Goal: Task Accomplishment & Management: Manage account settings

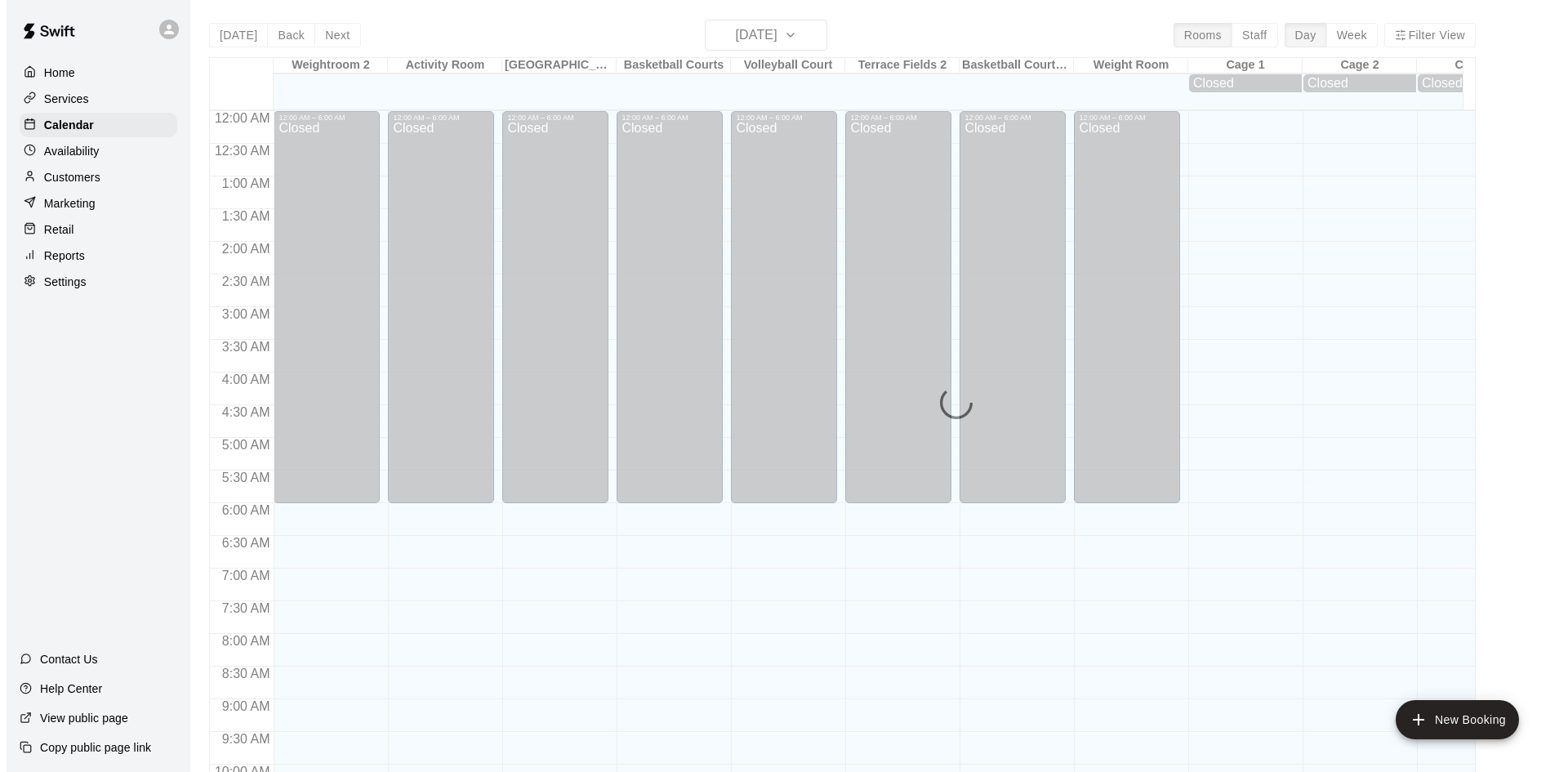
scroll to position [765, 0]
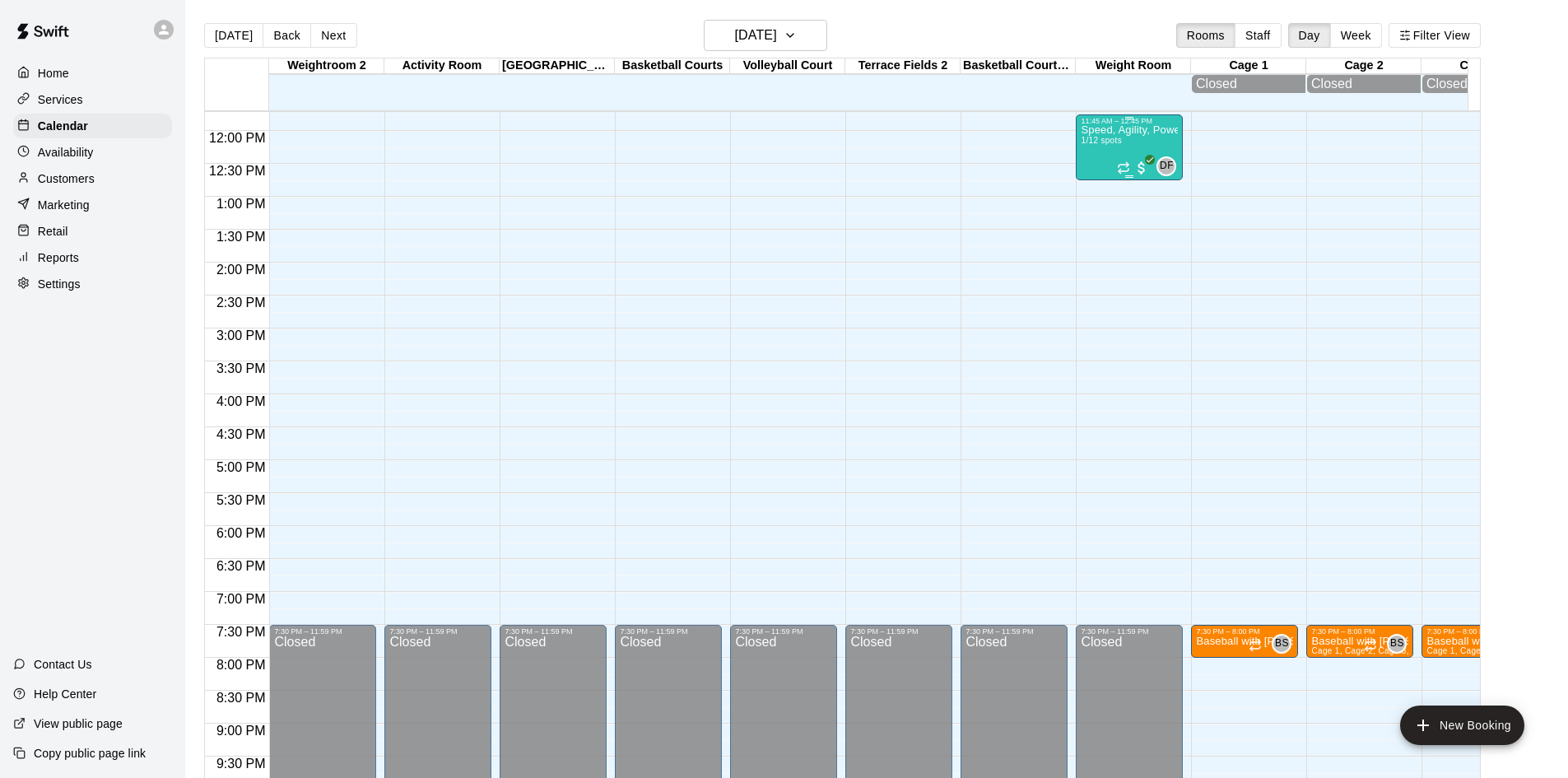
click at [1141, 143] on div "Speed, Agility, Power & Strength Training (SAPS) 1/12 spots" at bounding box center [1129, 514] width 97 height 778
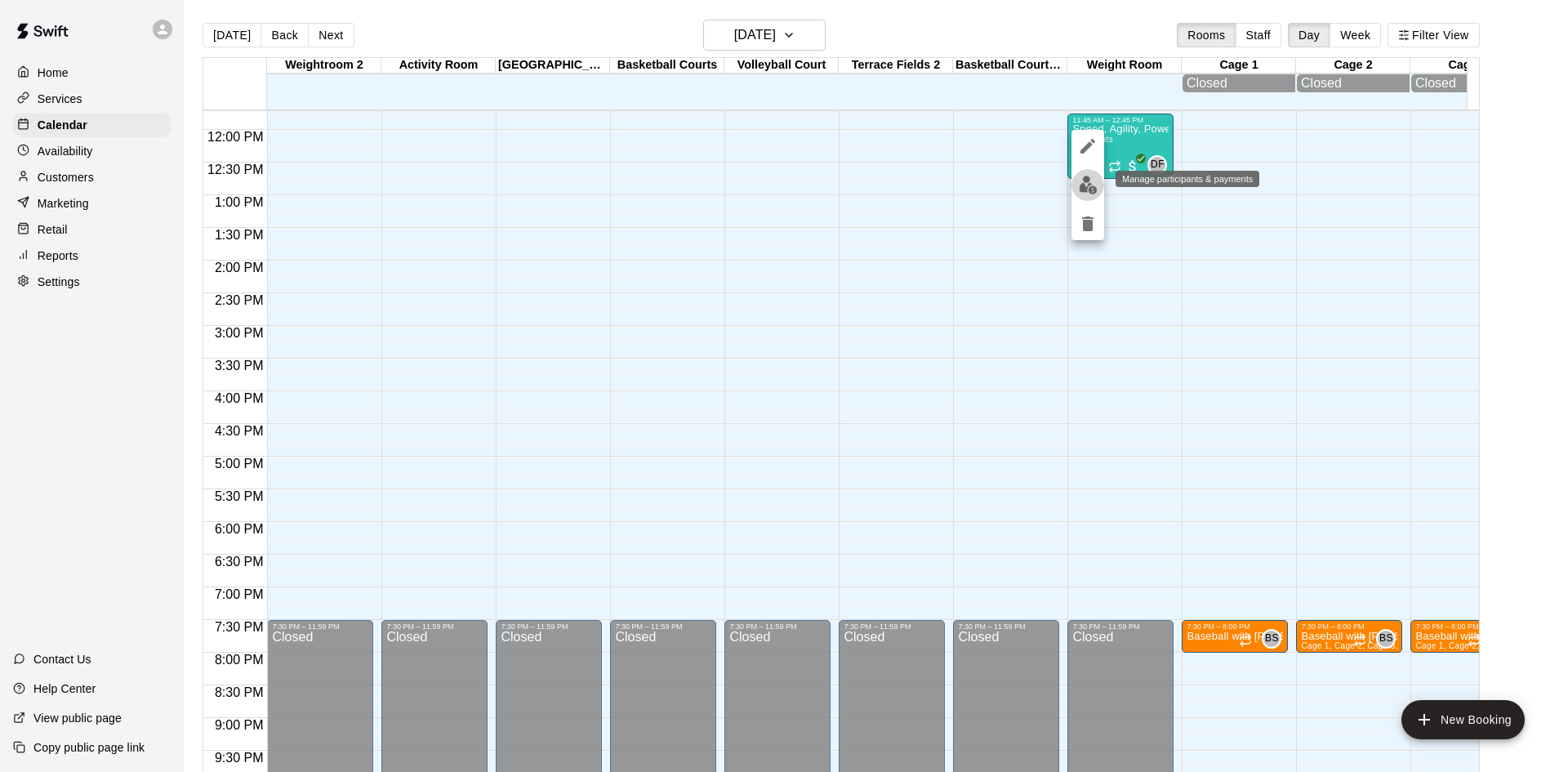
click at [1087, 193] on img "edit" at bounding box center [1088, 185] width 19 height 19
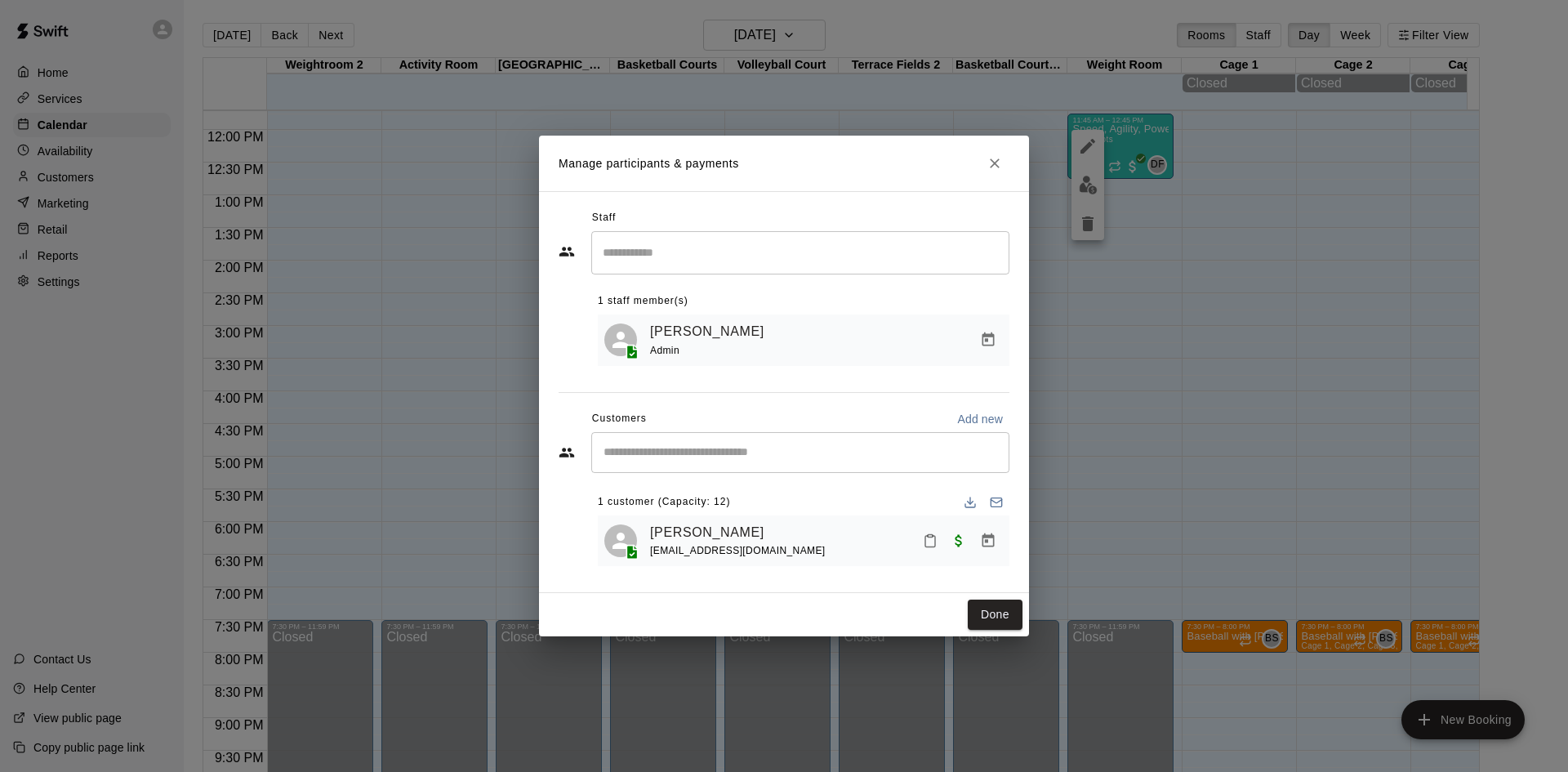
click at [808, 461] on div "​" at bounding box center [801, 452] width 419 height 41
type input "******"
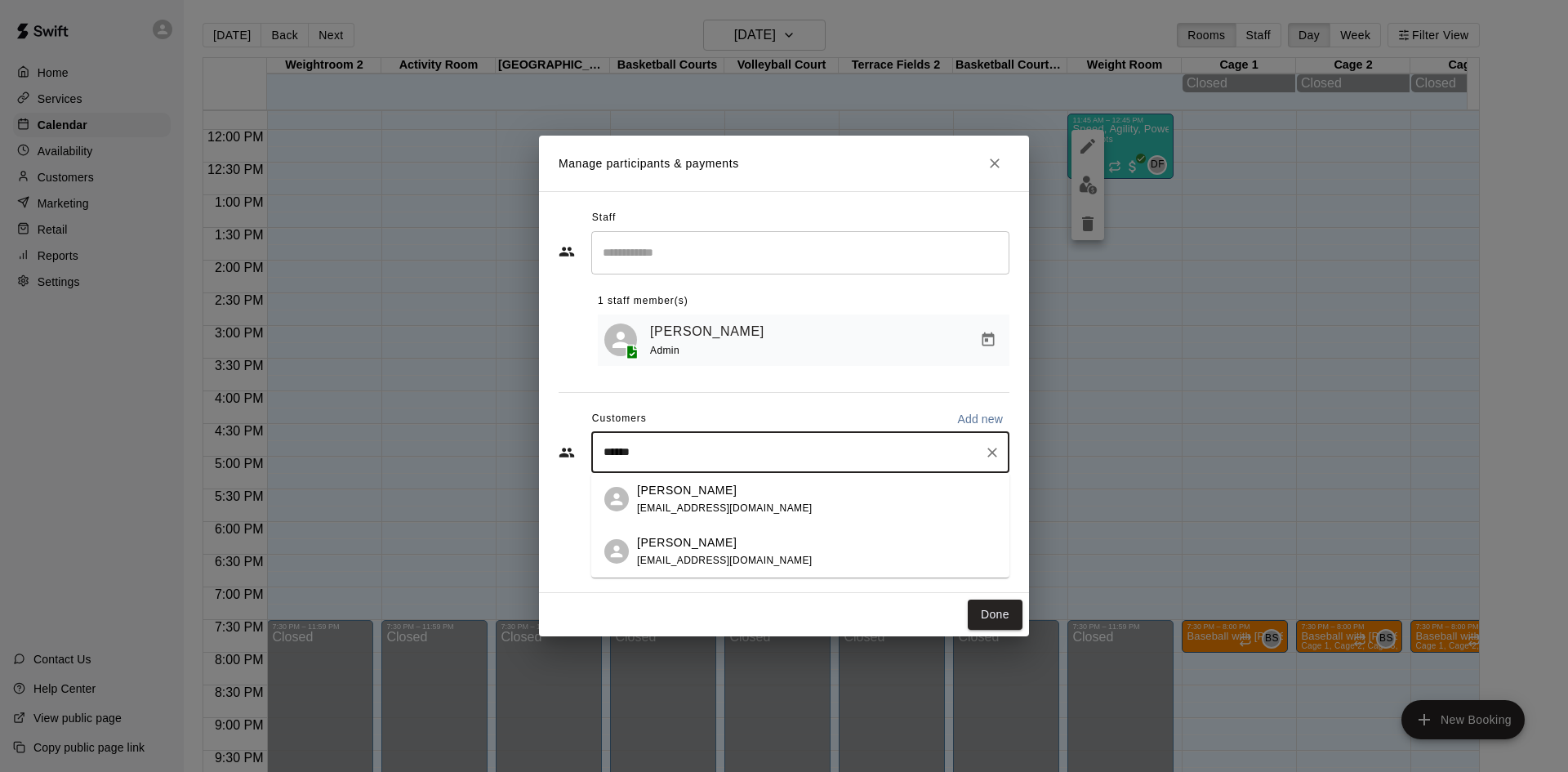
click at [714, 562] on span "[EMAIL_ADDRESS][DOMAIN_NAME]" at bounding box center [725, 560] width 175 height 11
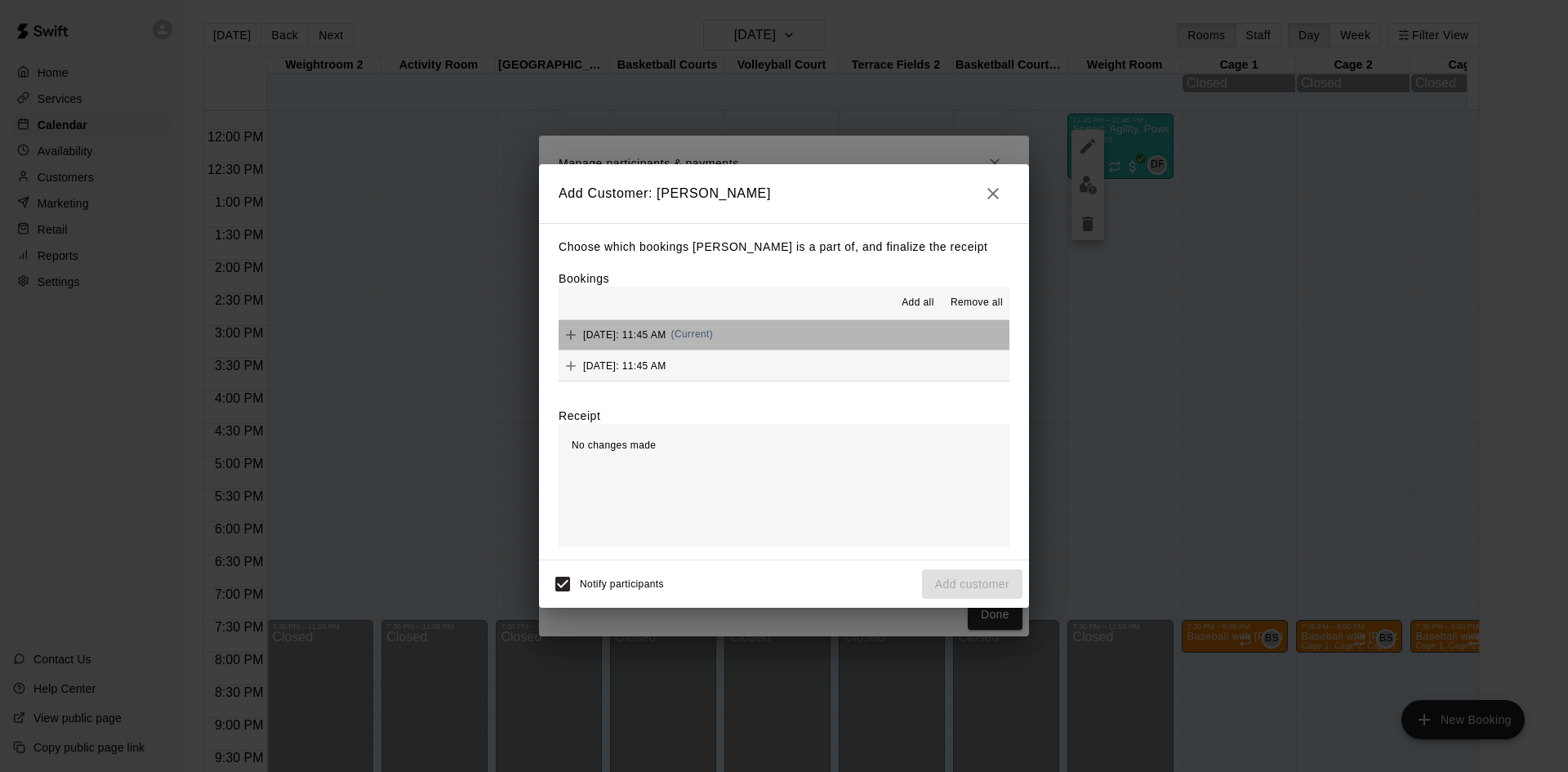
click at [802, 336] on button "[DATE]: 11:45 AM (Current)" at bounding box center [784, 336] width 451 height 30
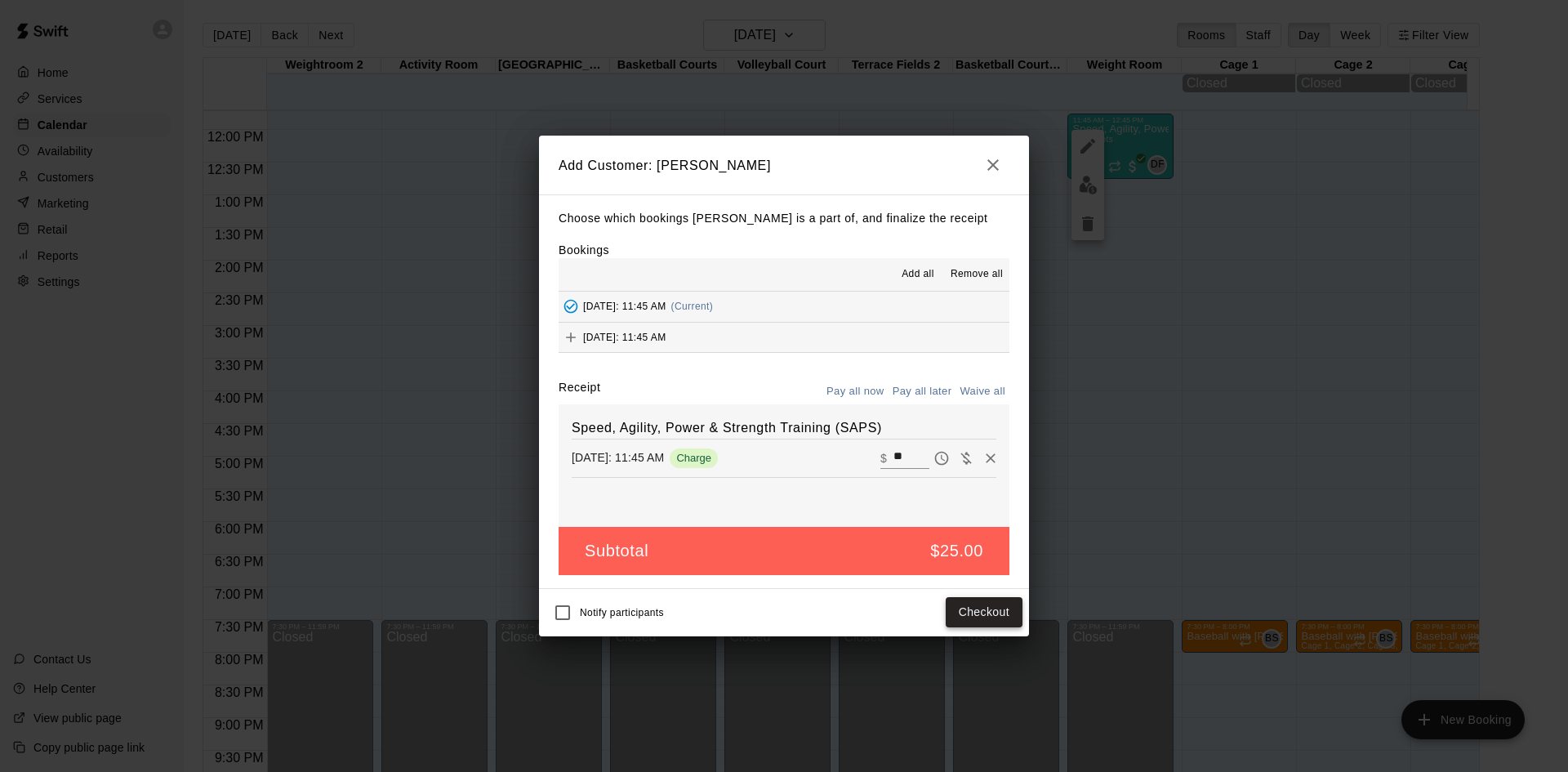
click at [971, 603] on button "Checkout" at bounding box center [983, 612] width 76 height 30
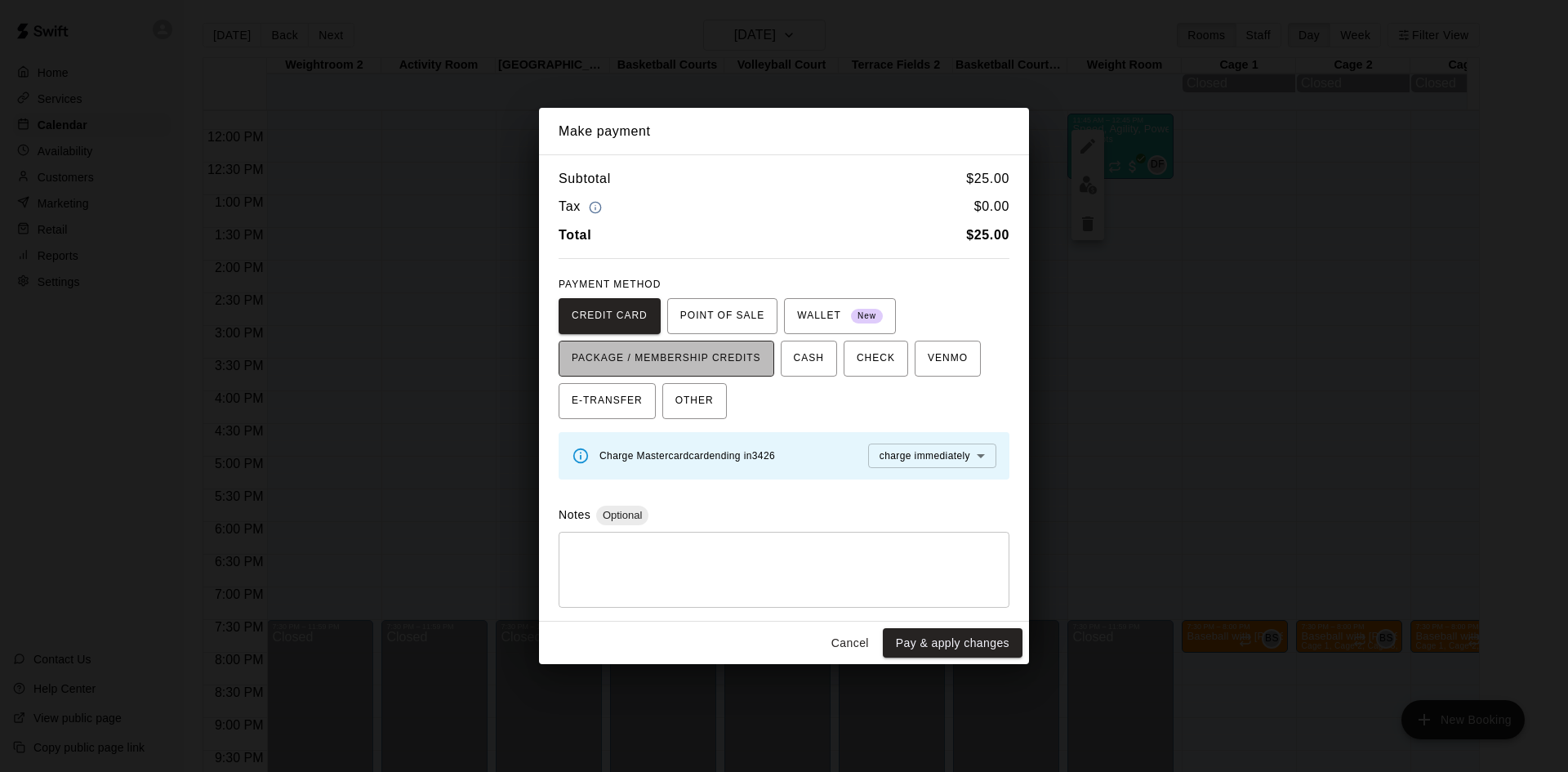
click at [733, 357] on span "PACKAGE / MEMBERSHIP CREDITS" at bounding box center [666, 358] width 190 height 26
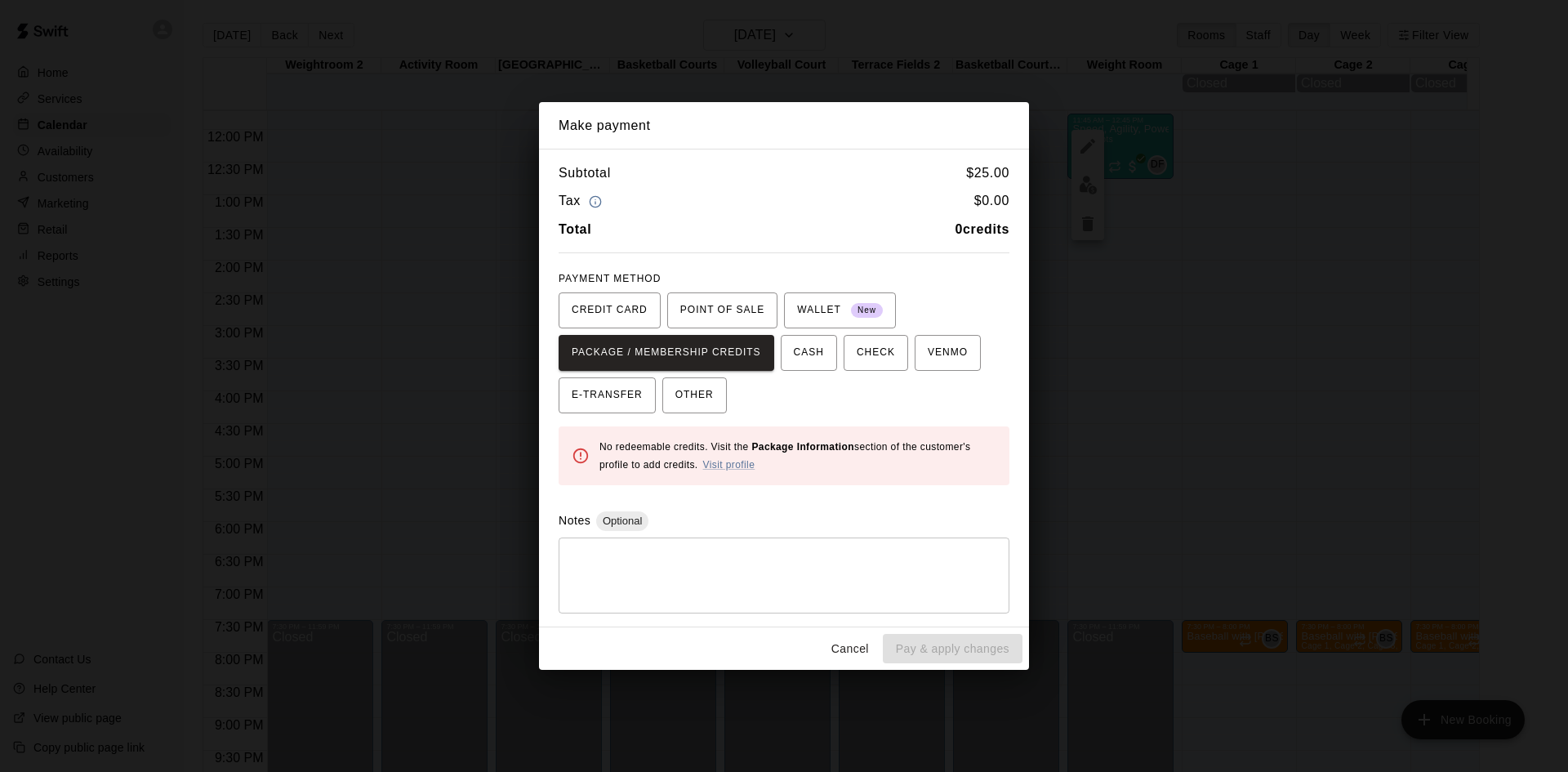
click at [864, 652] on button "Cancel" at bounding box center [850, 649] width 52 height 30
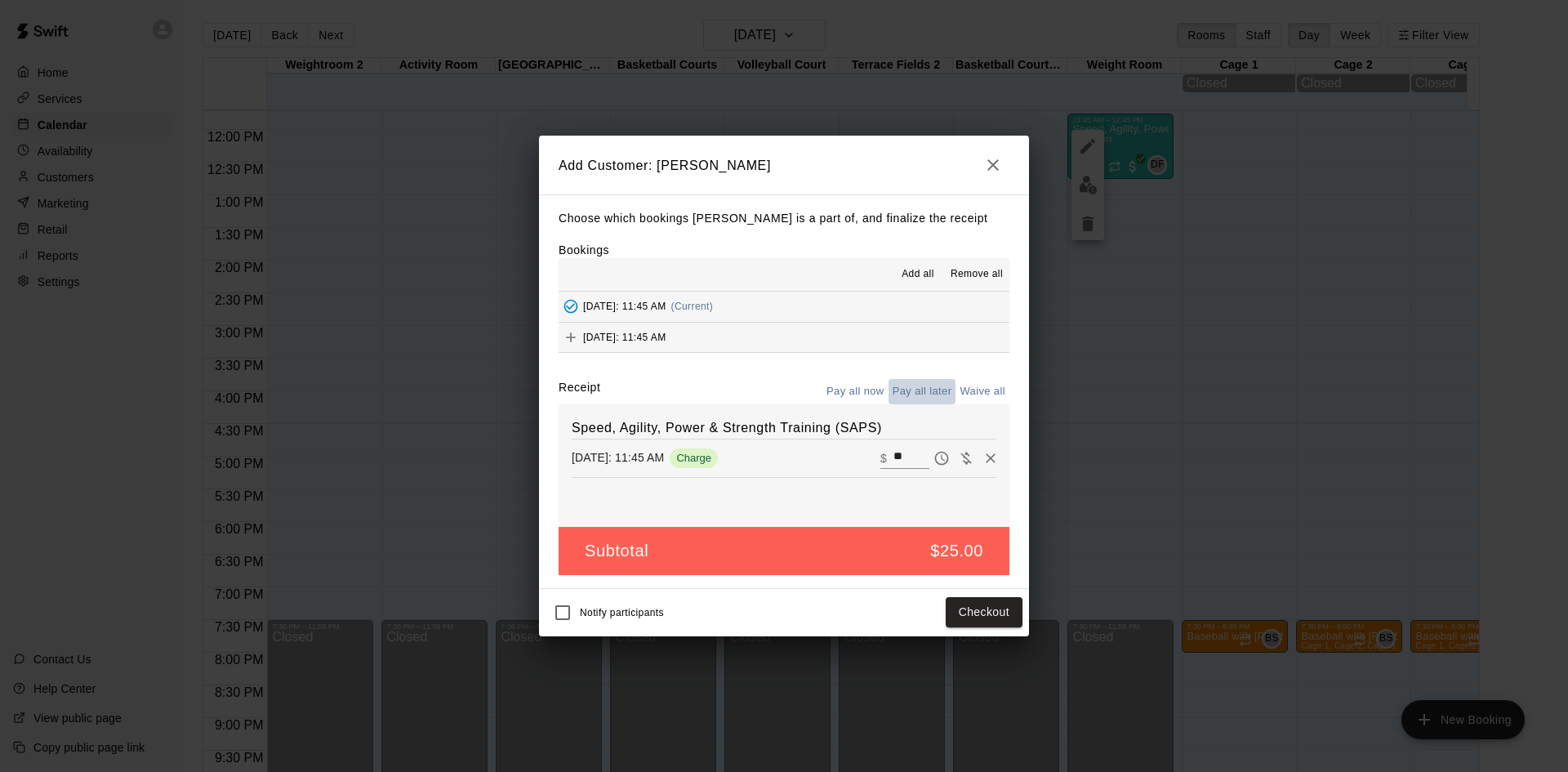
click at [928, 390] on button "Pay all later" at bounding box center [922, 391] width 68 height 25
click at [940, 610] on button "Add customer" at bounding box center [972, 612] width 101 height 30
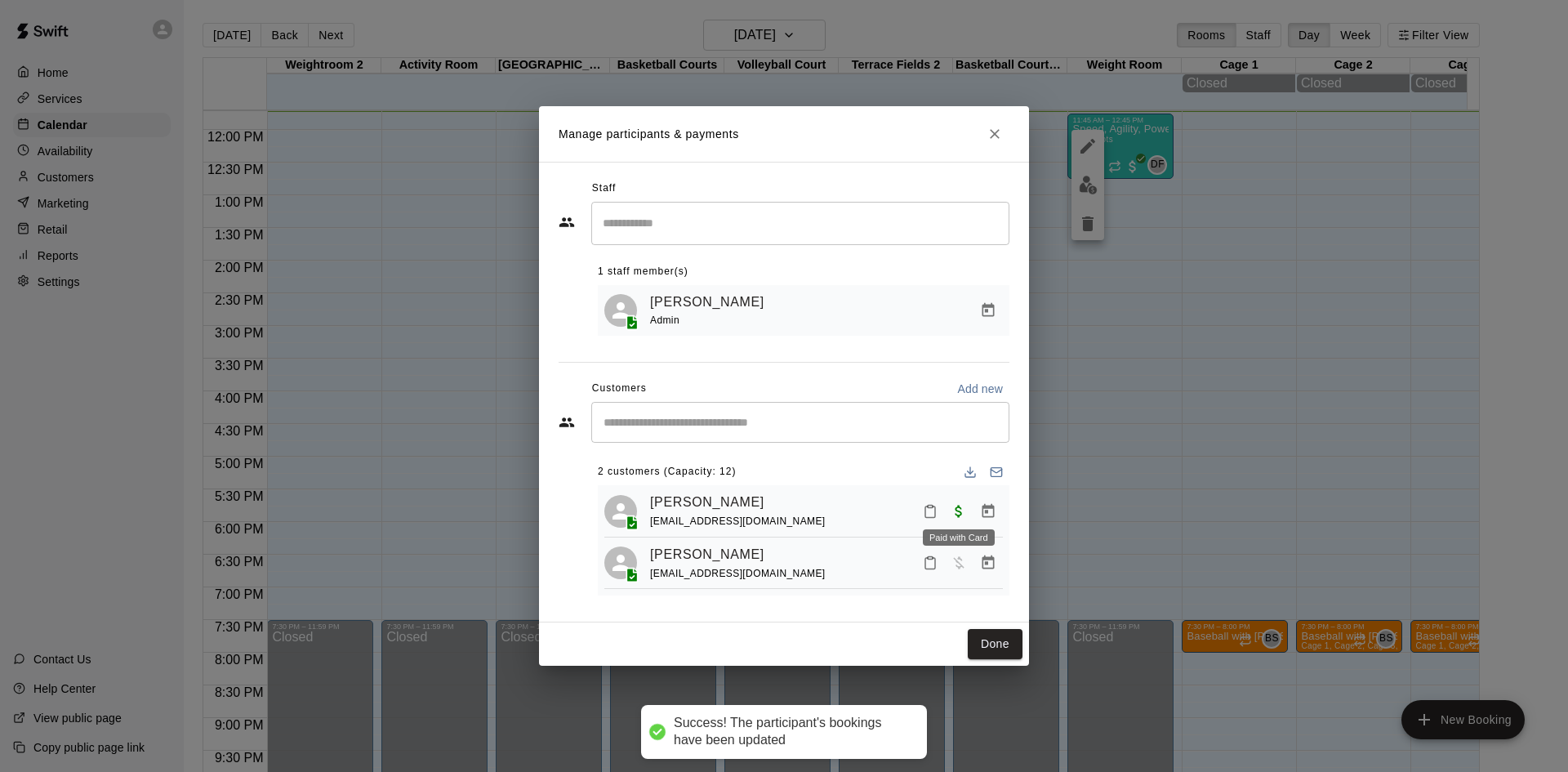
click at [938, 512] on button "Mark attendance" at bounding box center [930, 511] width 27 height 27
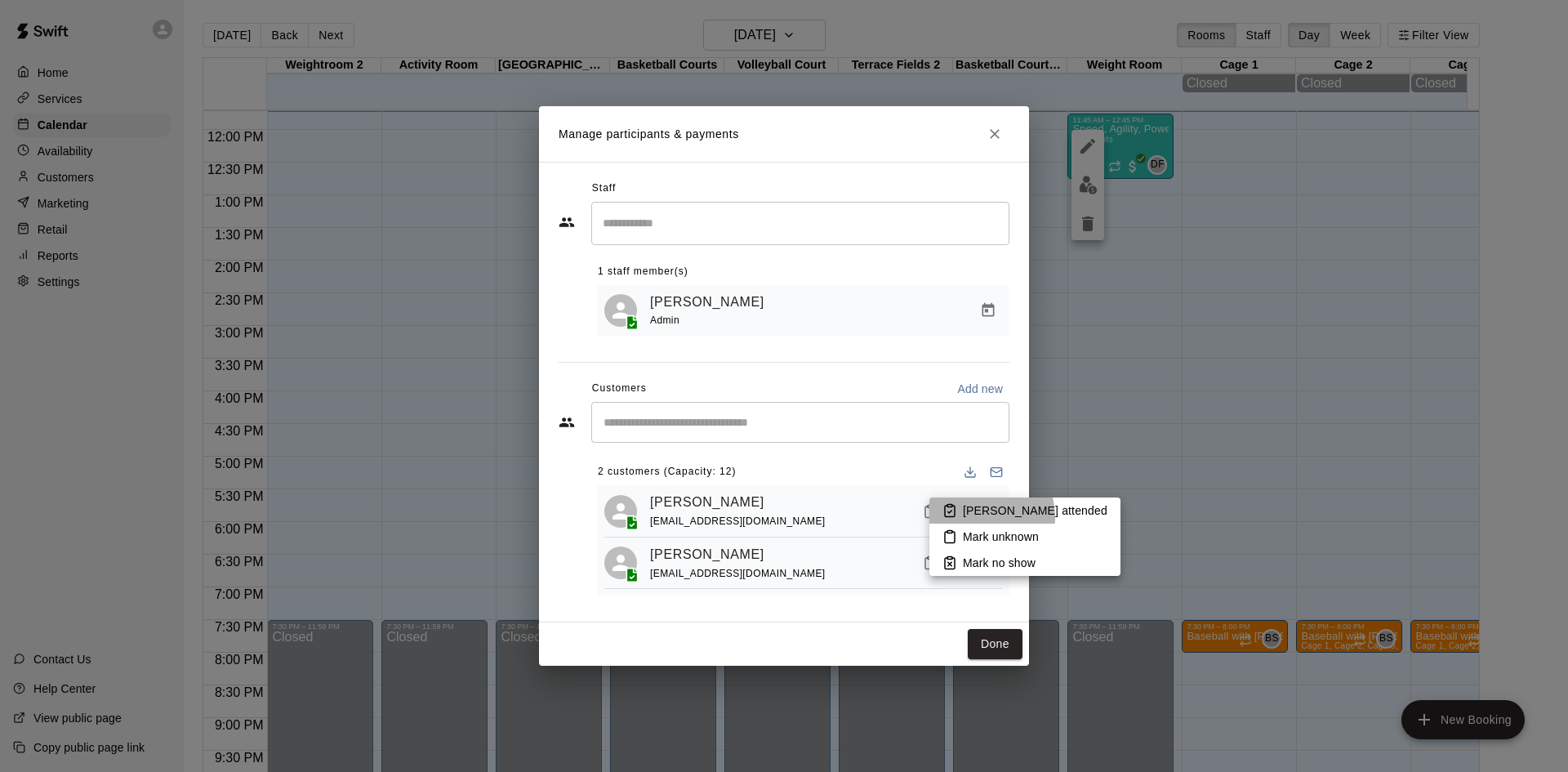
click at [978, 517] on p "[PERSON_NAME] attended" at bounding box center [1034, 510] width 144 height 16
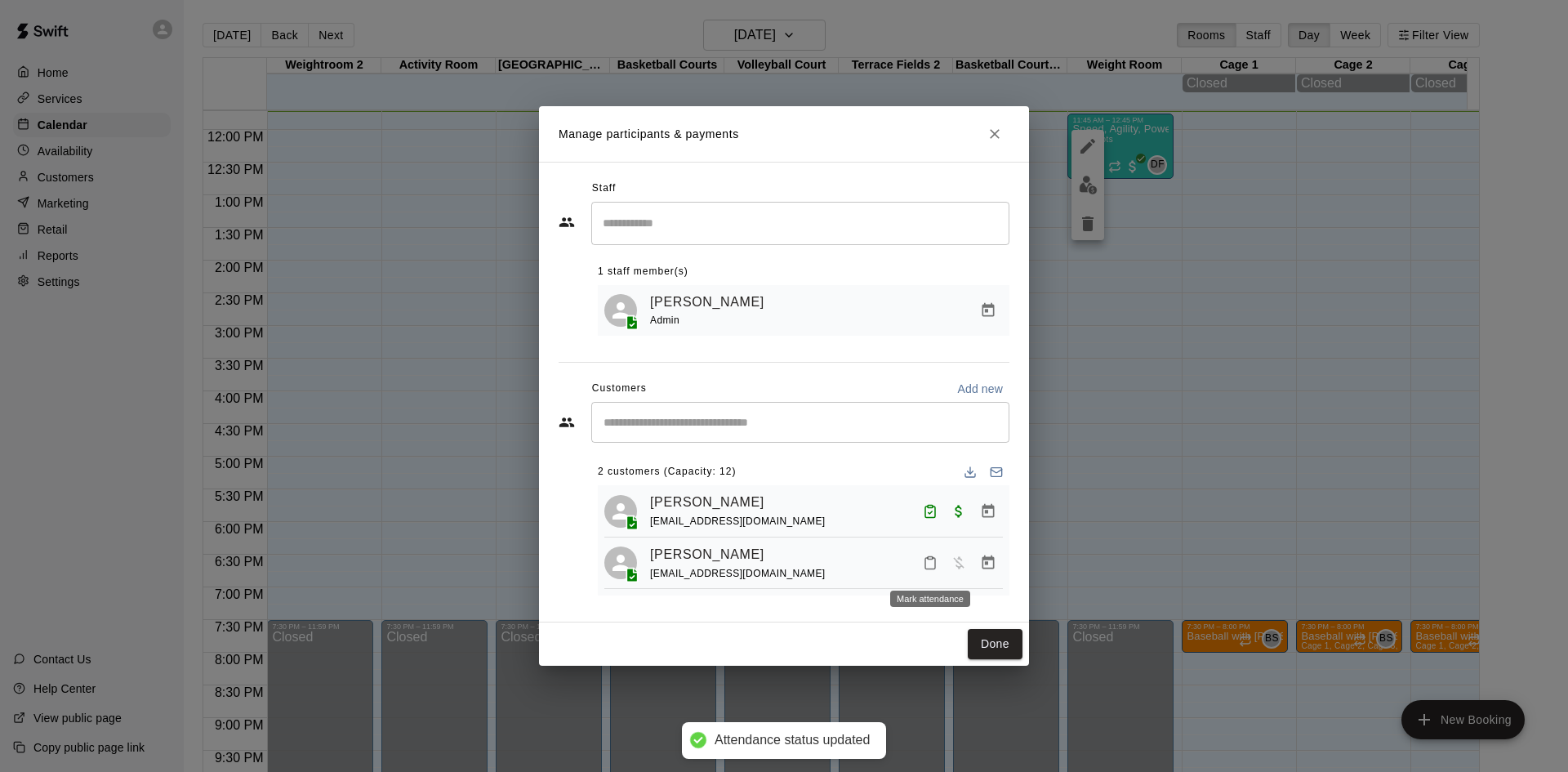
click at [930, 569] on icon "Mark attendance" at bounding box center [930, 564] width 9 height 11
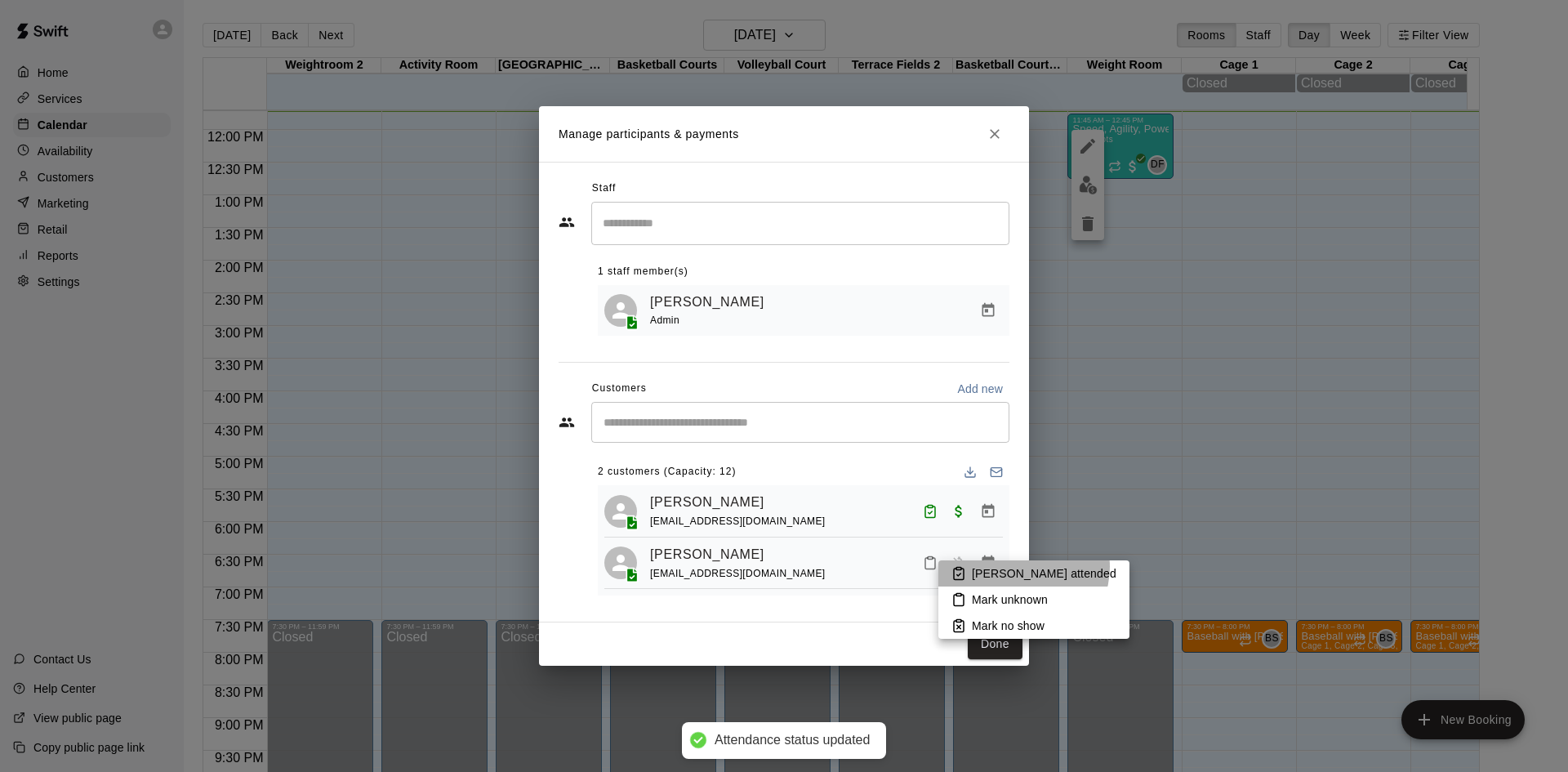
click at [1023, 567] on p "[PERSON_NAME] attended" at bounding box center [1044, 572] width 144 height 16
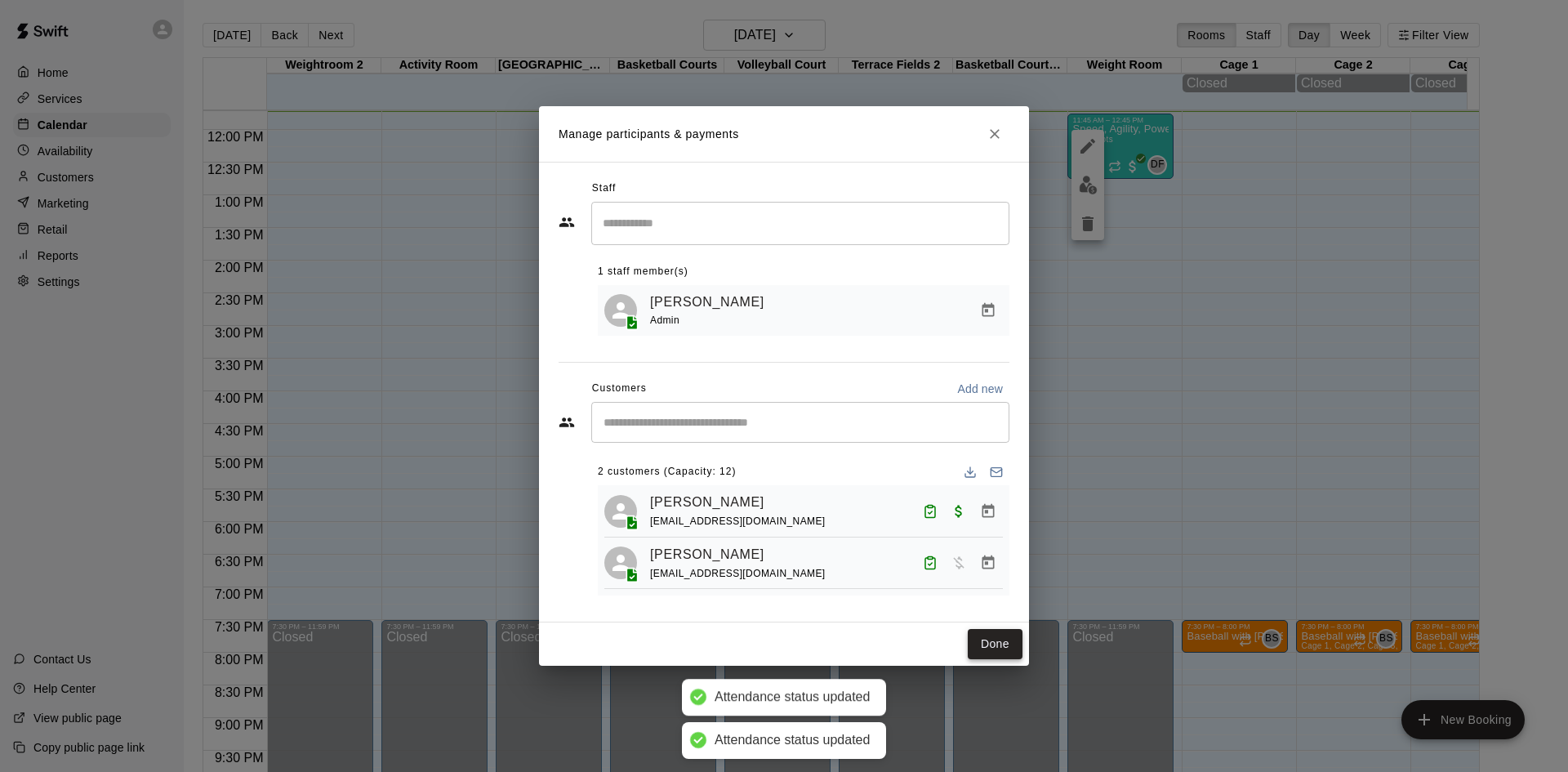
click at [1004, 641] on button "Done" at bounding box center [996, 644] width 55 height 30
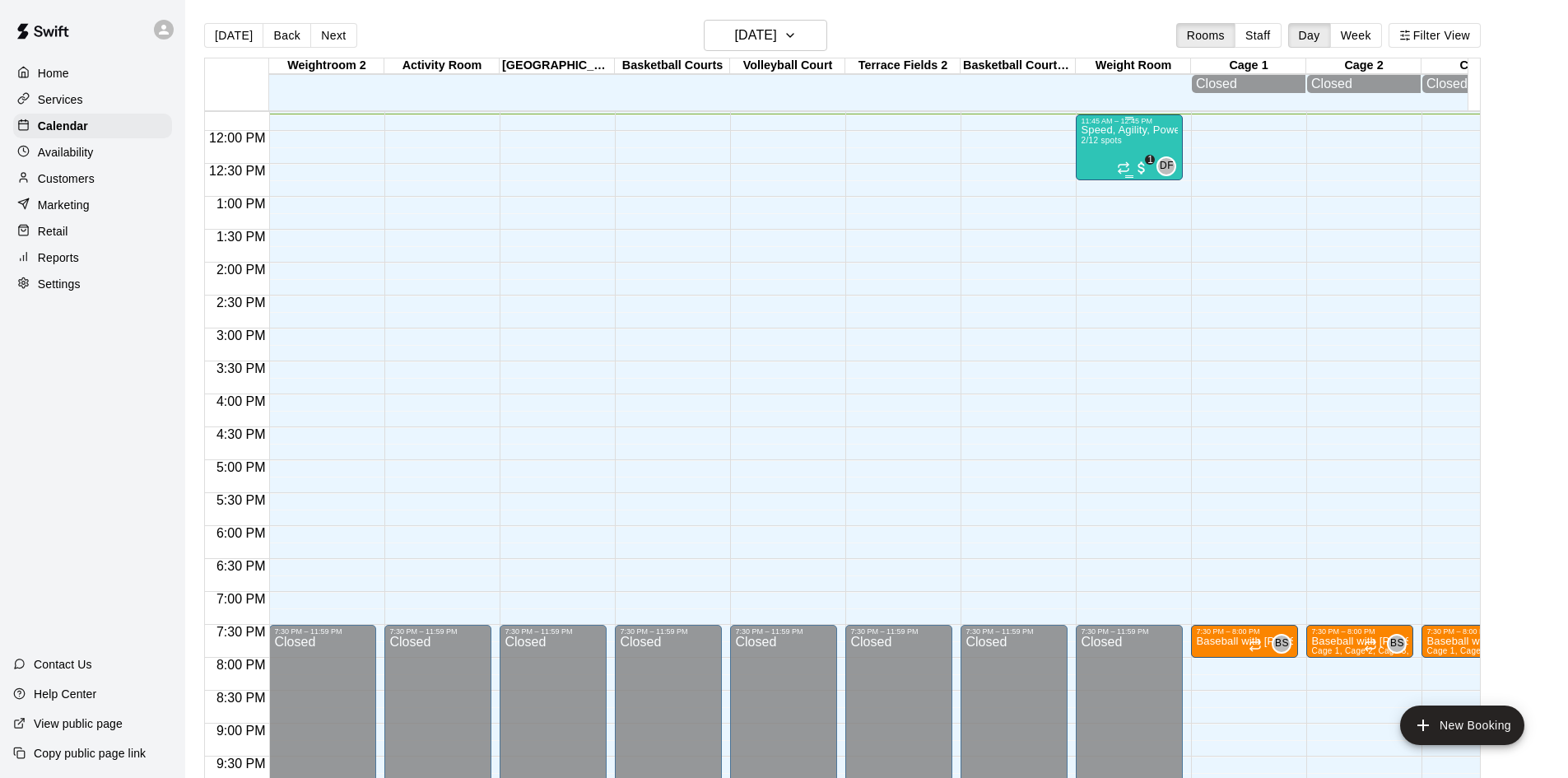
click at [1100, 130] on p "Speed, Agility, Power & Strength Training (SAPS)" at bounding box center [1129, 130] width 97 height 0
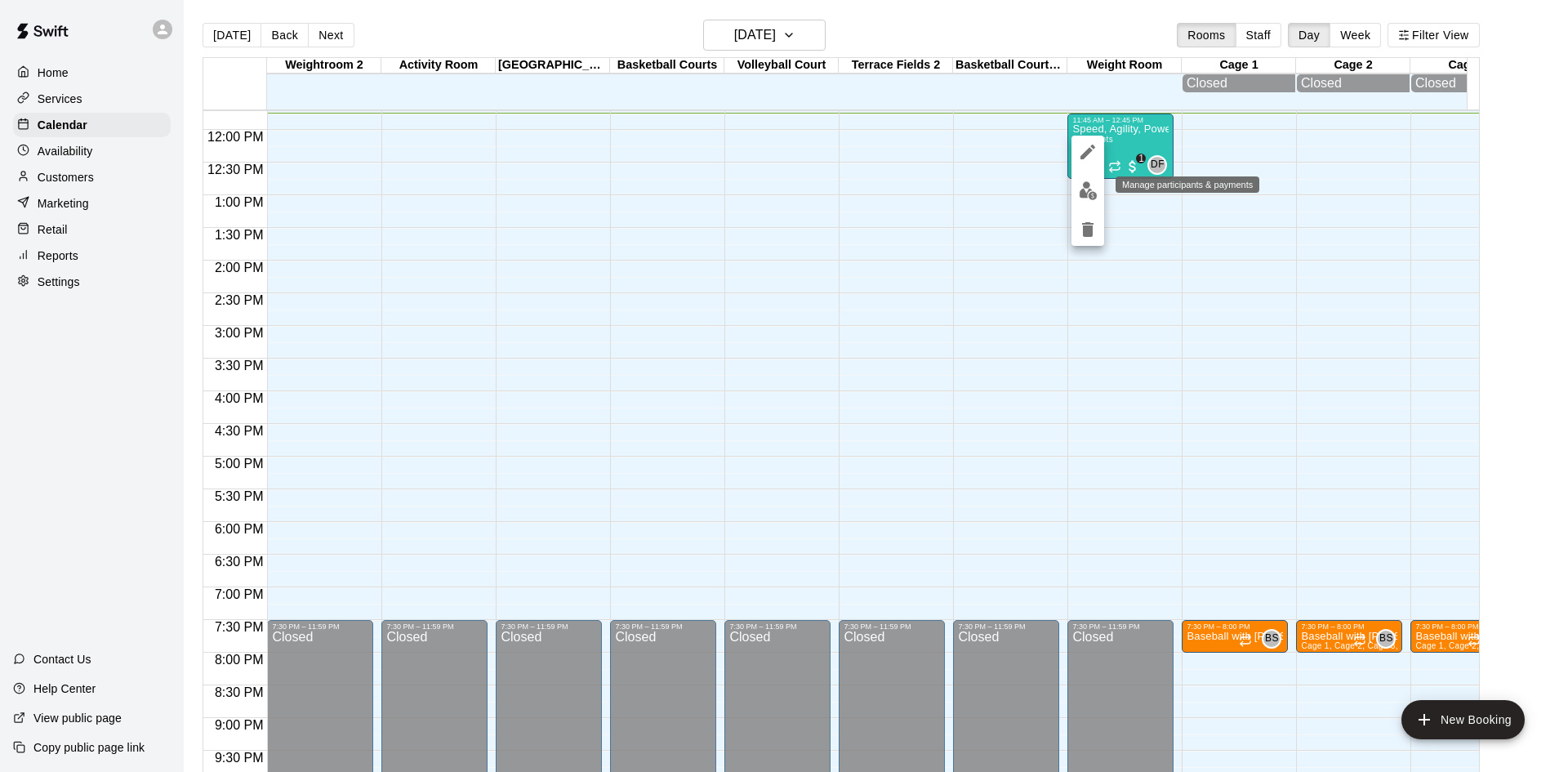
click at [1082, 191] on img "edit" at bounding box center [1088, 190] width 19 height 19
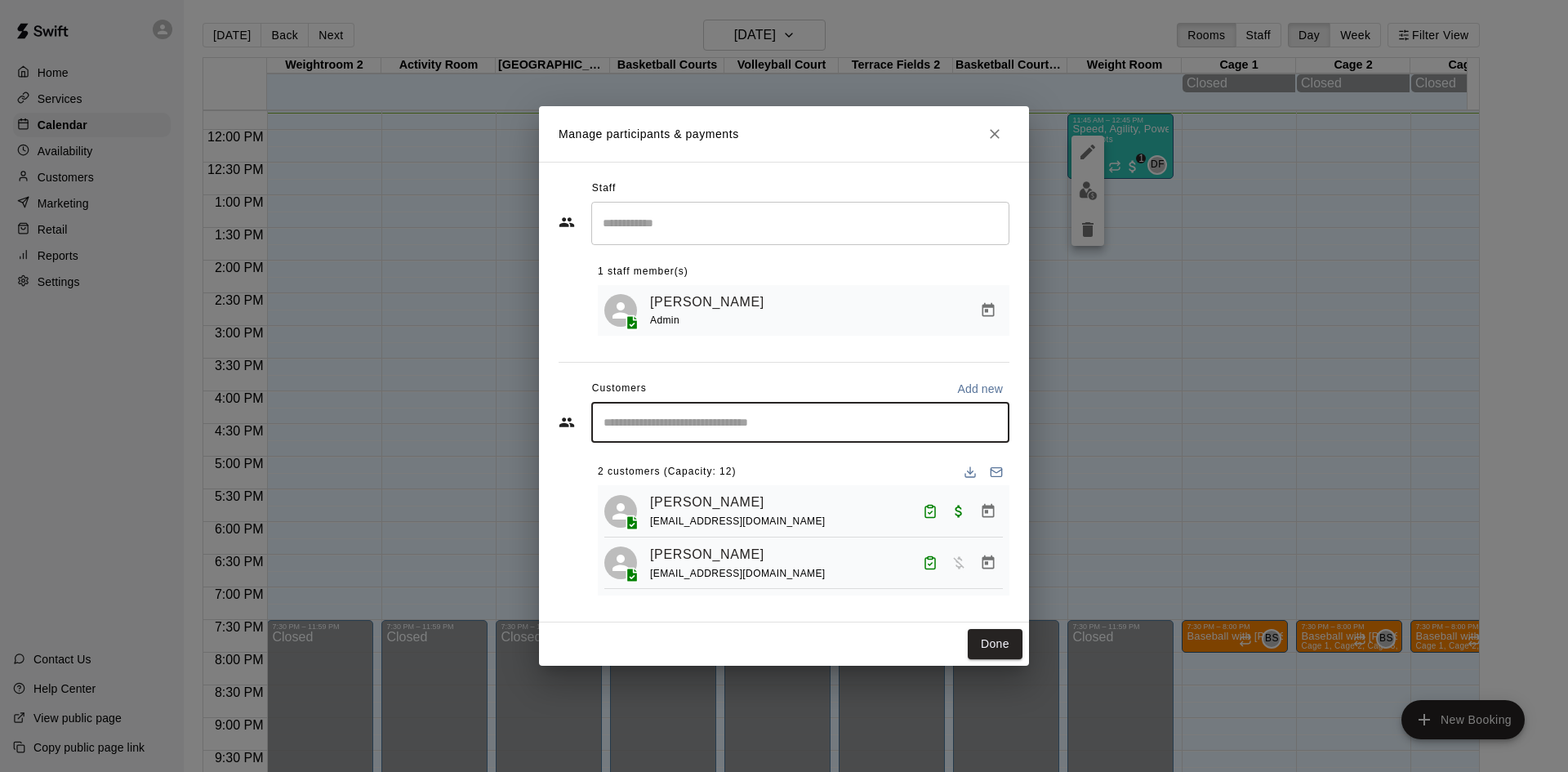
drag, startPoint x: 762, startPoint y: 446, endPoint x: 755, endPoint y: 467, distance: 22.1
click at [755, 469] on div "​ 2 customers (Capacity: 12) [PERSON_NAME] [EMAIL_ADDRESS][DOMAIN_NAME] [PERSON…" at bounding box center [784, 498] width 451 height 193
click at [784, 435] on div "​" at bounding box center [801, 421] width 419 height 41
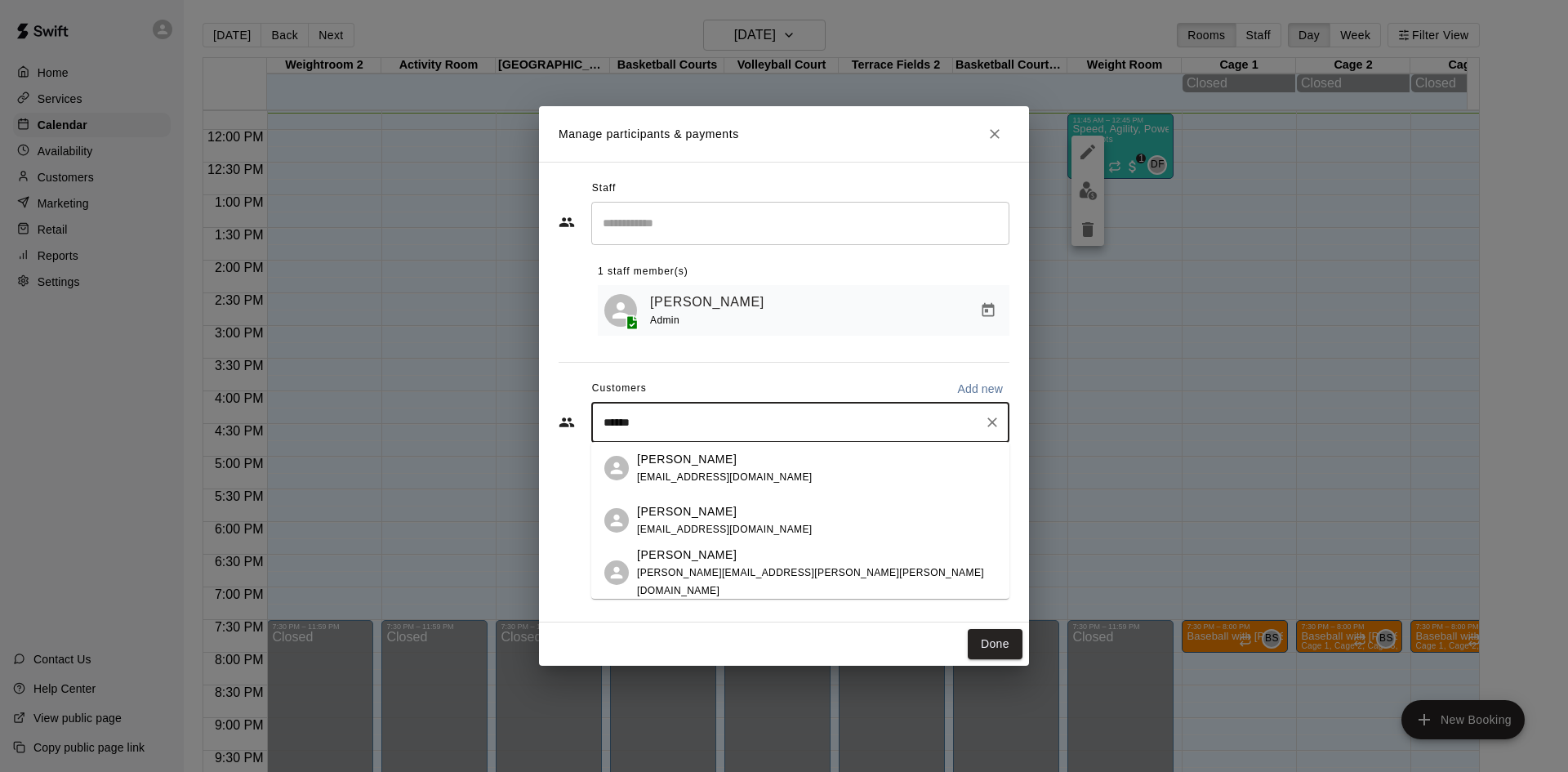
type input "*******"
click at [700, 575] on span "[PERSON_NAME][EMAIL_ADDRESS][PERSON_NAME][PERSON_NAME][DOMAIN_NAME]" at bounding box center [811, 581] width 347 height 29
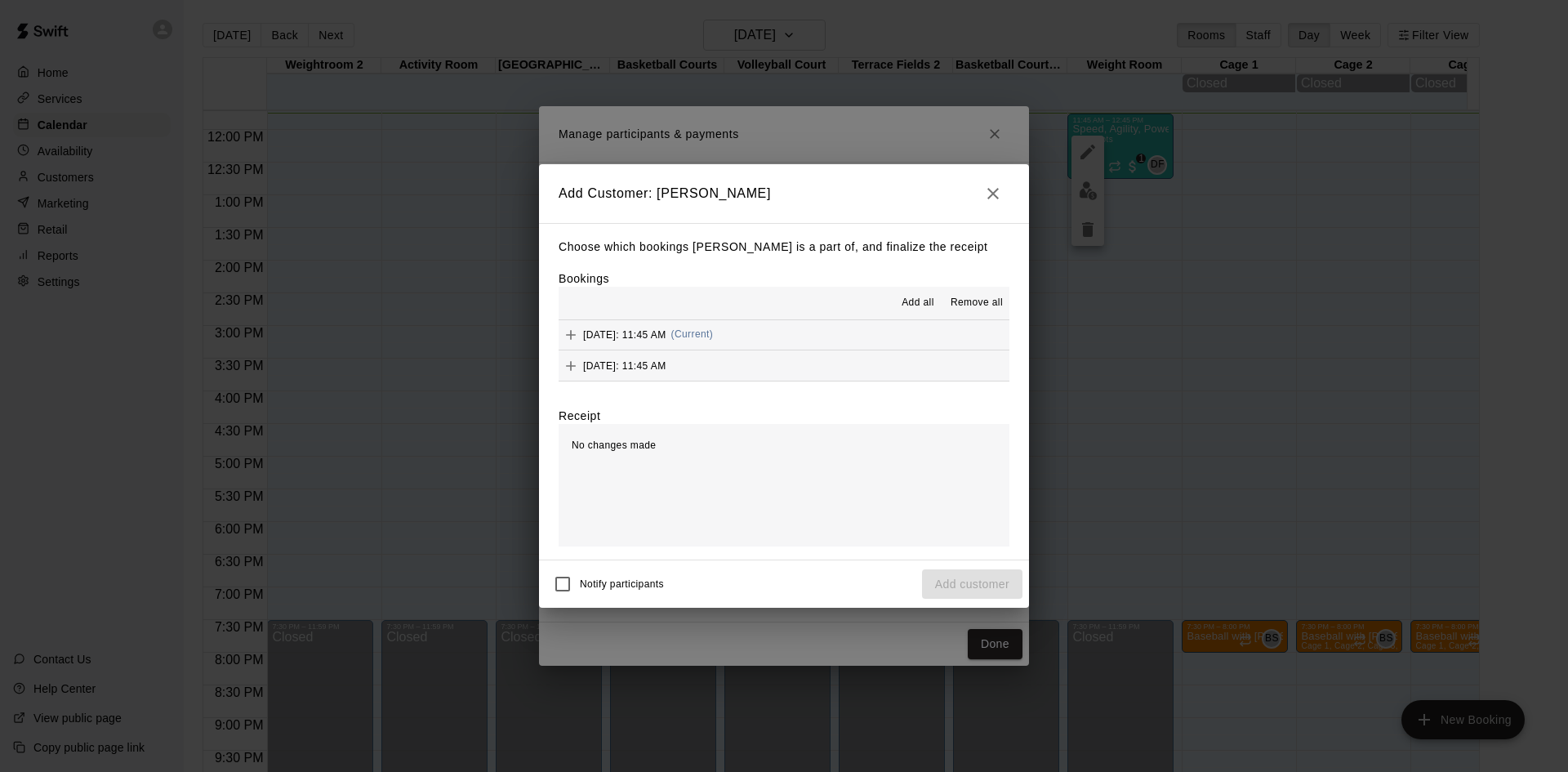
click at [713, 325] on div "[DATE]: 11:45 AM (Current)" at bounding box center [636, 335] width 155 height 25
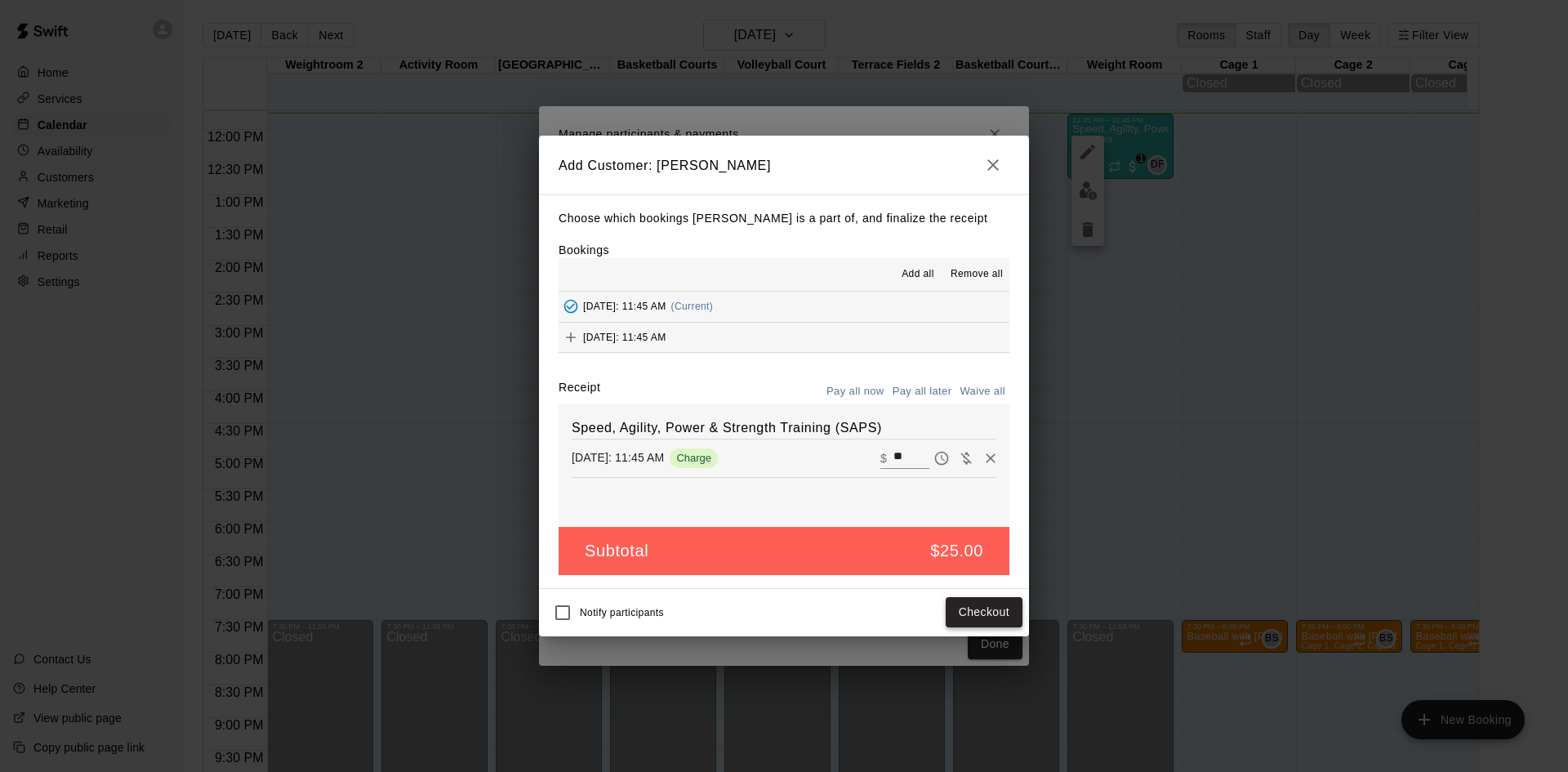
click at [973, 612] on button "Checkout" at bounding box center [983, 612] width 76 height 30
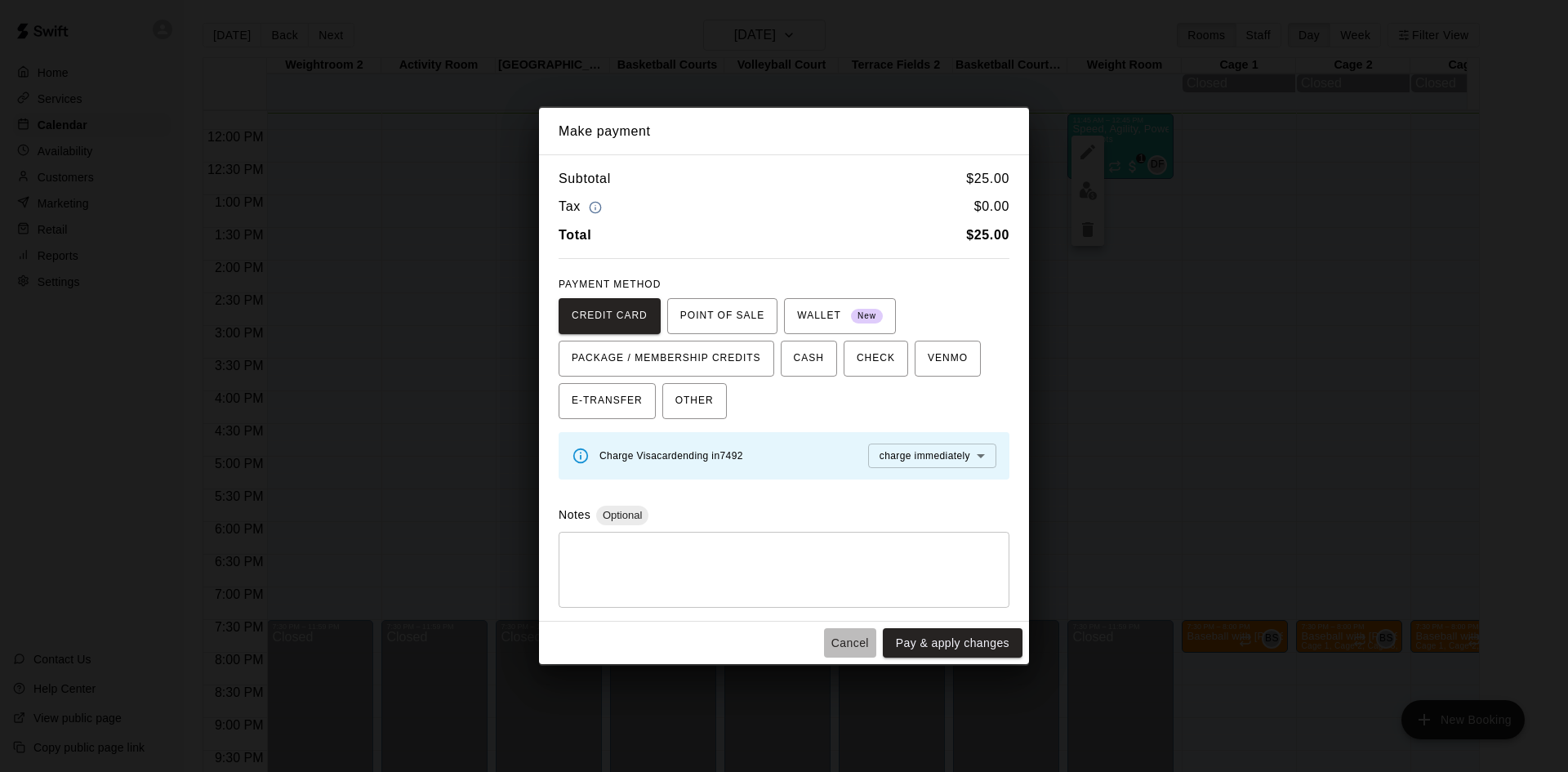
click at [853, 644] on button "Cancel" at bounding box center [850, 643] width 52 height 30
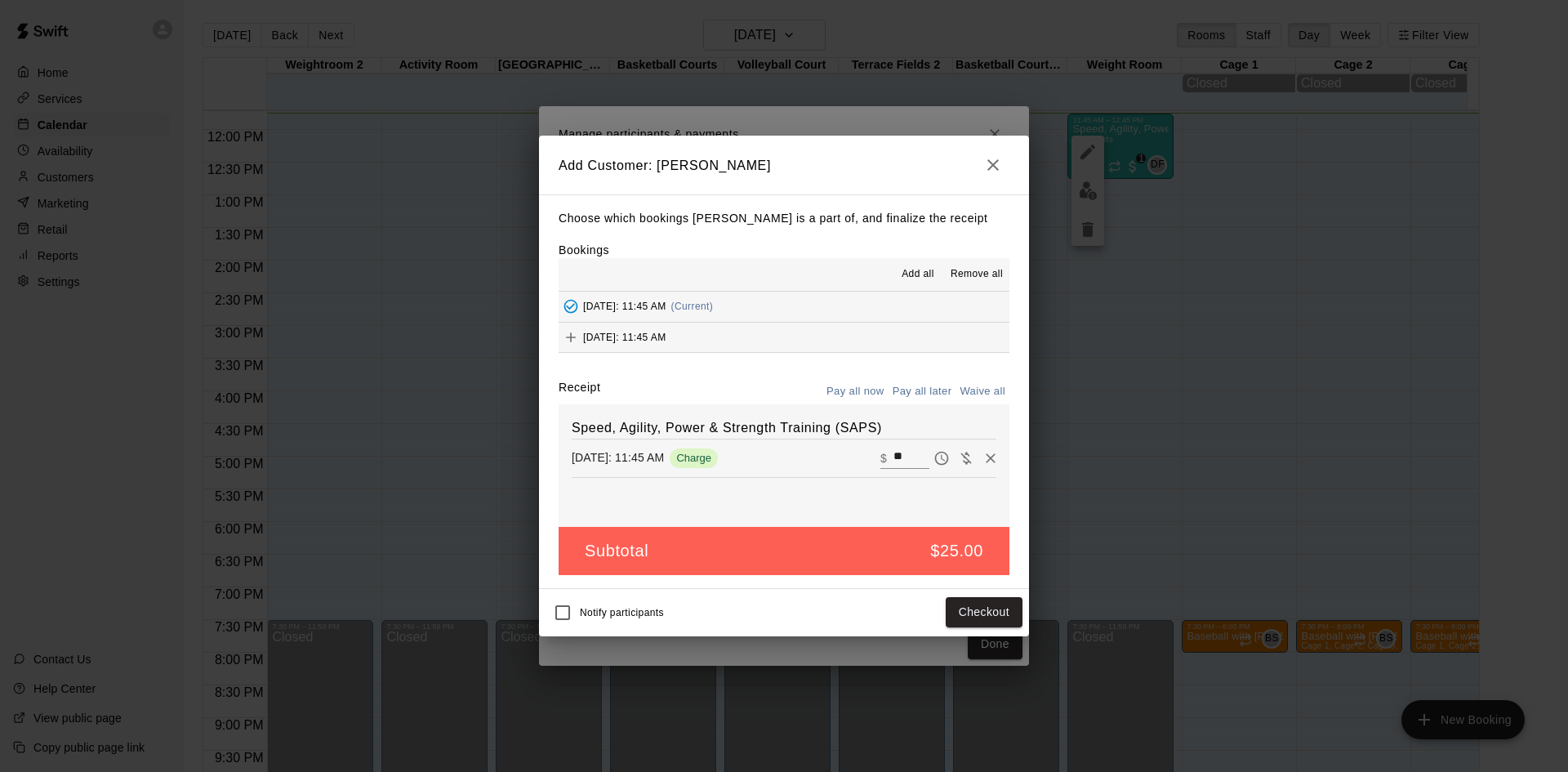
click at [929, 383] on button "Pay all later" at bounding box center [922, 391] width 68 height 25
click at [970, 607] on button "Add customer" at bounding box center [972, 612] width 101 height 30
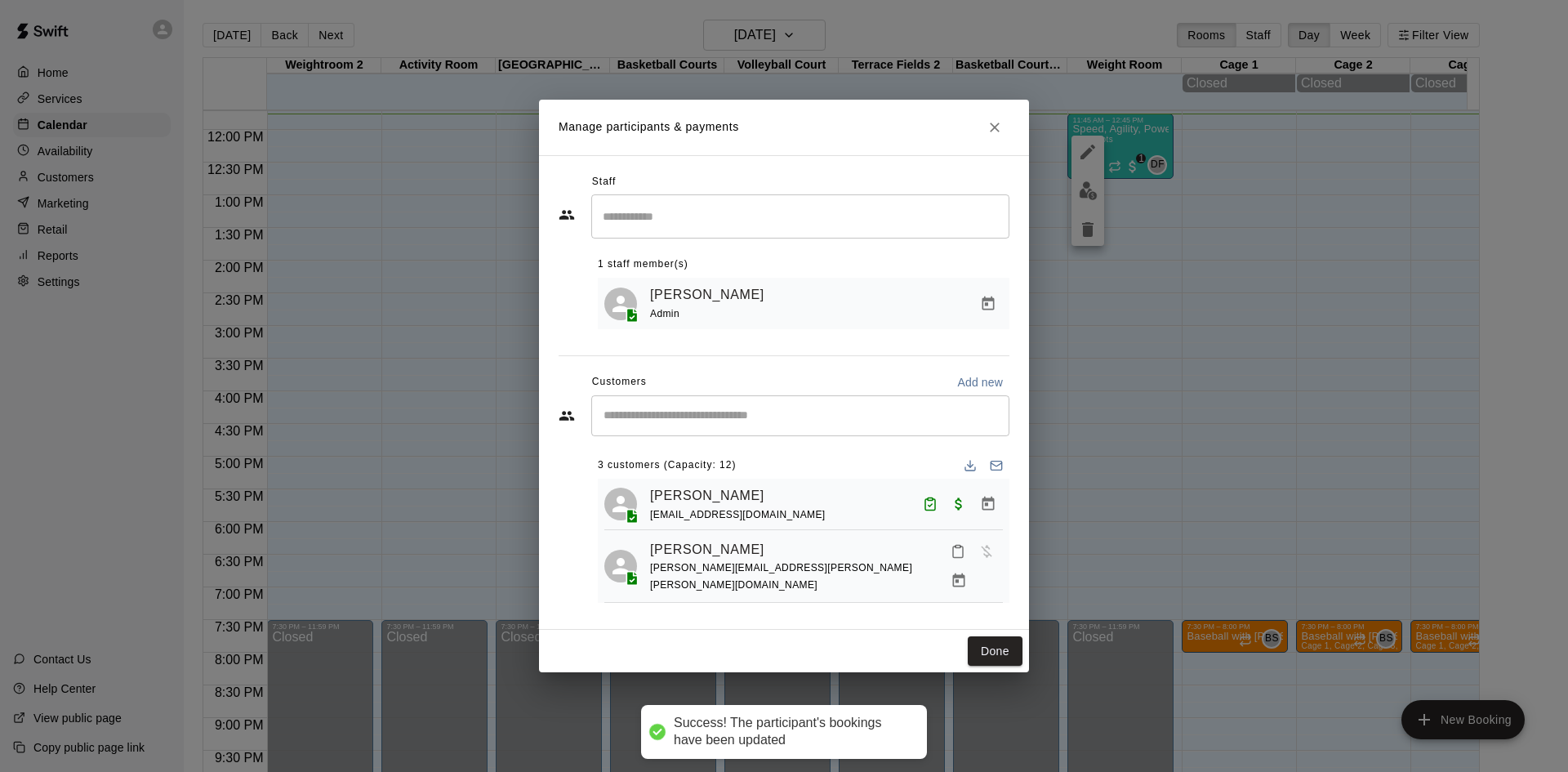
click at [731, 425] on div "​" at bounding box center [801, 415] width 419 height 41
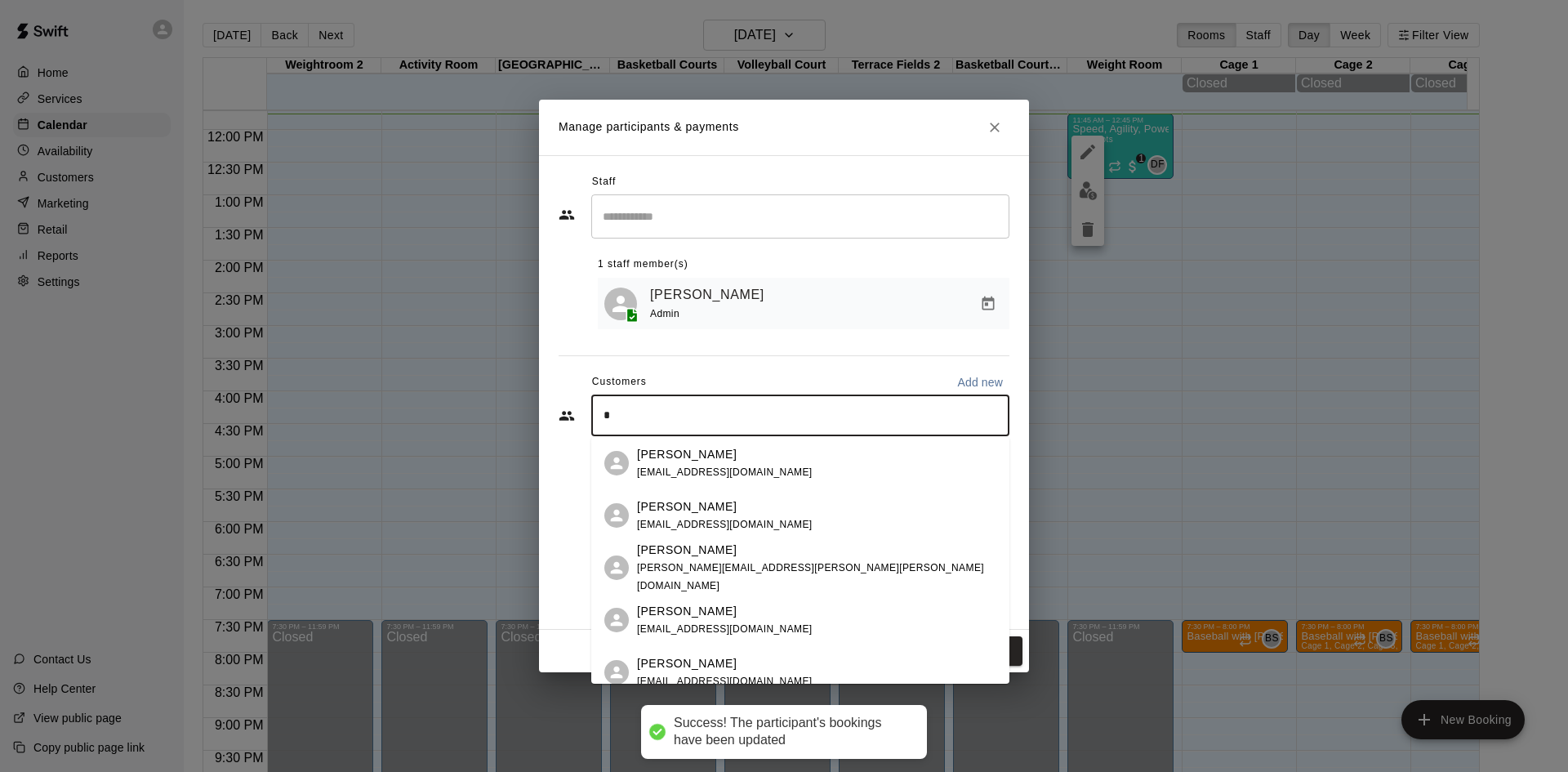
type input "**"
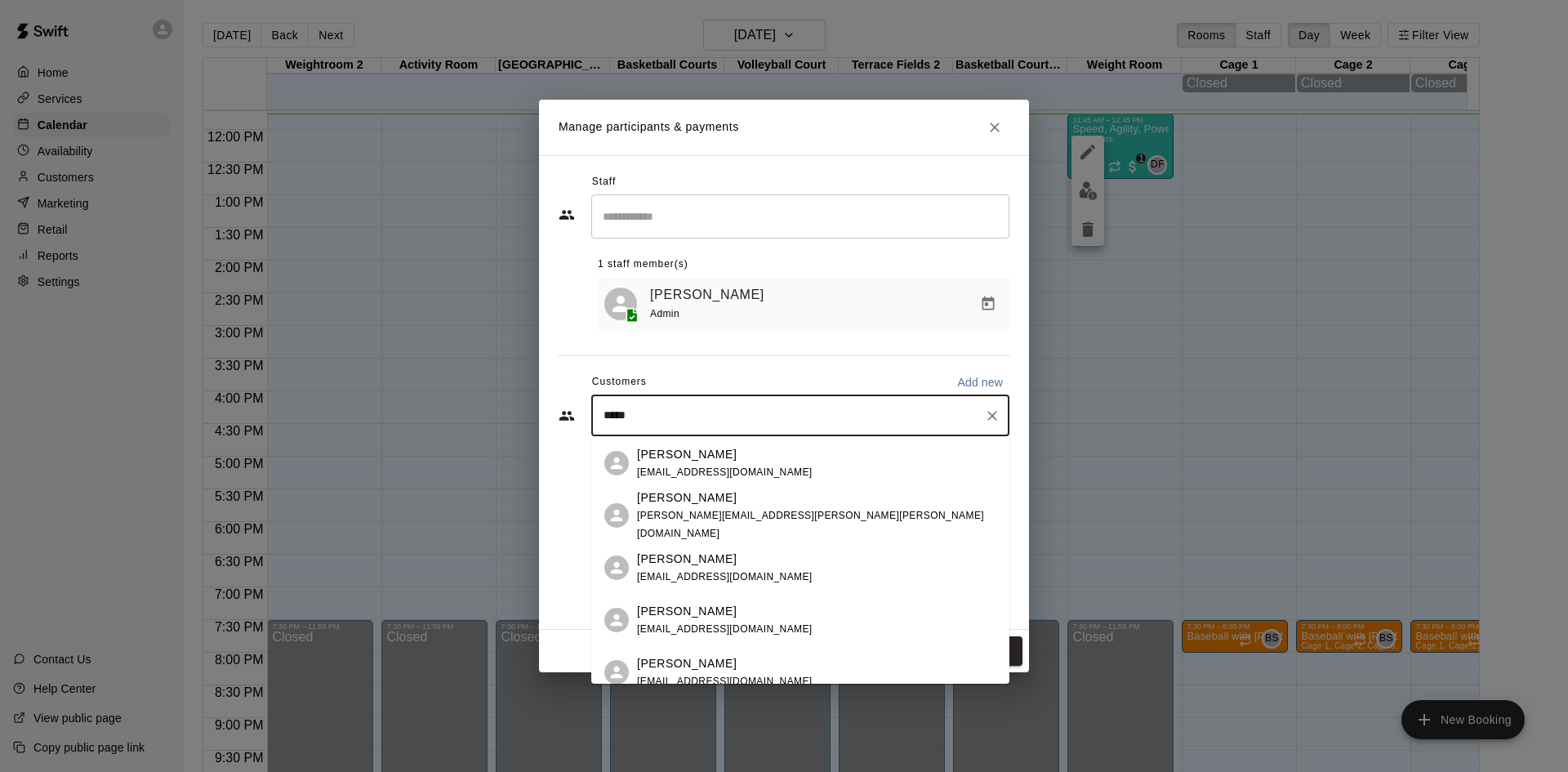
click at [664, 417] on input "*****" at bounding box center [788, 415] width 379 height 16
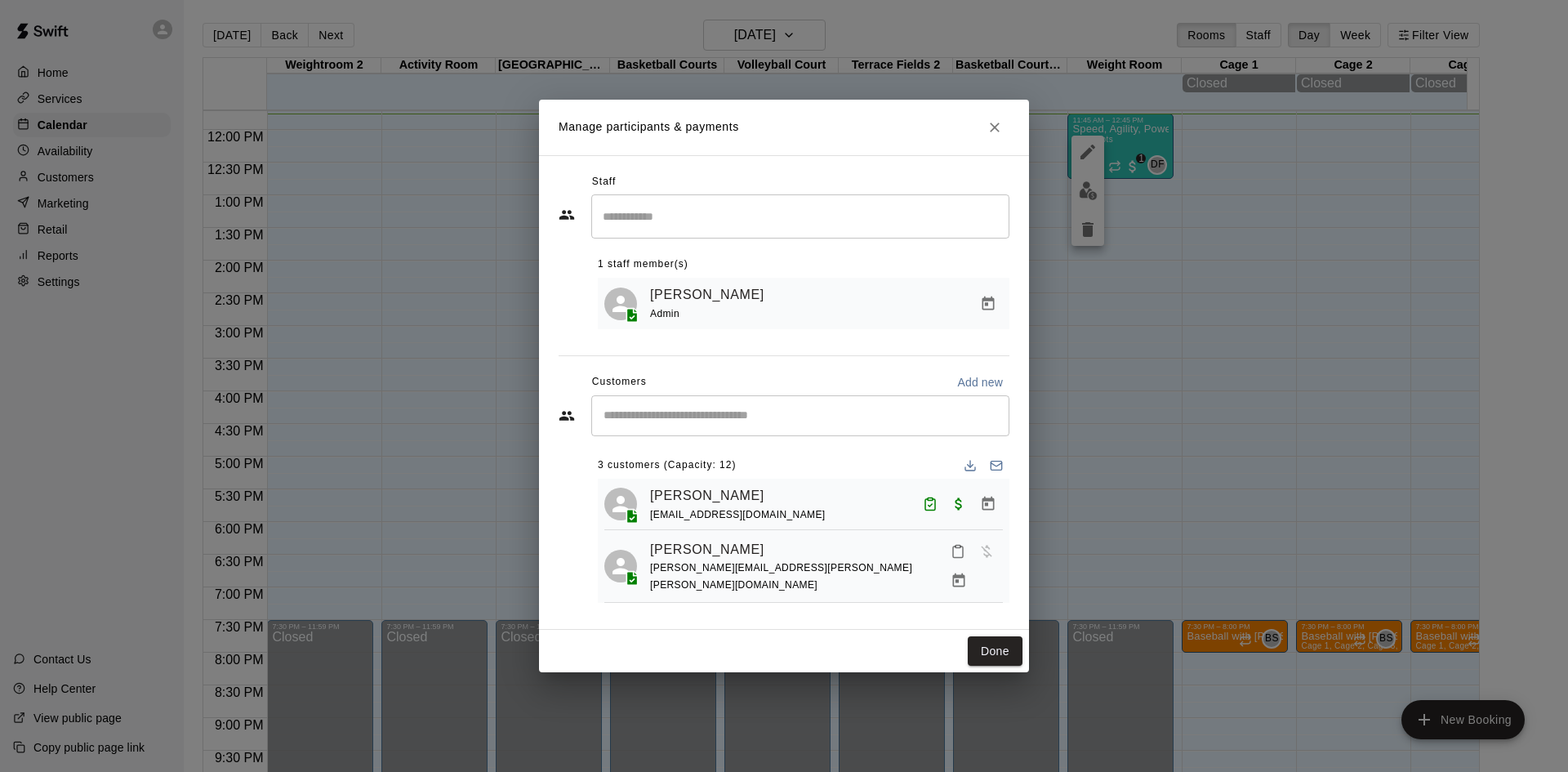
click at [770, 403] on div "​" at bounding box center [801, 415] width 419 height 41
click at [751, 417] on input "Start typing to search customers..." at bounding box center [801, 415] width 404 height 16
click at [707, 405] on div "​" at bounding box center [801, 415] width 419 height 41
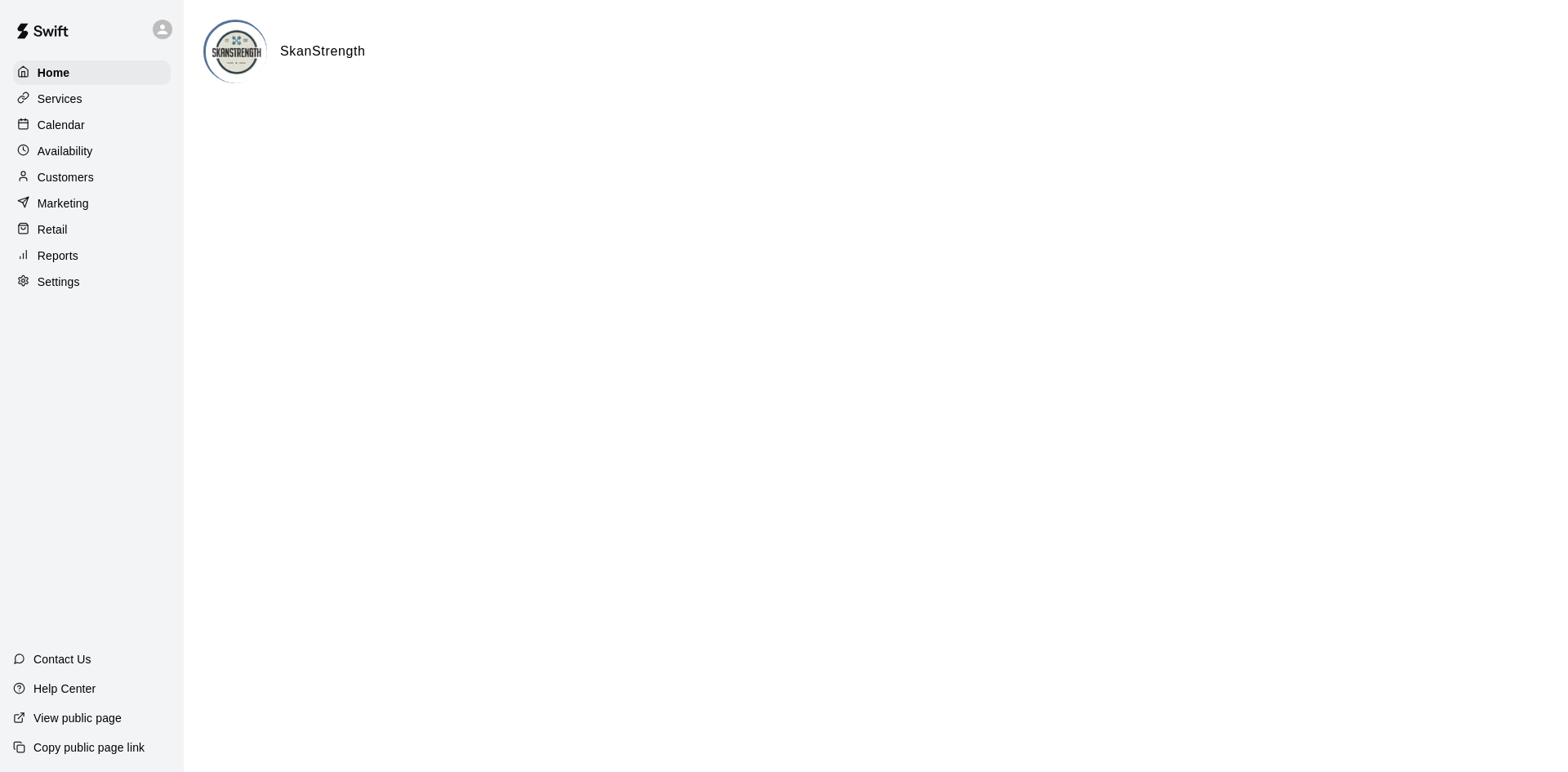
click at [68, 126] on p "Calendar" at bounding box center [61, 124] width 47 height 16
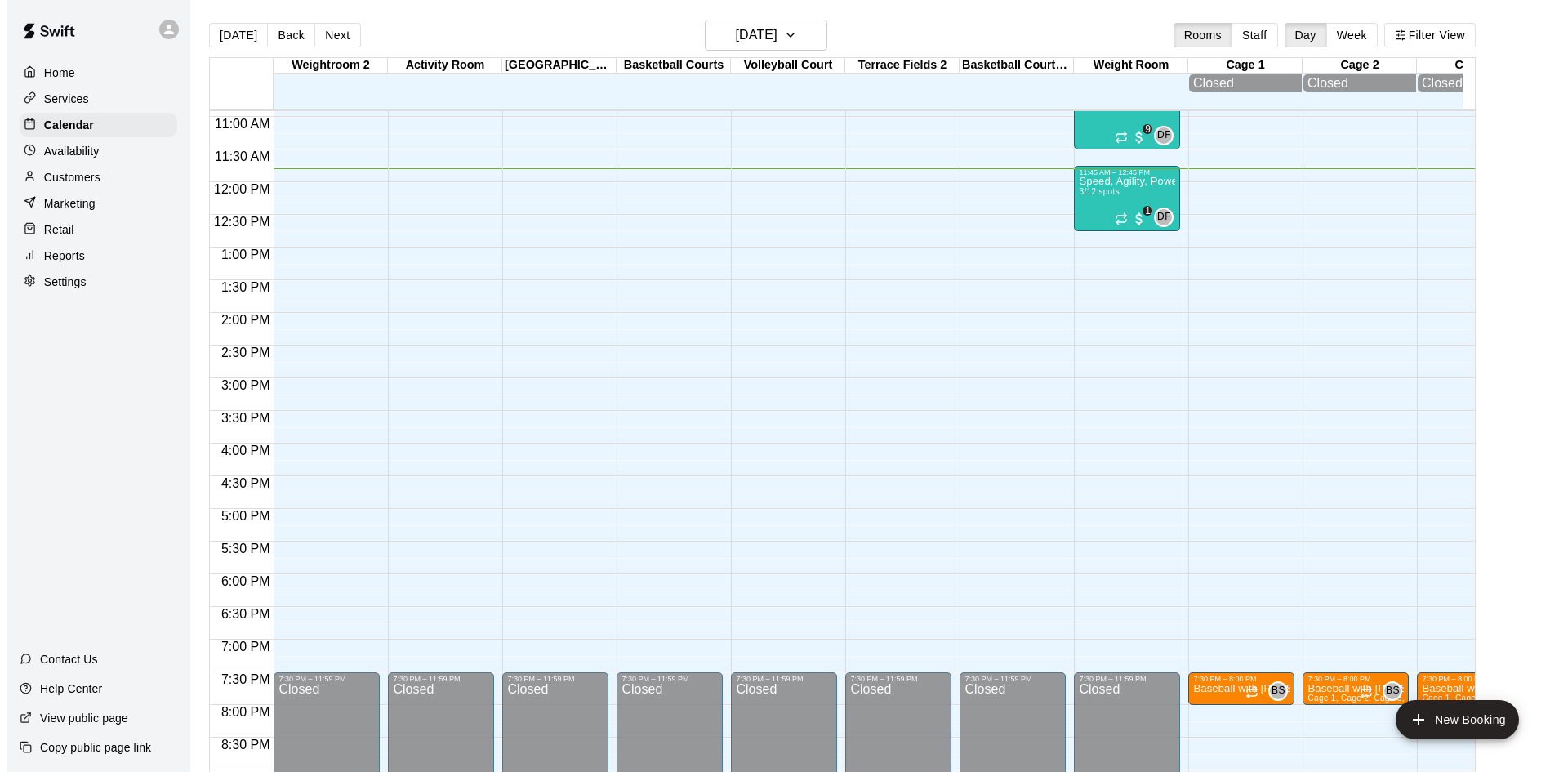
scroll to position [688, 0]
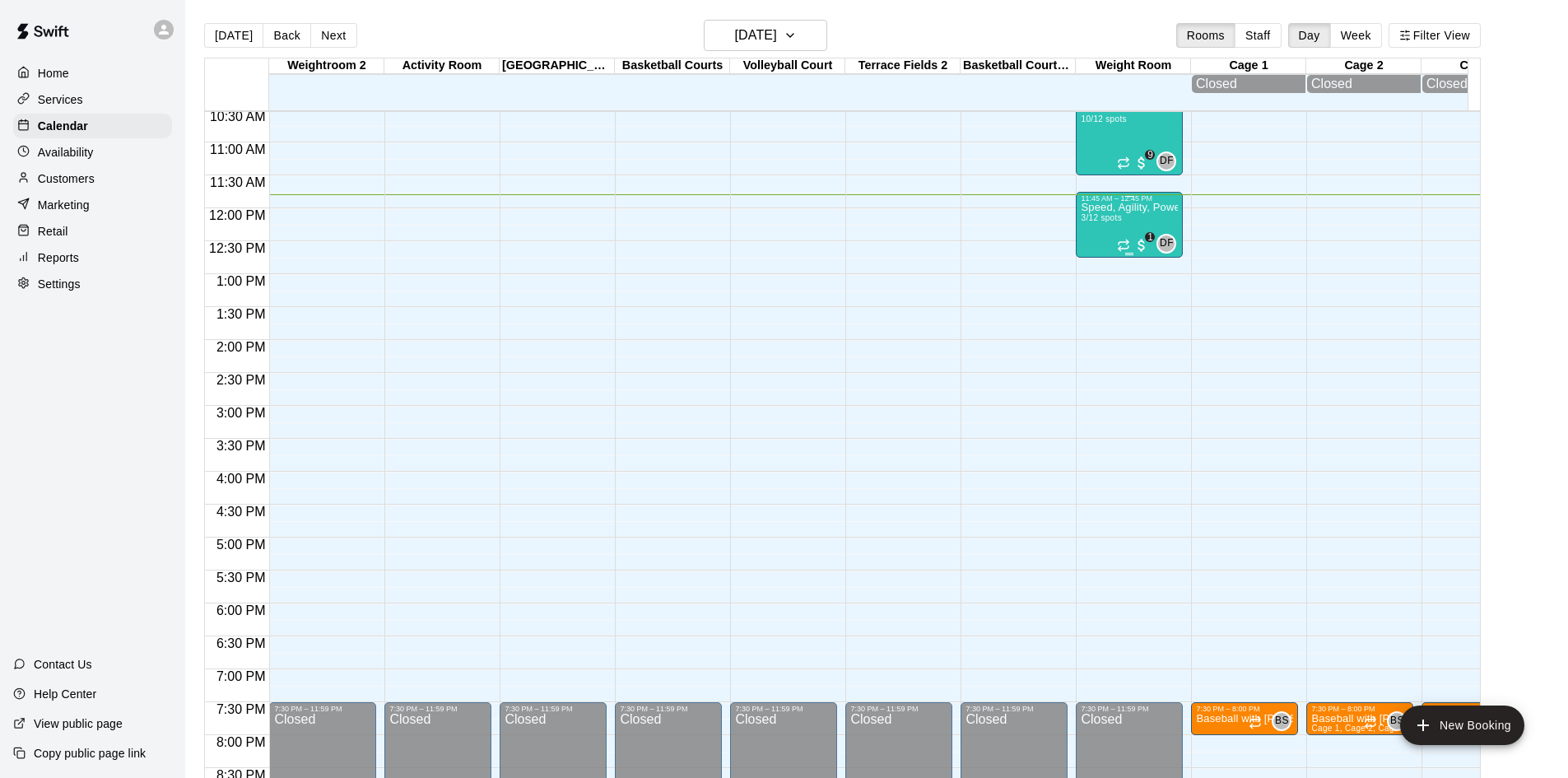
click at [1097, 222] on span "3/12 spots" at bounding box center [1100, 218] width 40 height 9
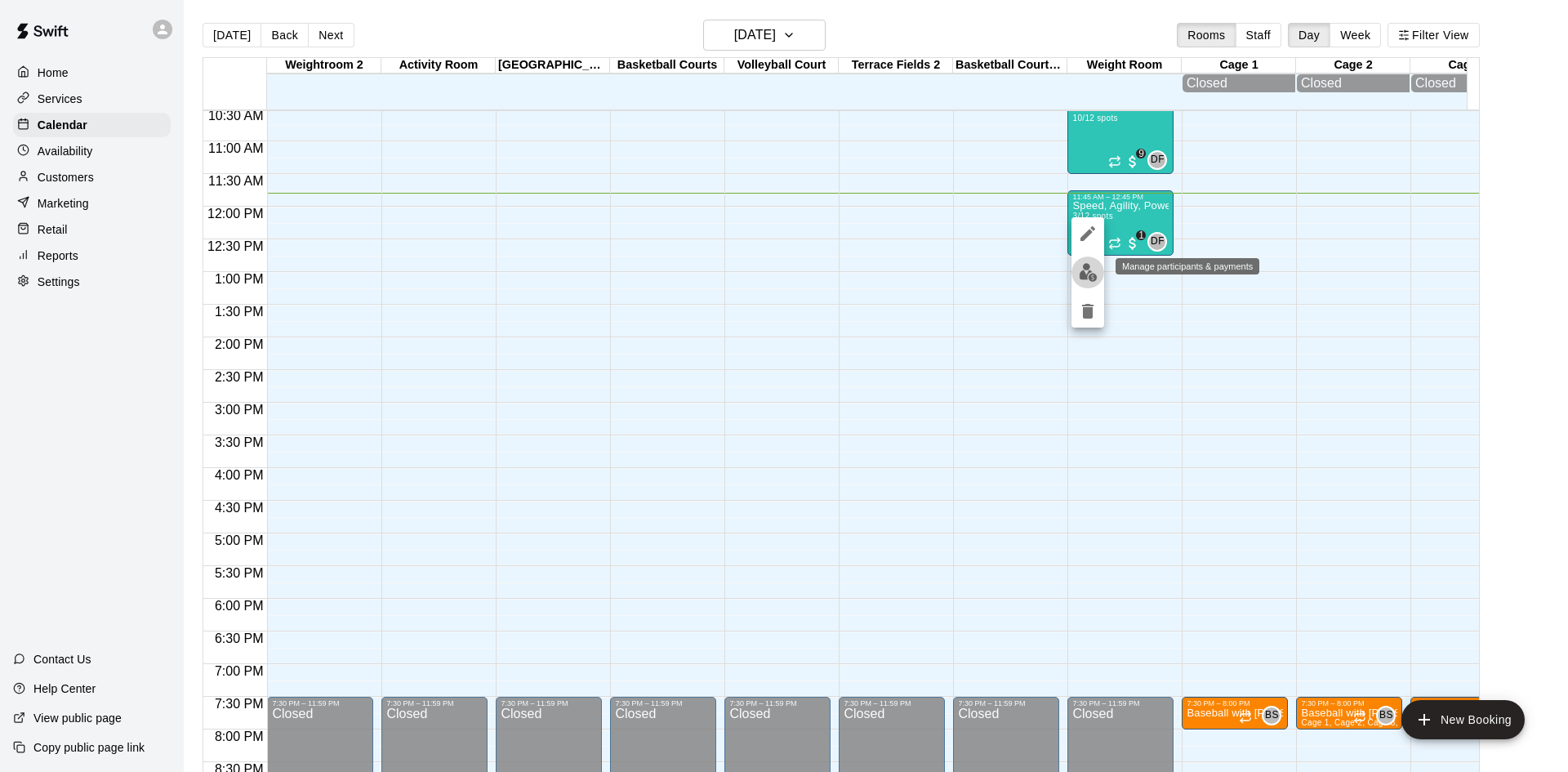
click at [1084, 268] on img "edit" at bounding box center [1088, 272] width 19 height 19
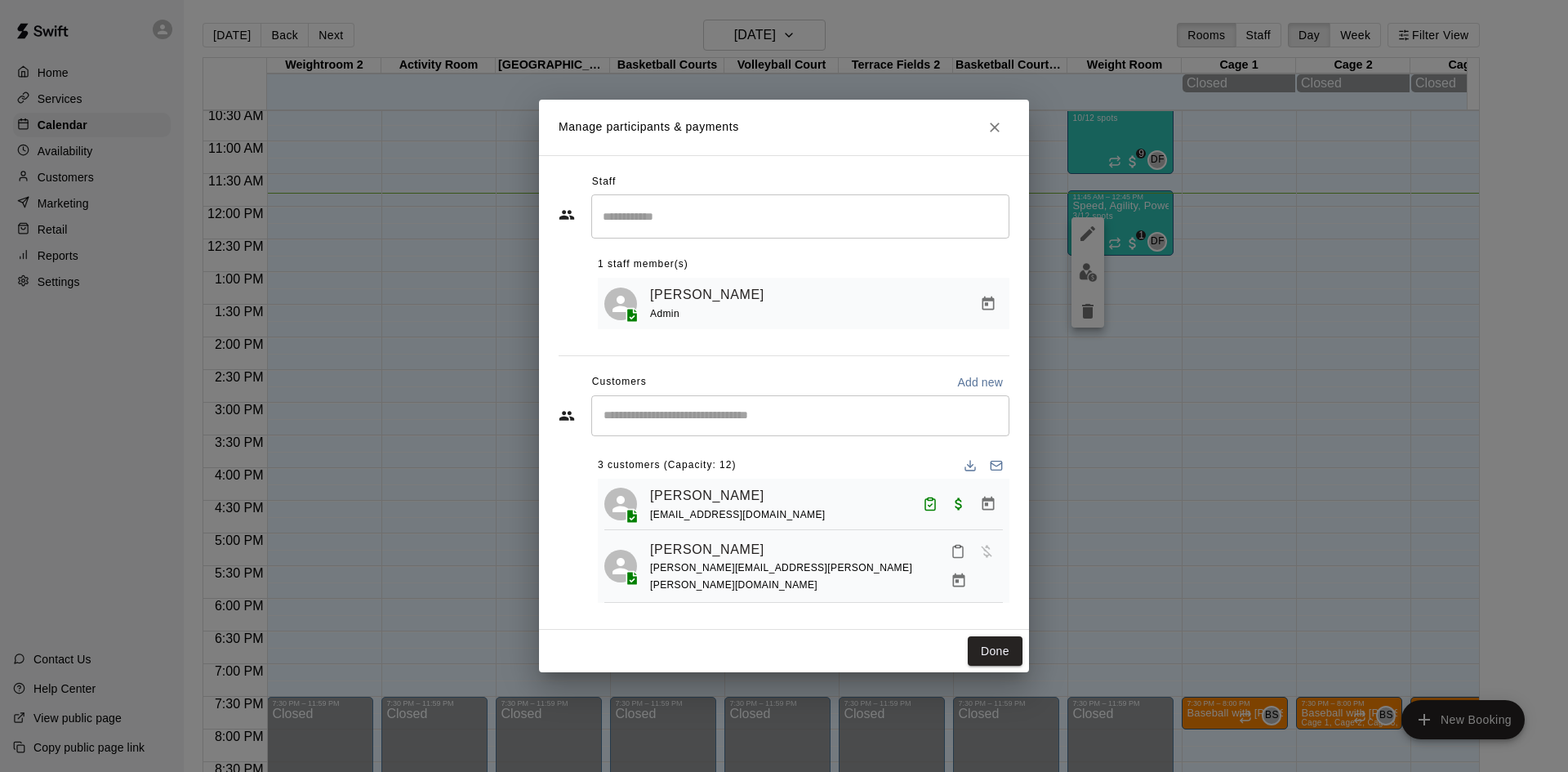
click at [720, 407] on div "​" at bounding box center [801, 415] width 419 height 41
type input "*****"
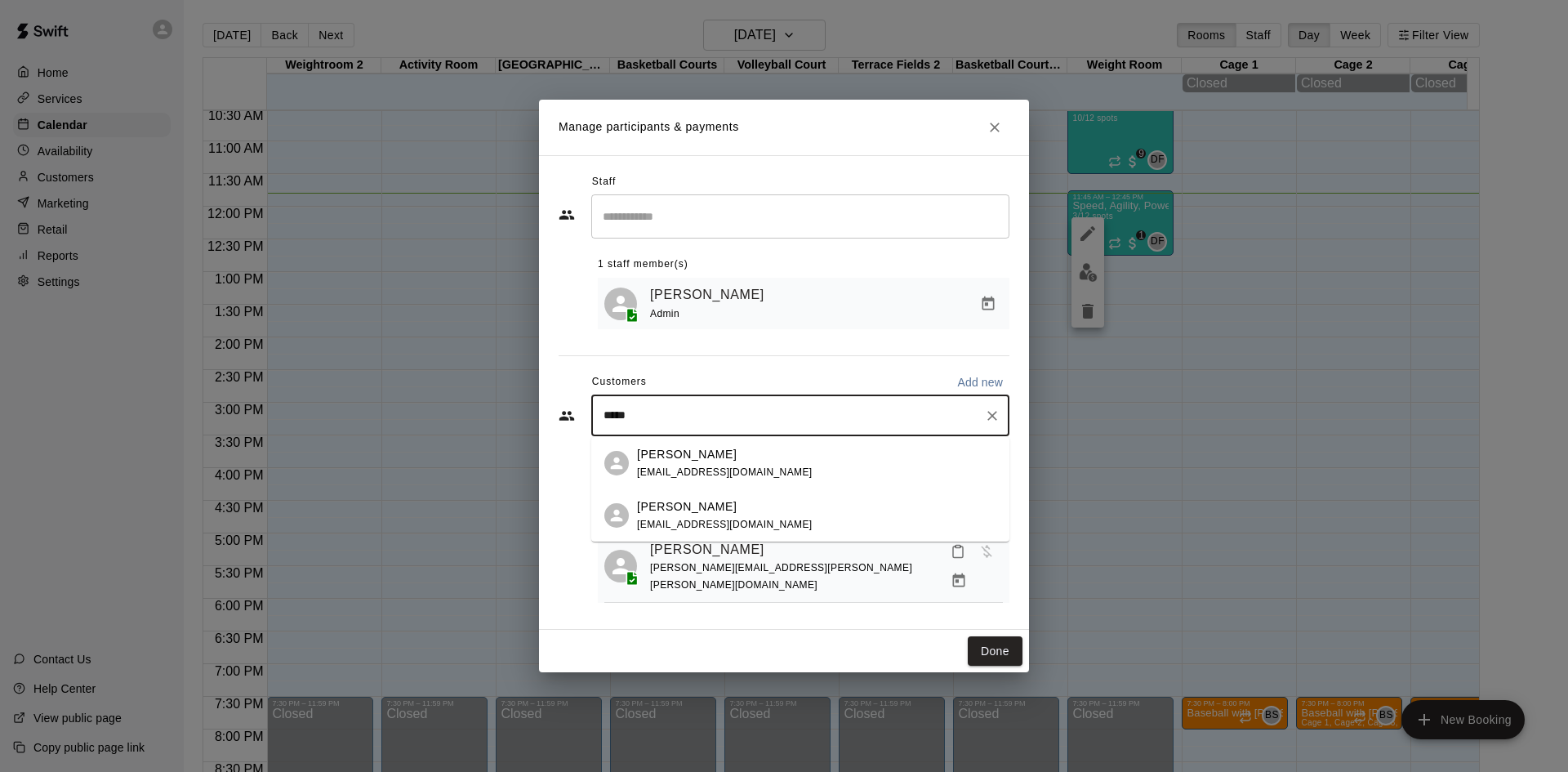
click at [708, 507] on p "[PERSON_NAME]" at bounding box center [687, 506] width 100 height 17
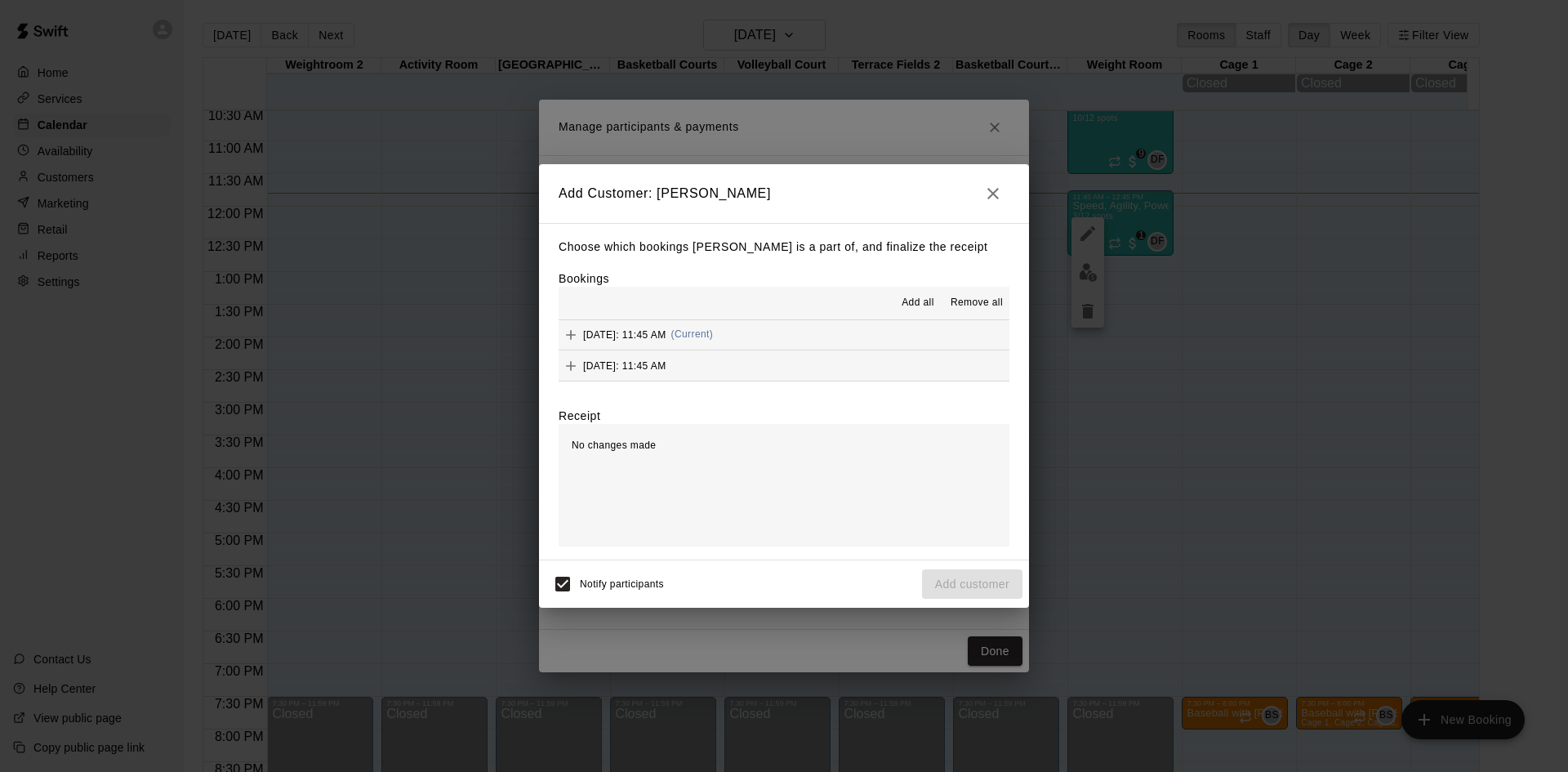
click at [713, 329] on div "[DATE]: 11:45 AM (Current)" at bounding box center [636, 335] width 155 height 25
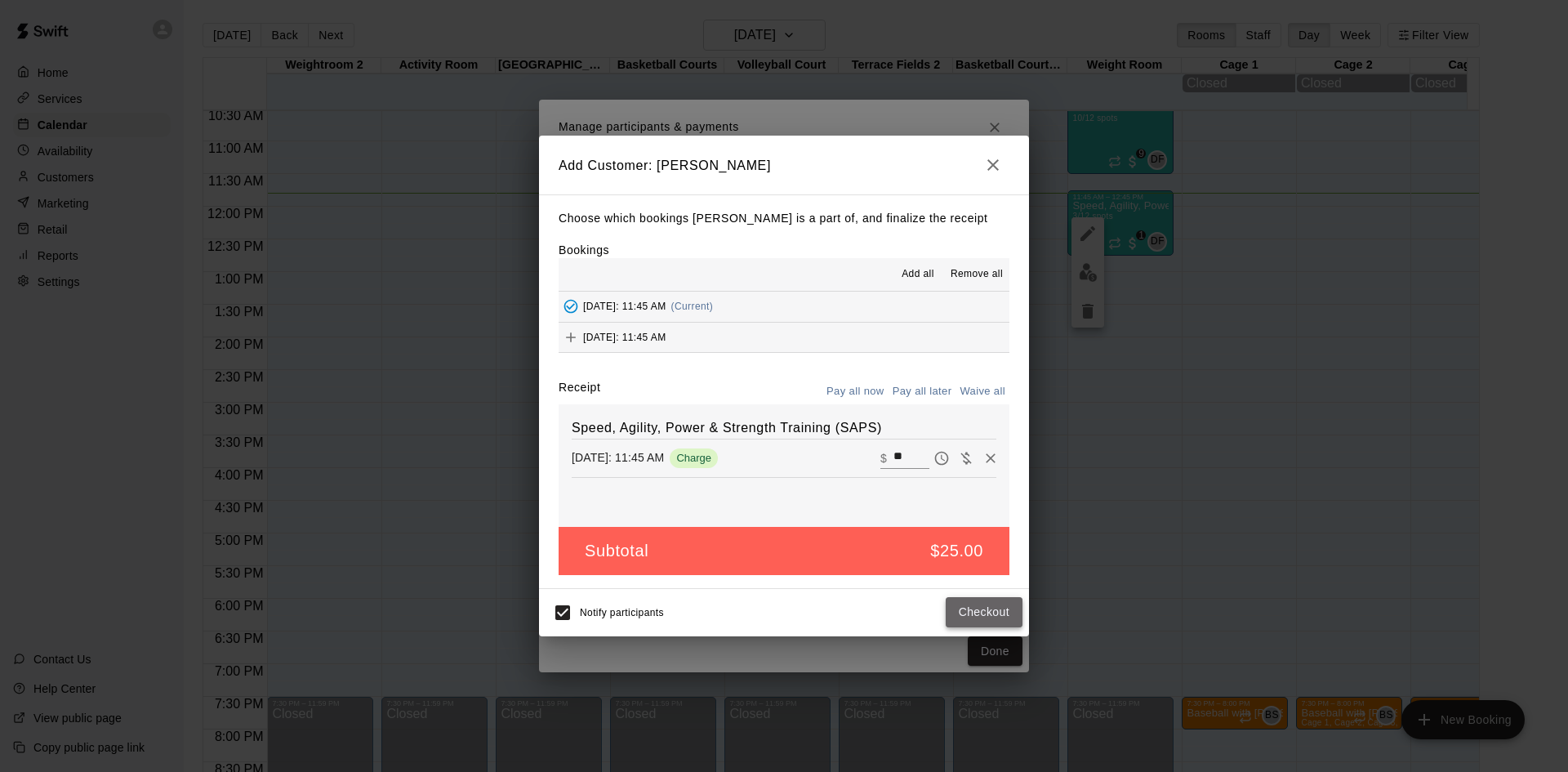
click at [1018, 614] on button "Checkout" at bounding box center [983, 612] width 76 height 30
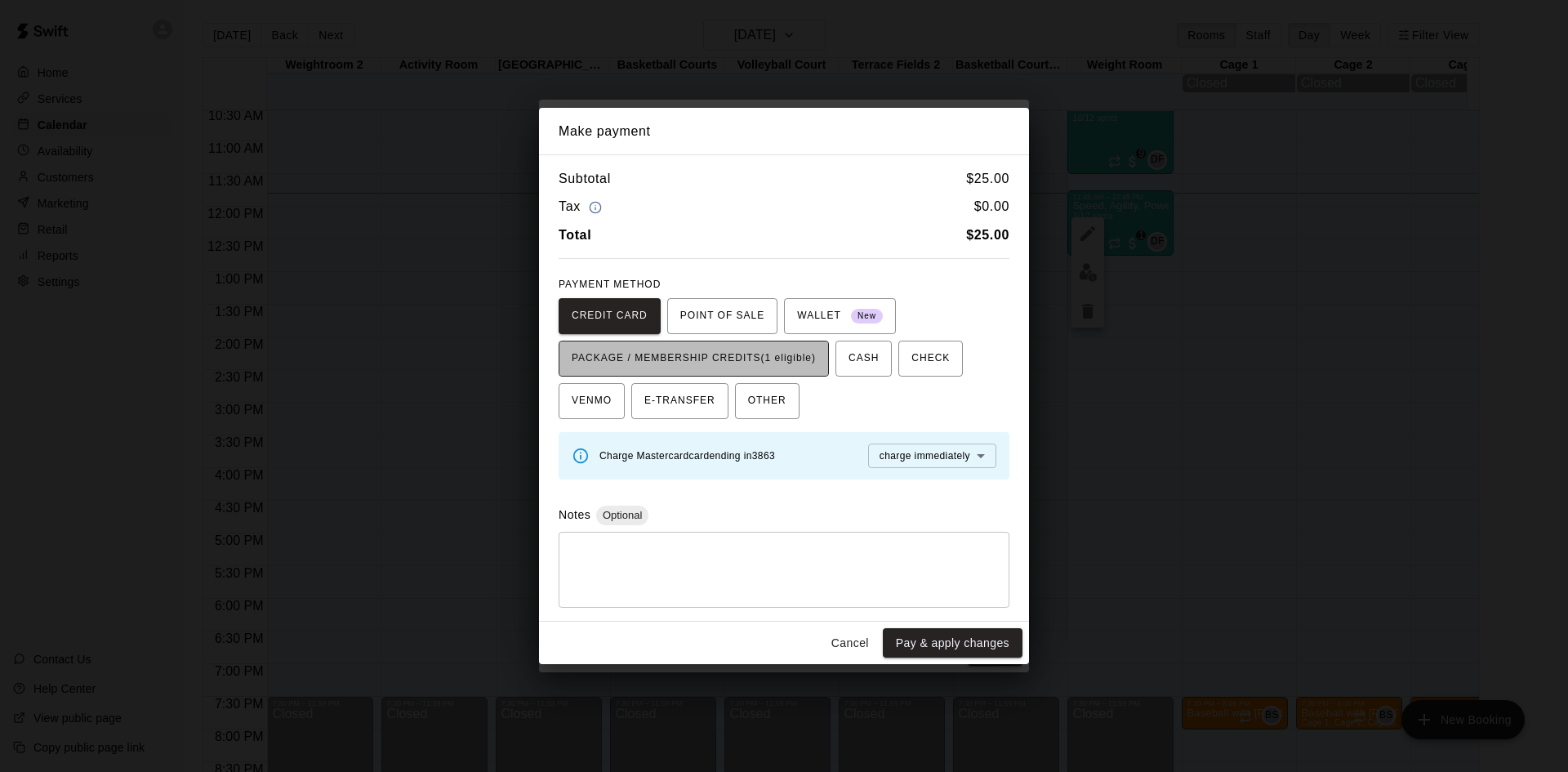
click at [802, 359] on span "PACKAGE / MEMBERSHIP CREDITS (1 eligible)" at bounding box center [693, 358] width 244 height 26
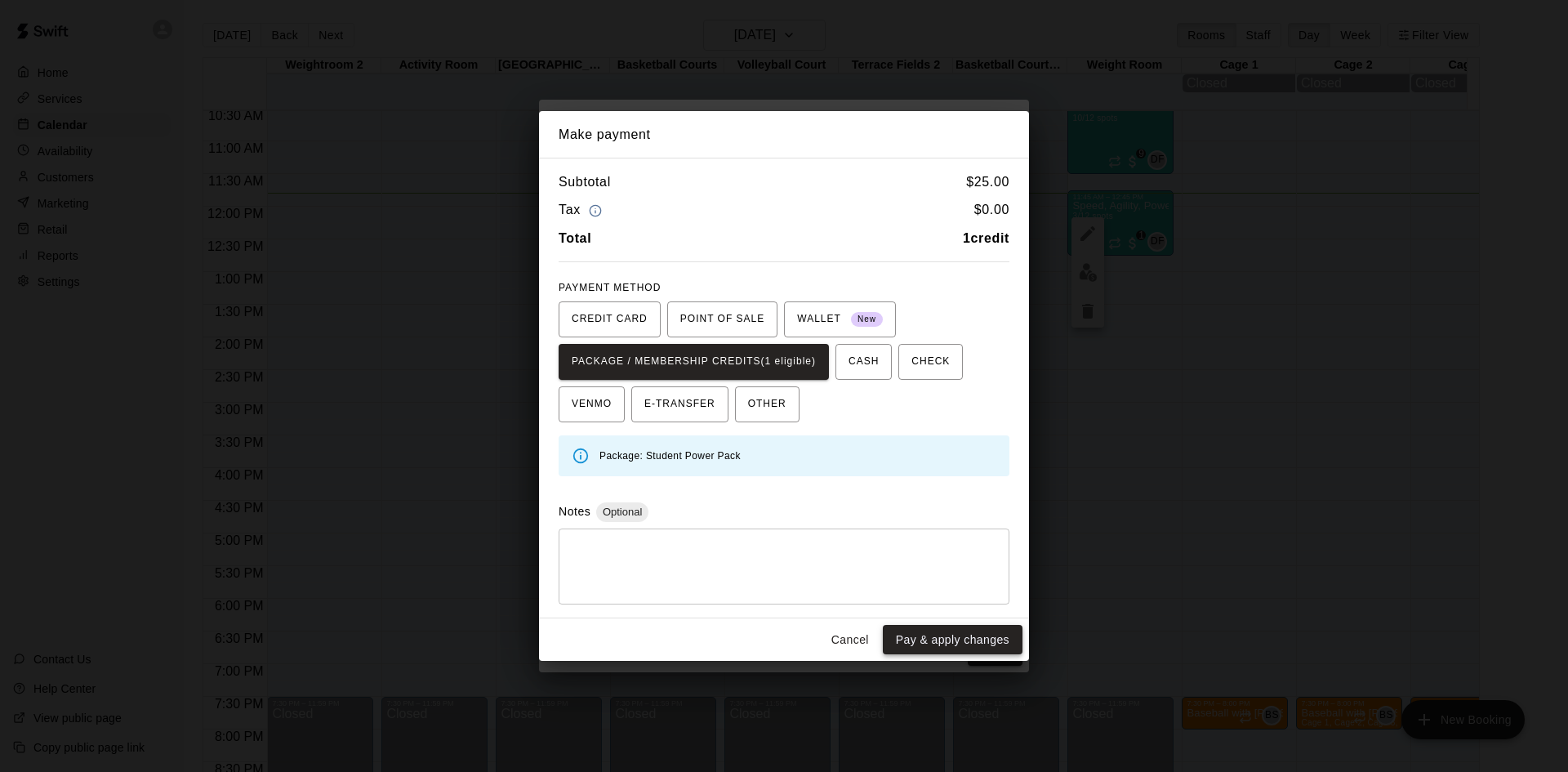
click at [954, 634] on button "Pay & apply changes" at bounding box center [952, 640] width 140 height 30
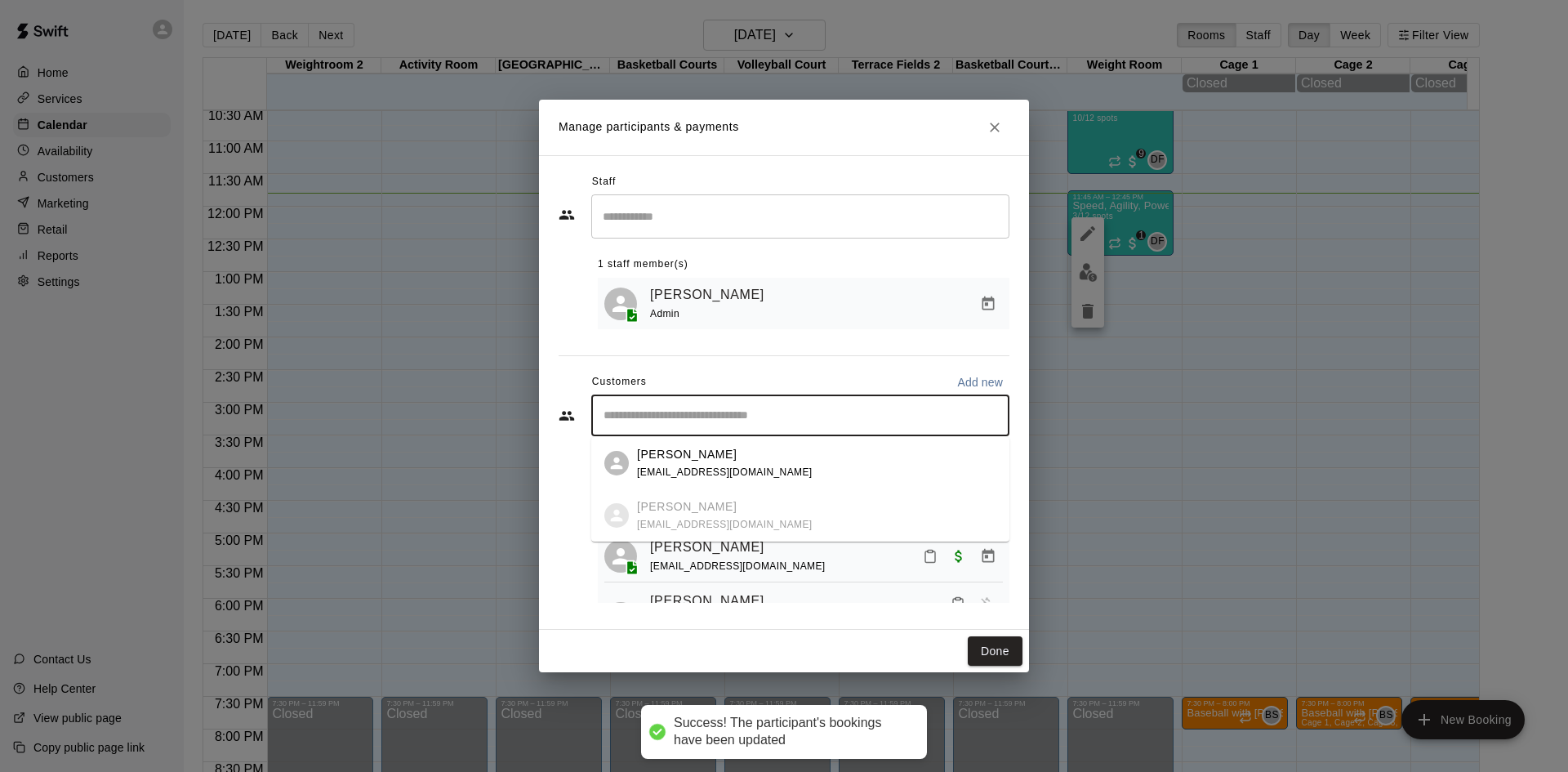
click at [701, 411] on input "Start typing to search customers..." at bounding box center [801, 415] width 404 height 16
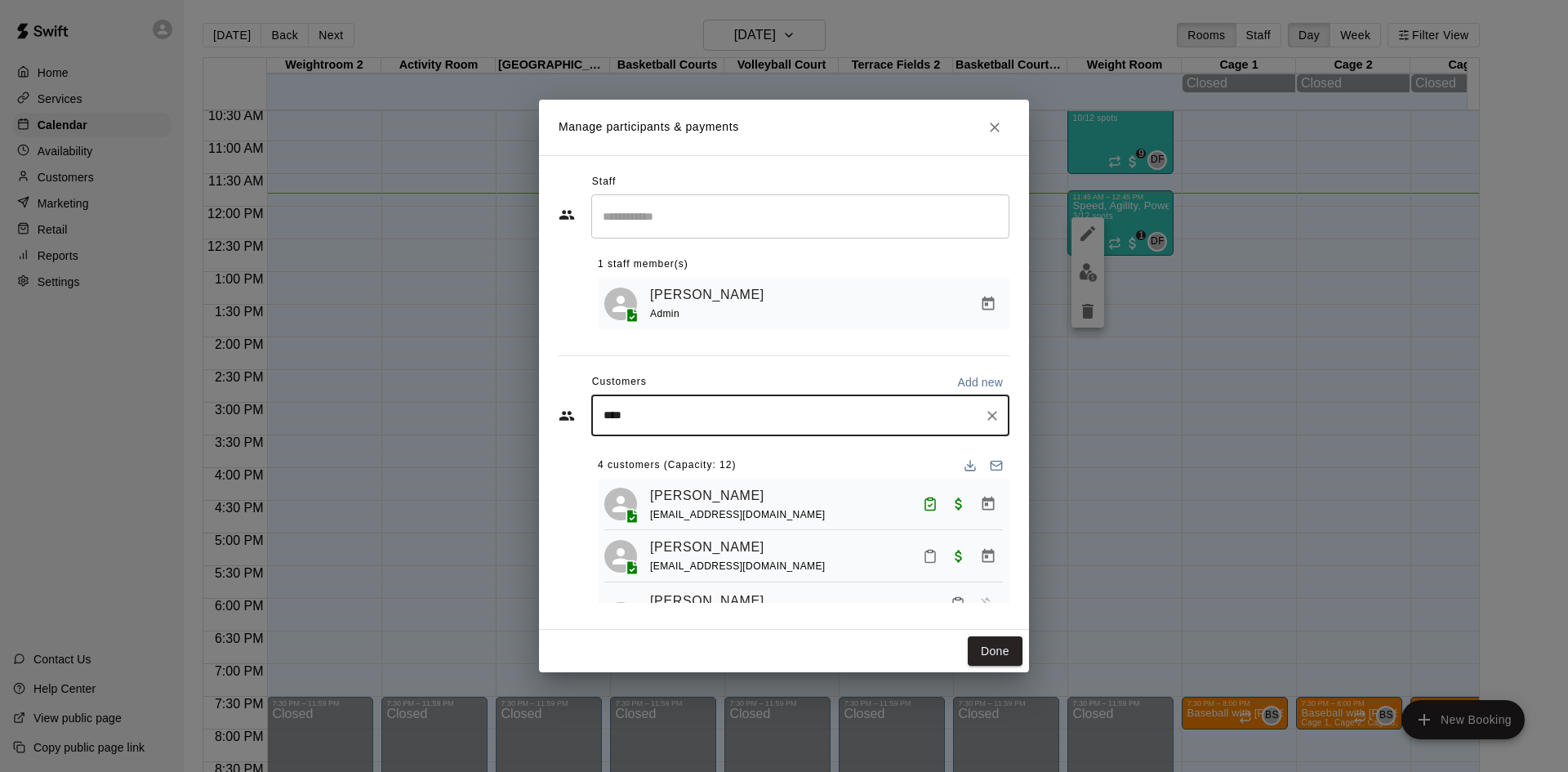
type input "*****"
click at [701, 449] on p "Paxton Lindsay" at bounding box center [687, 454] width 100 height 17
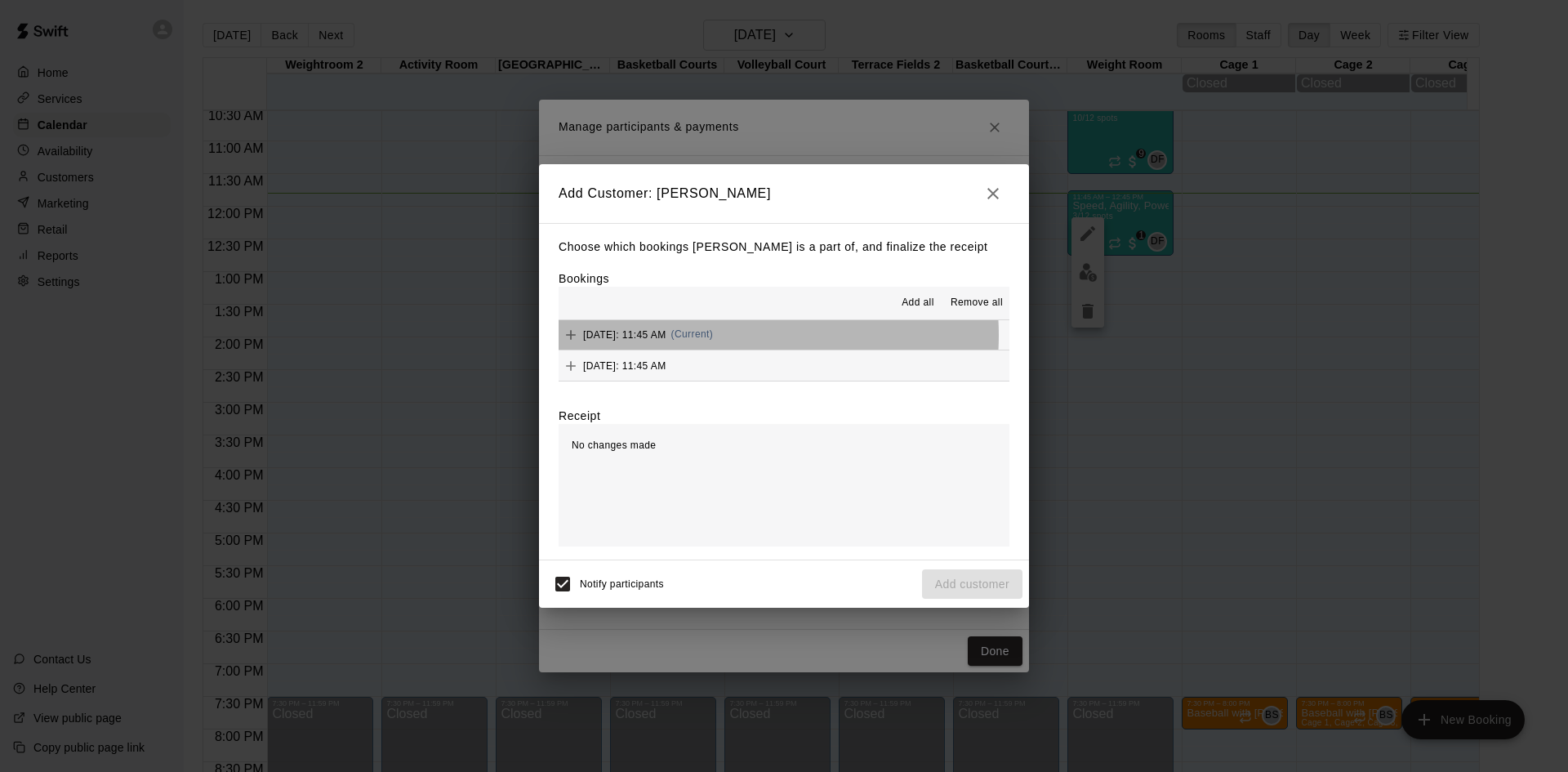
click at [667, 337] on span "[DATE]: 11:45 AM" at bounding box center [625, 334] width 83 height 11
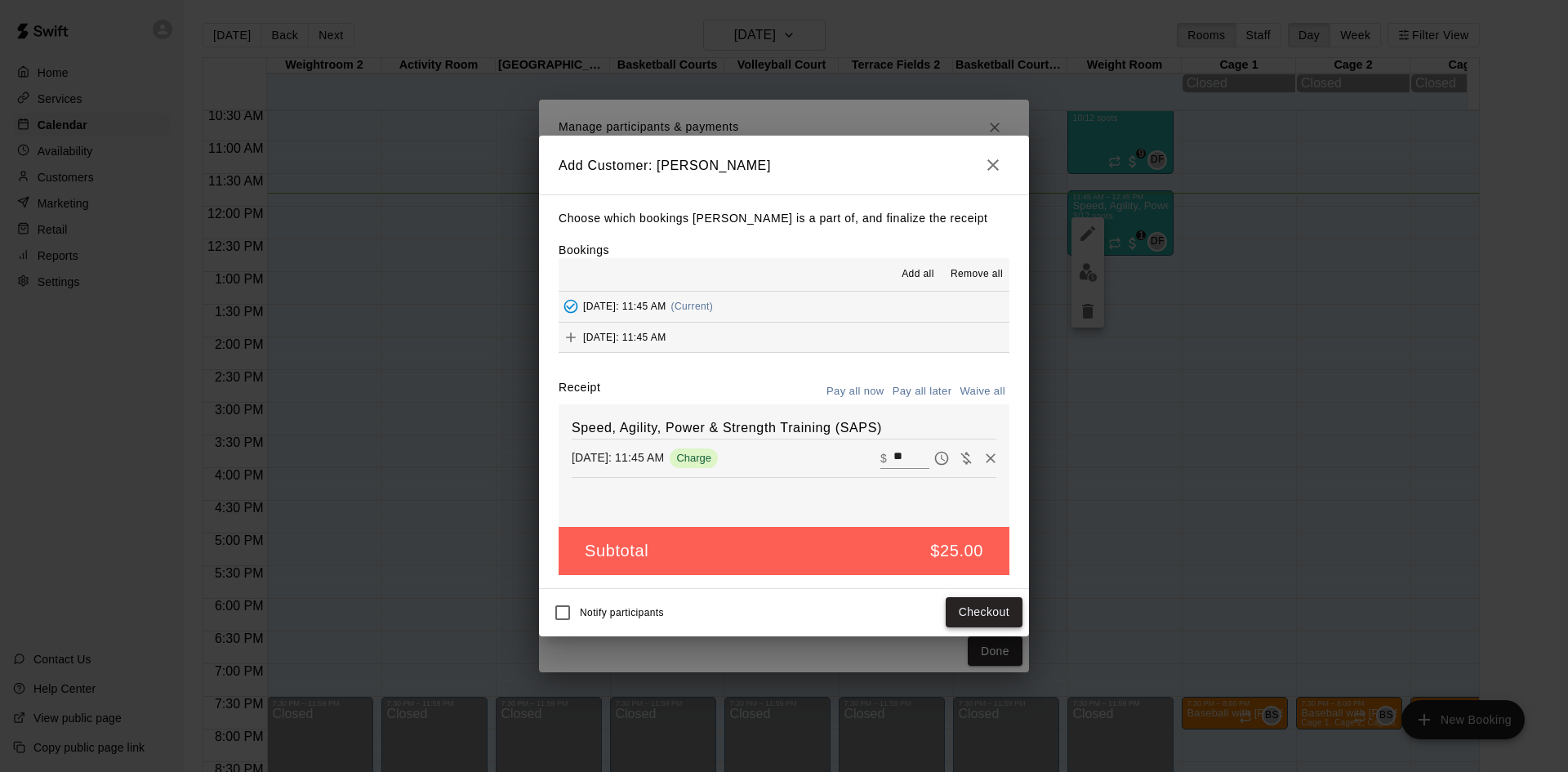
click at [994, 611] on button "Checkout" at bounding box center [983, 612] width 76 height 30
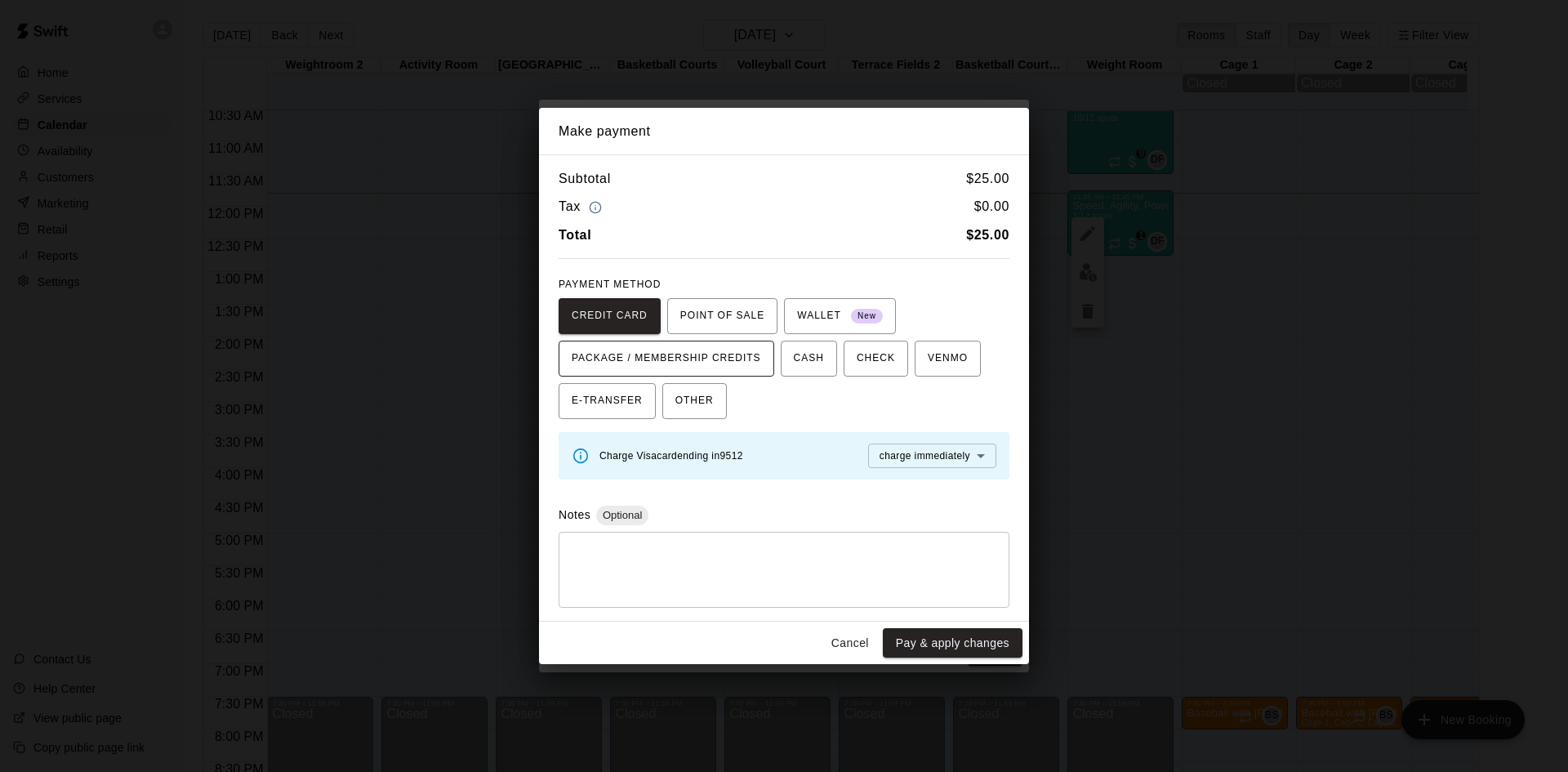
click at [749, 354] on span "PACKAGE / MEMBERSHIP CREDITS" at bounding box center [666, 358] width 190 height 26
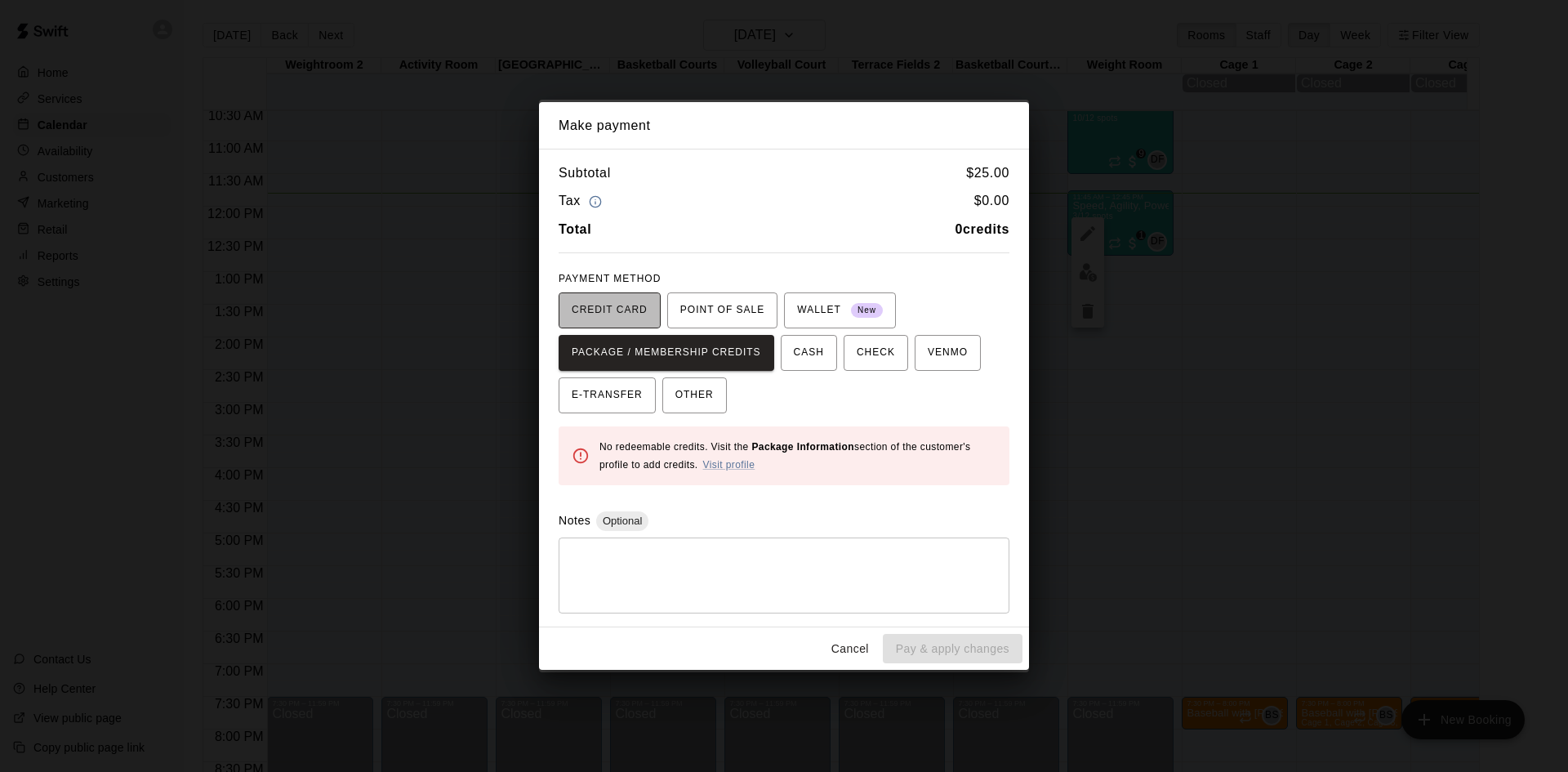
click at [644, 307] on span "CREDIT CARD" at bounding box center [609, 310] width 76 height 26
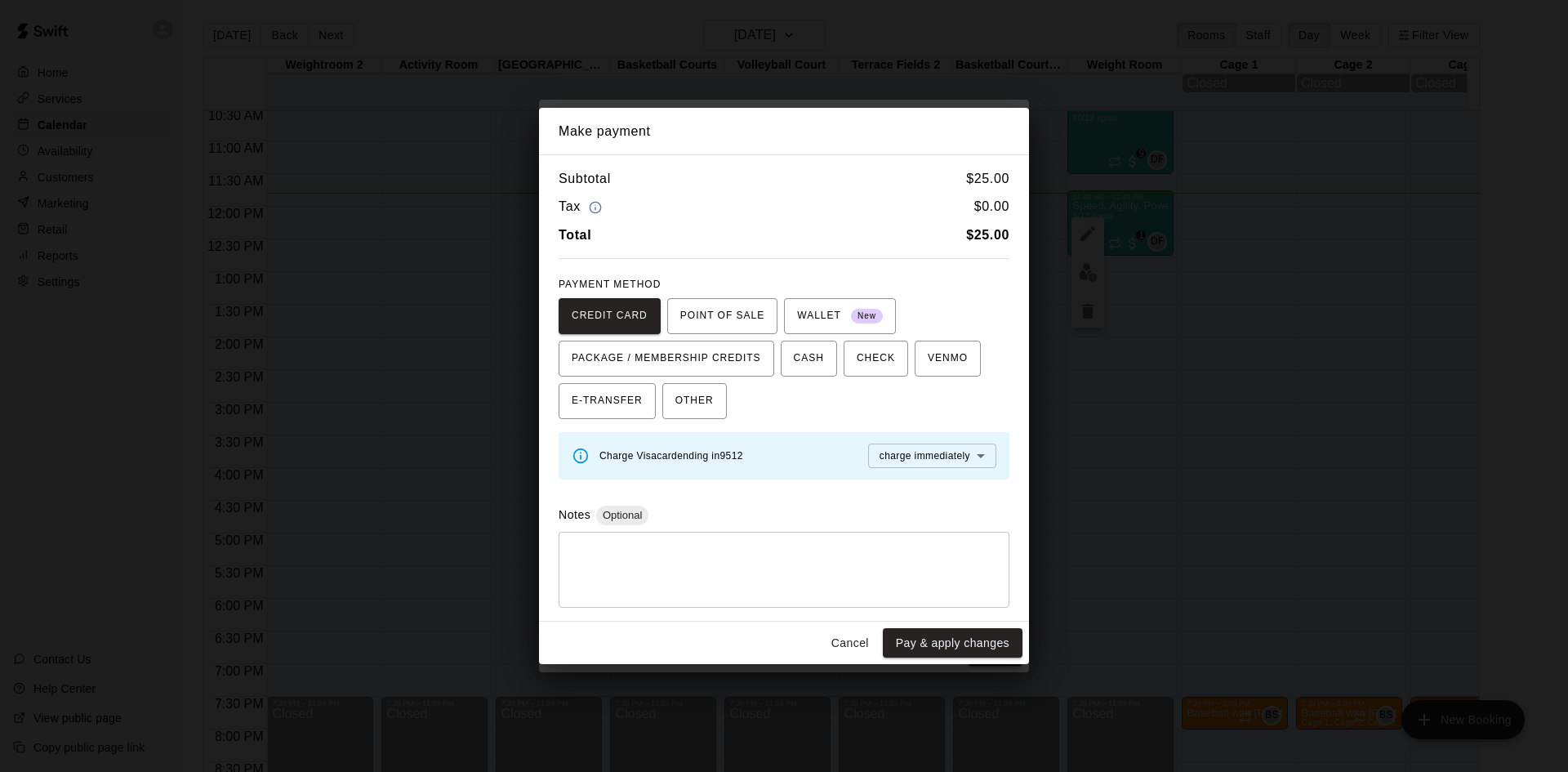
click at [850, 632] on button "Cancel" at bounding box center [850, 643] width 52 height 30
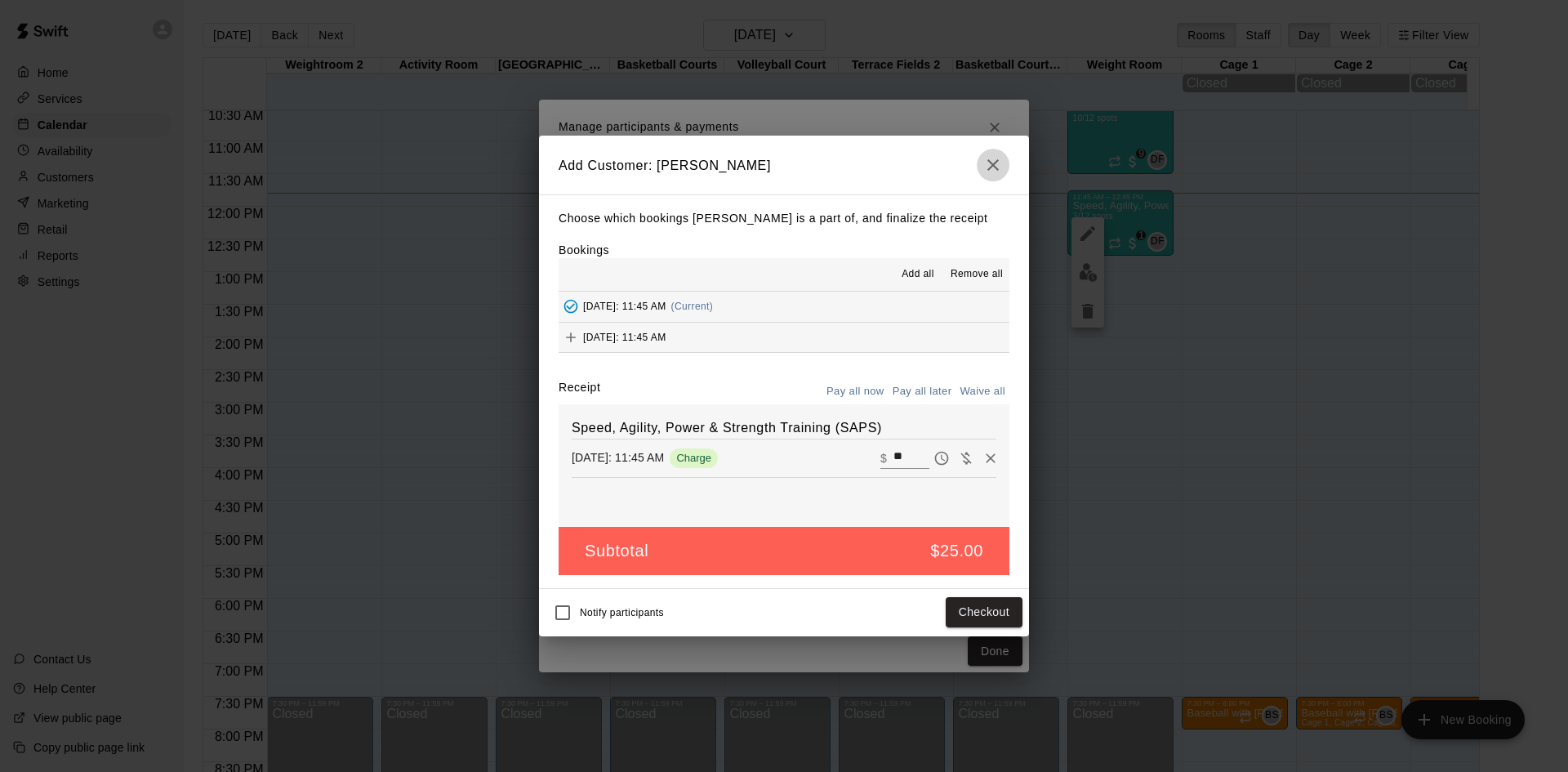
click at [994, 156] on icon "button" at bounding box center [993, 165] width 20 height 20
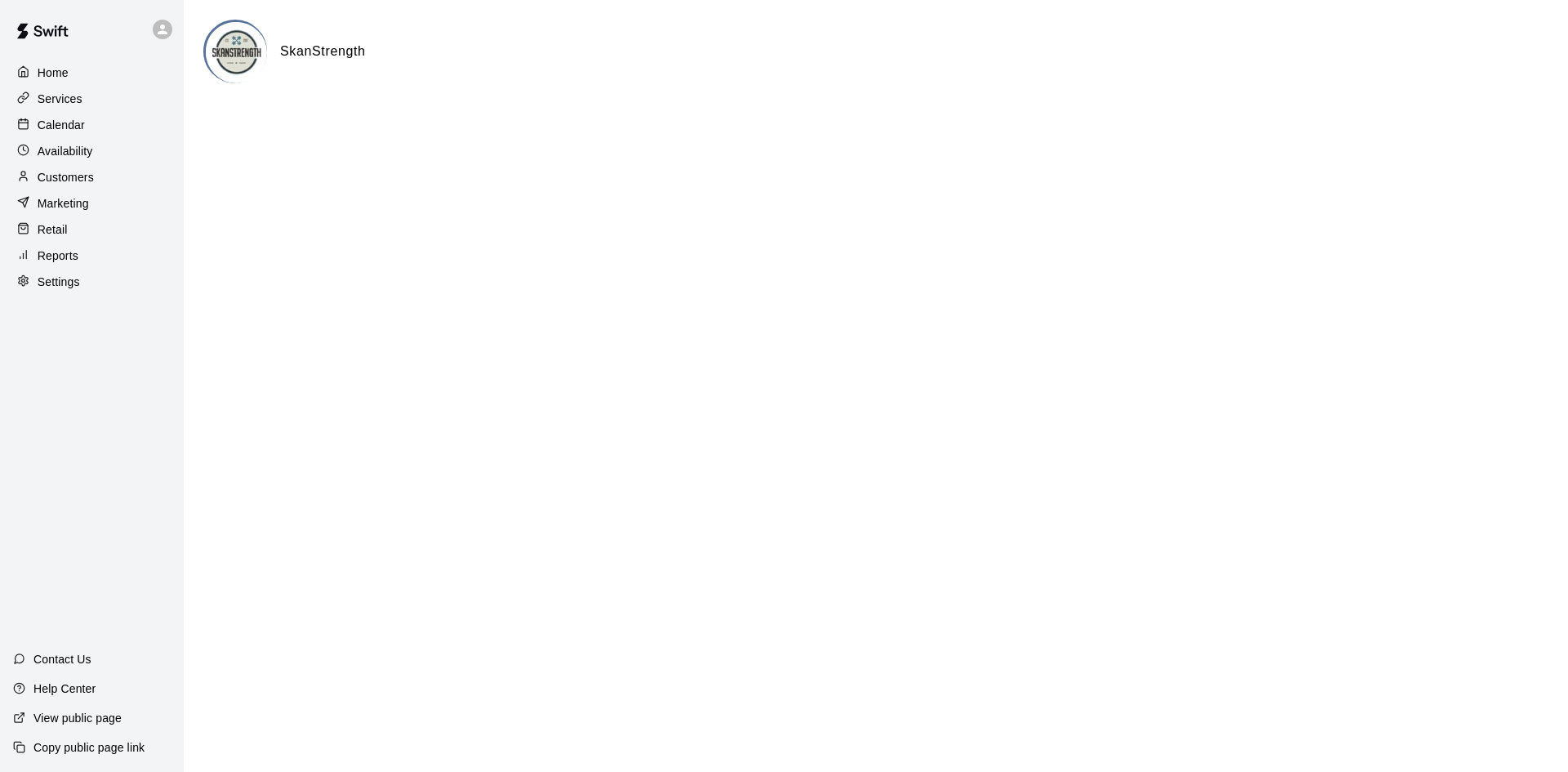
click at [89, 184] on p "Customers" at bounding box center [66, 176] width 57 height 16
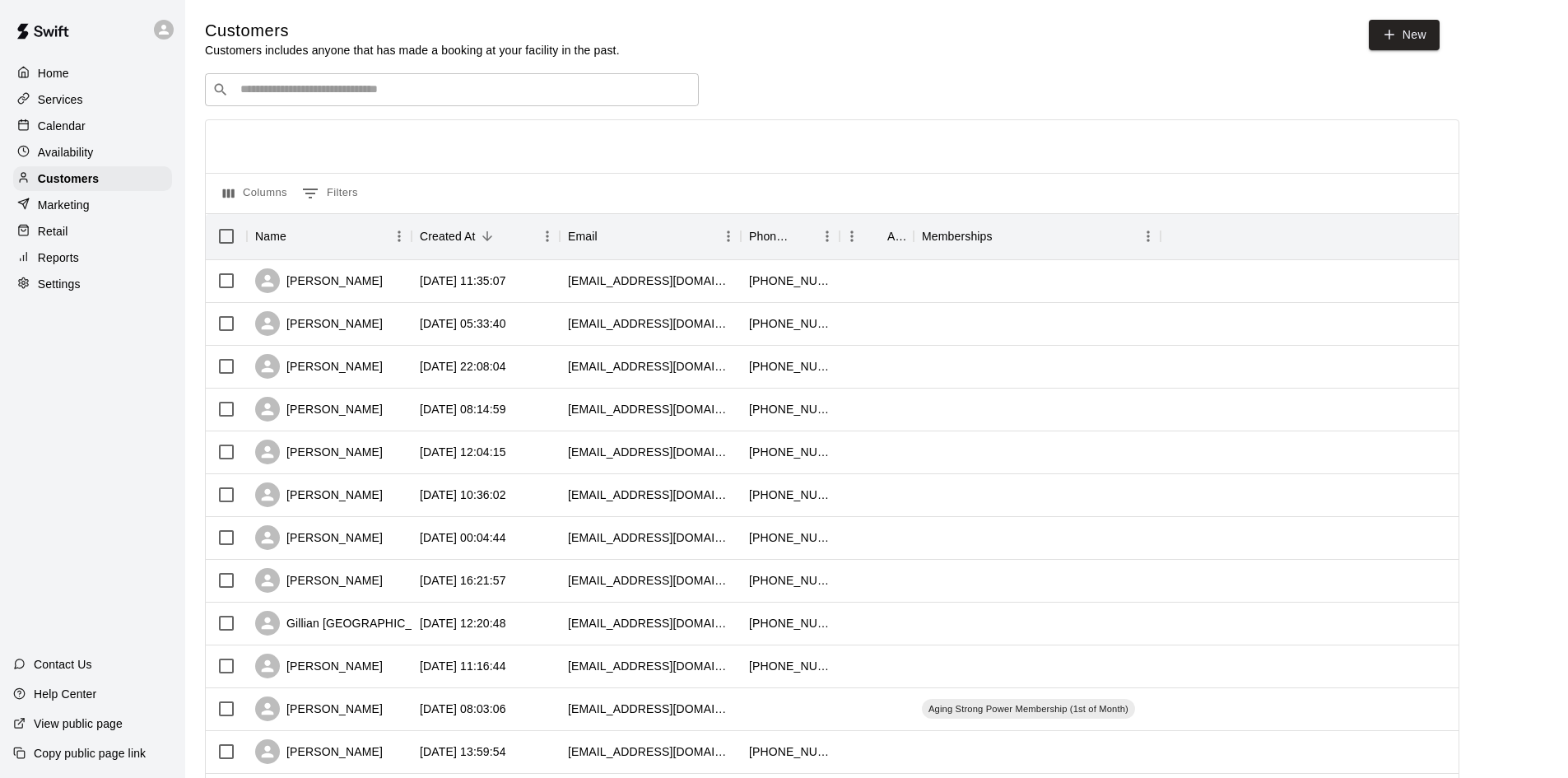
click at [491, 82] on div "​ ​" at bounding box center [452, 89] width 494 height 33
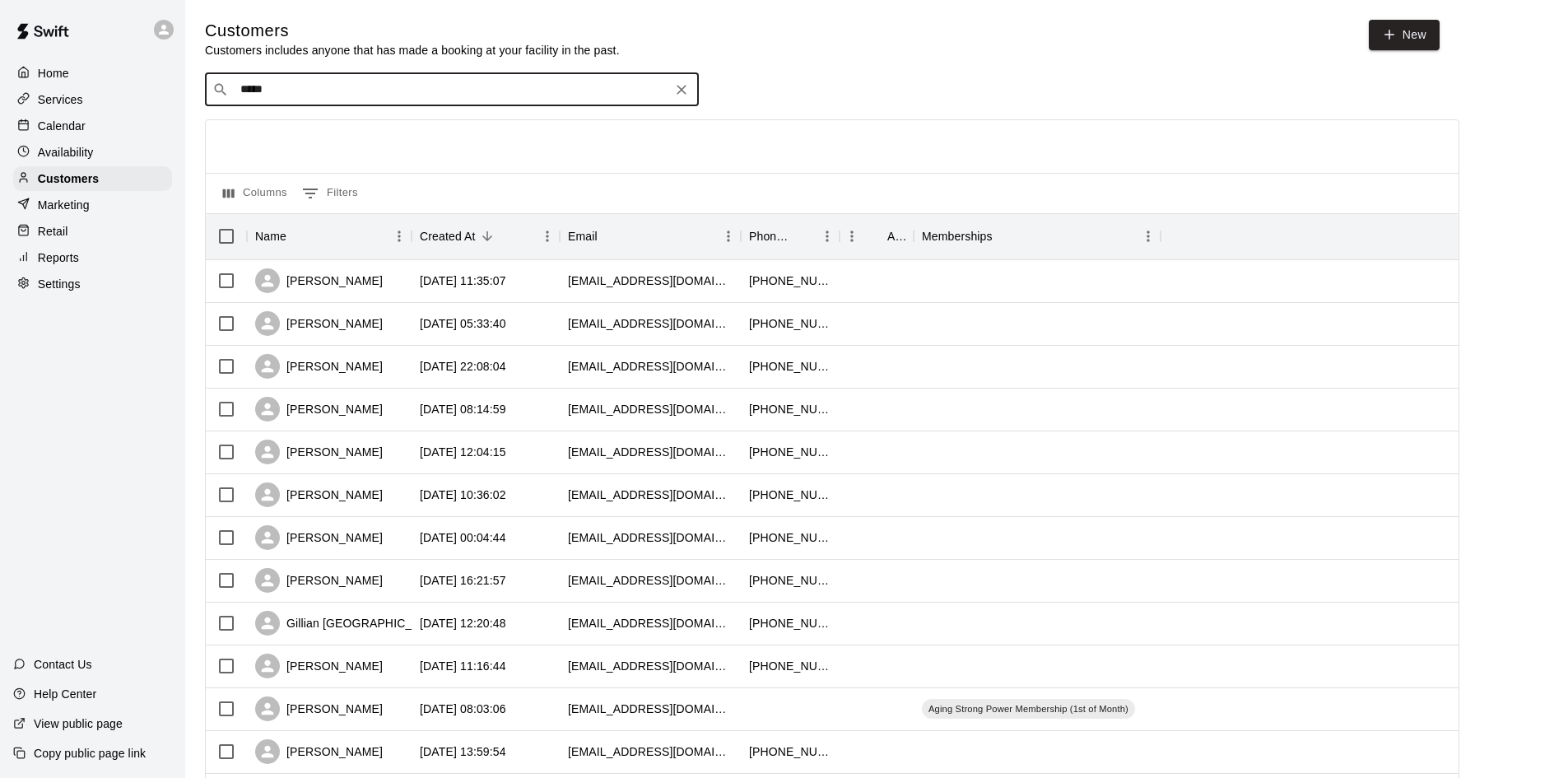
type input "******"
click at [280, 130] on p "Paxton Lindsay" at bounding box center [301, 126] width 101 height 17
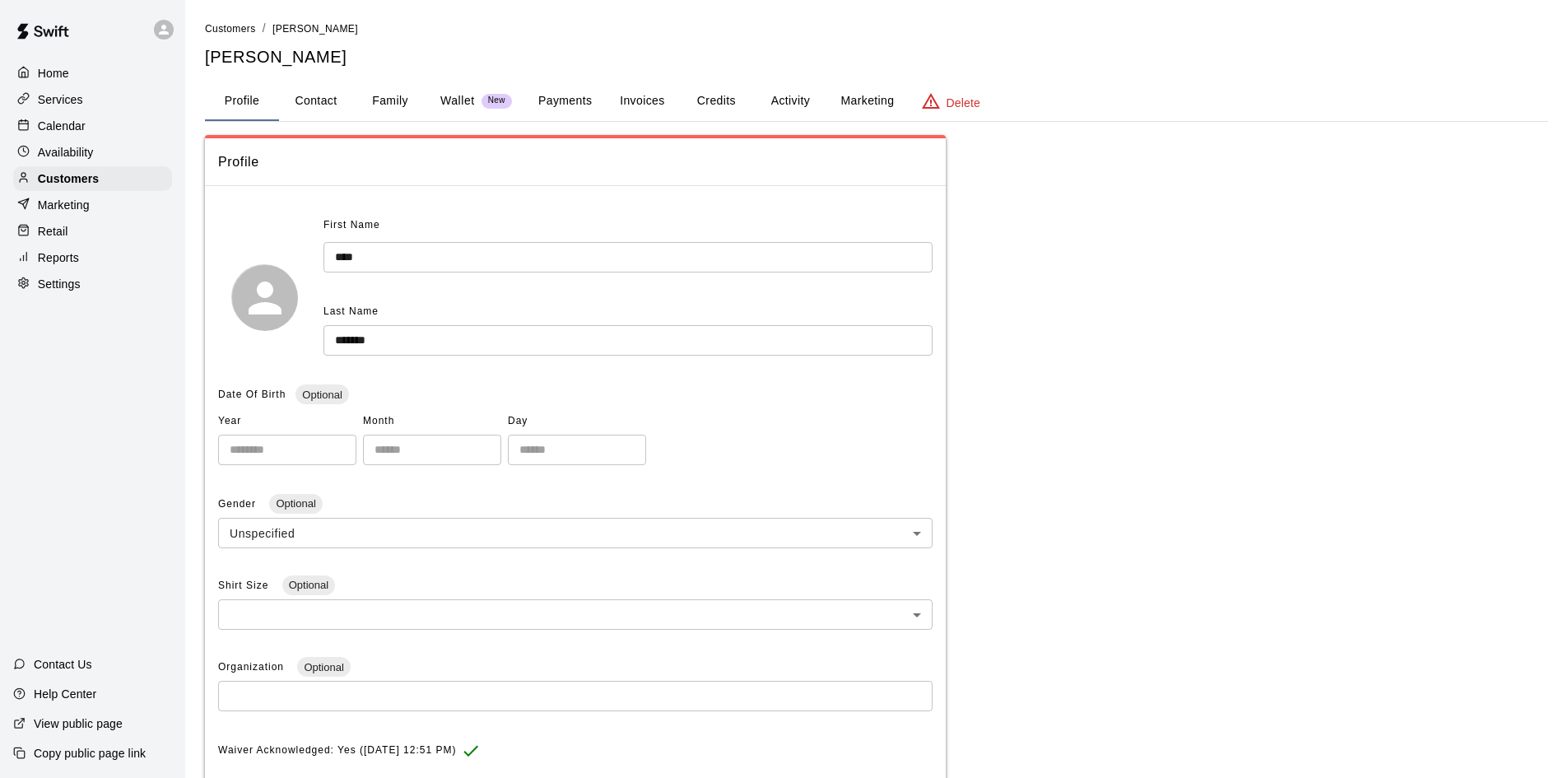
click at [562, 95] on button "Payments" at bounding box center [565, 102] width 80 height 40
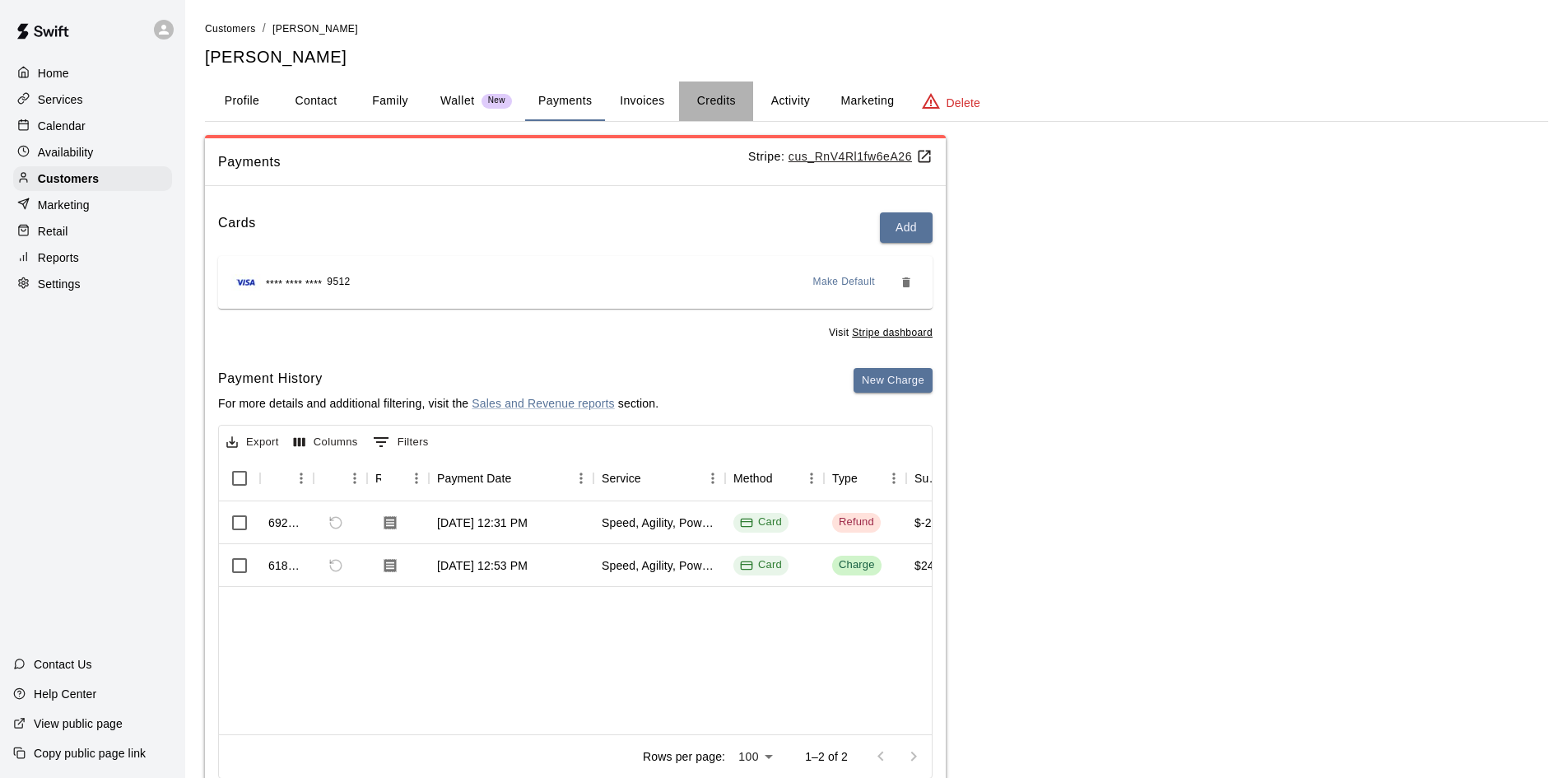
click at [702, 106] on button "Credits" at bounding box center [717, 102] width 74 height 40
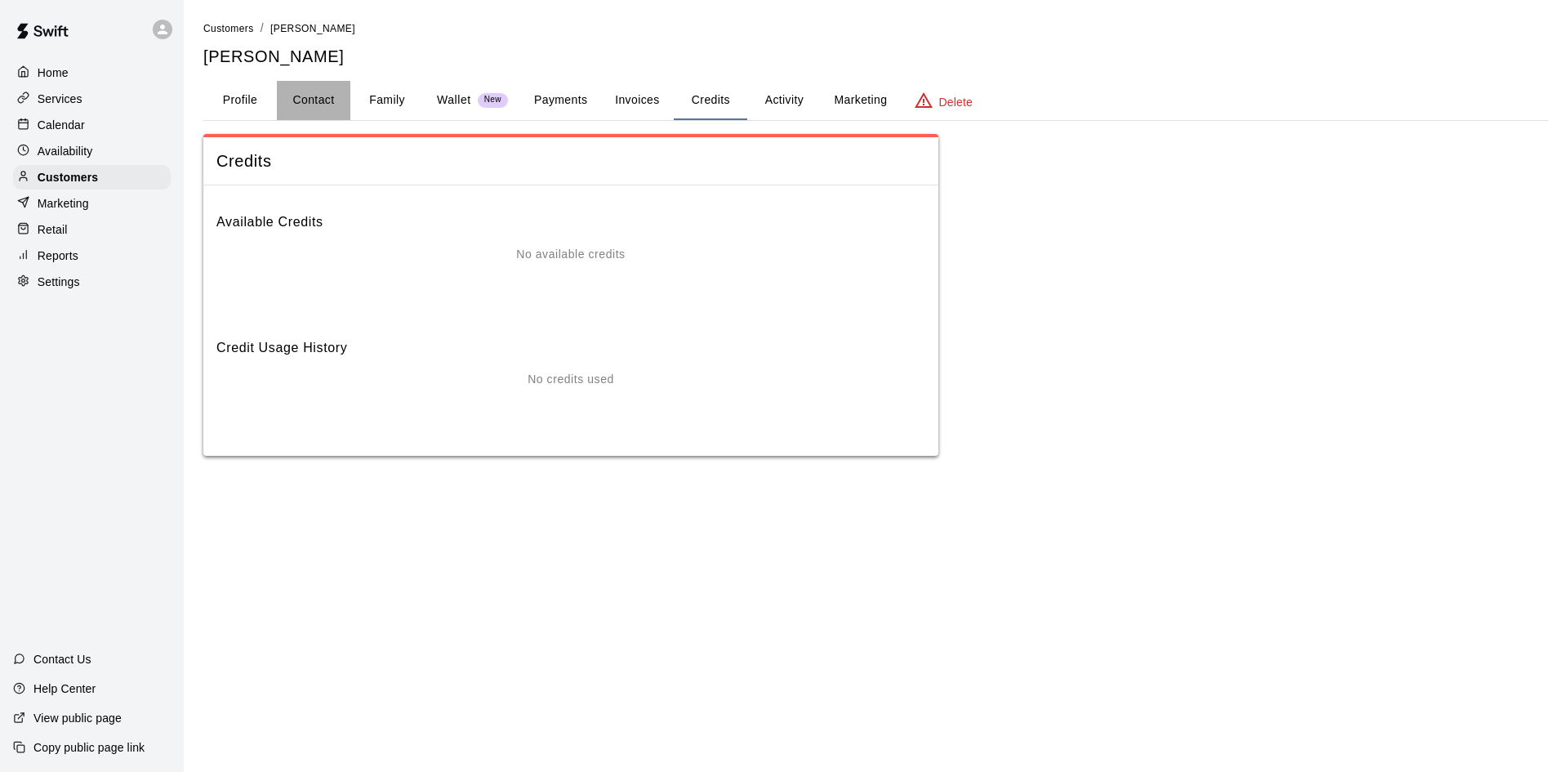
click at [324, 107] on button "Contact" at bounding box center [314, 101] width 74 height 40
select select "**"
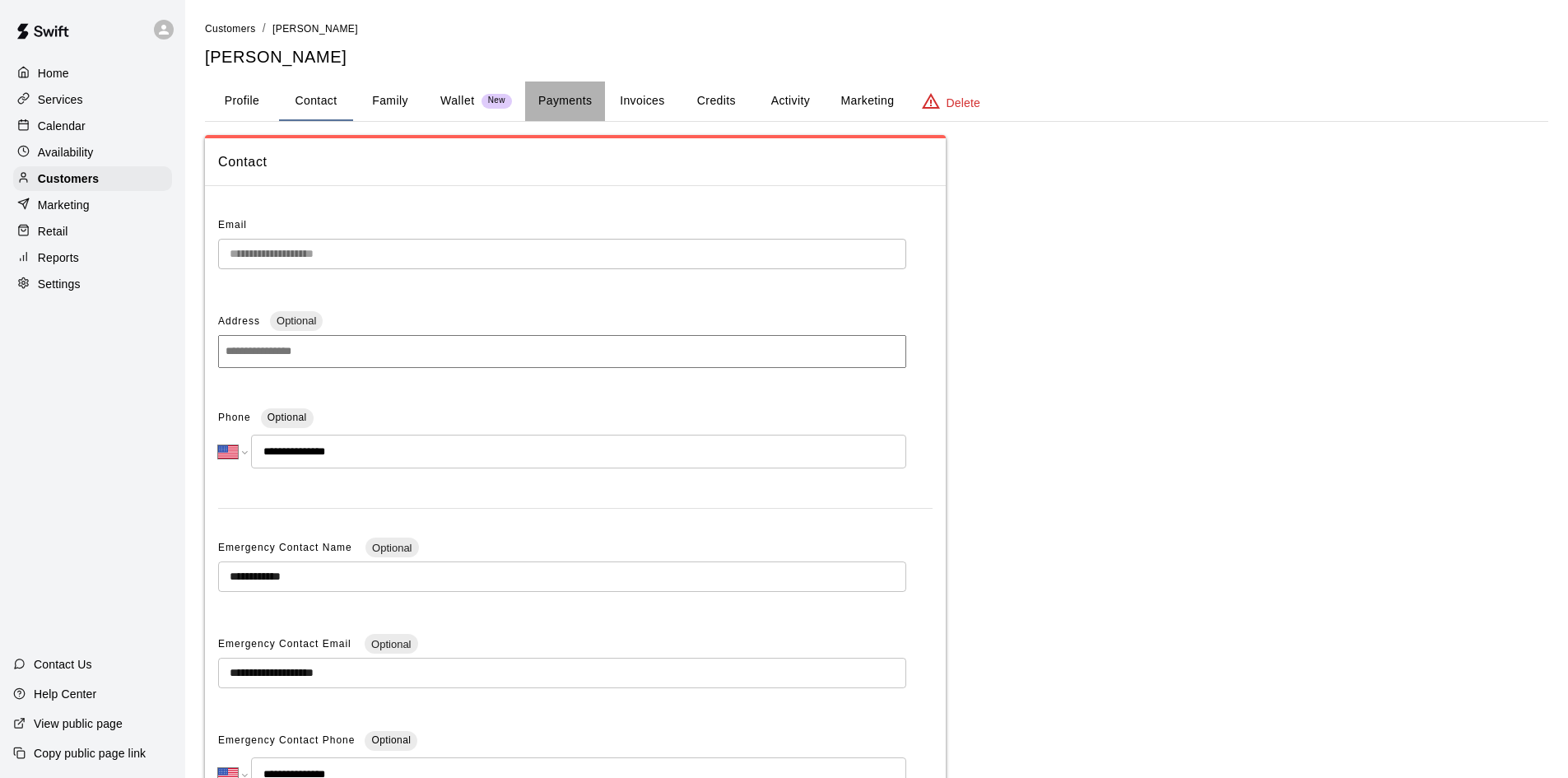
click at [536, 95] on button "Payments" at bounding box center [565, 102] width 80 height 40
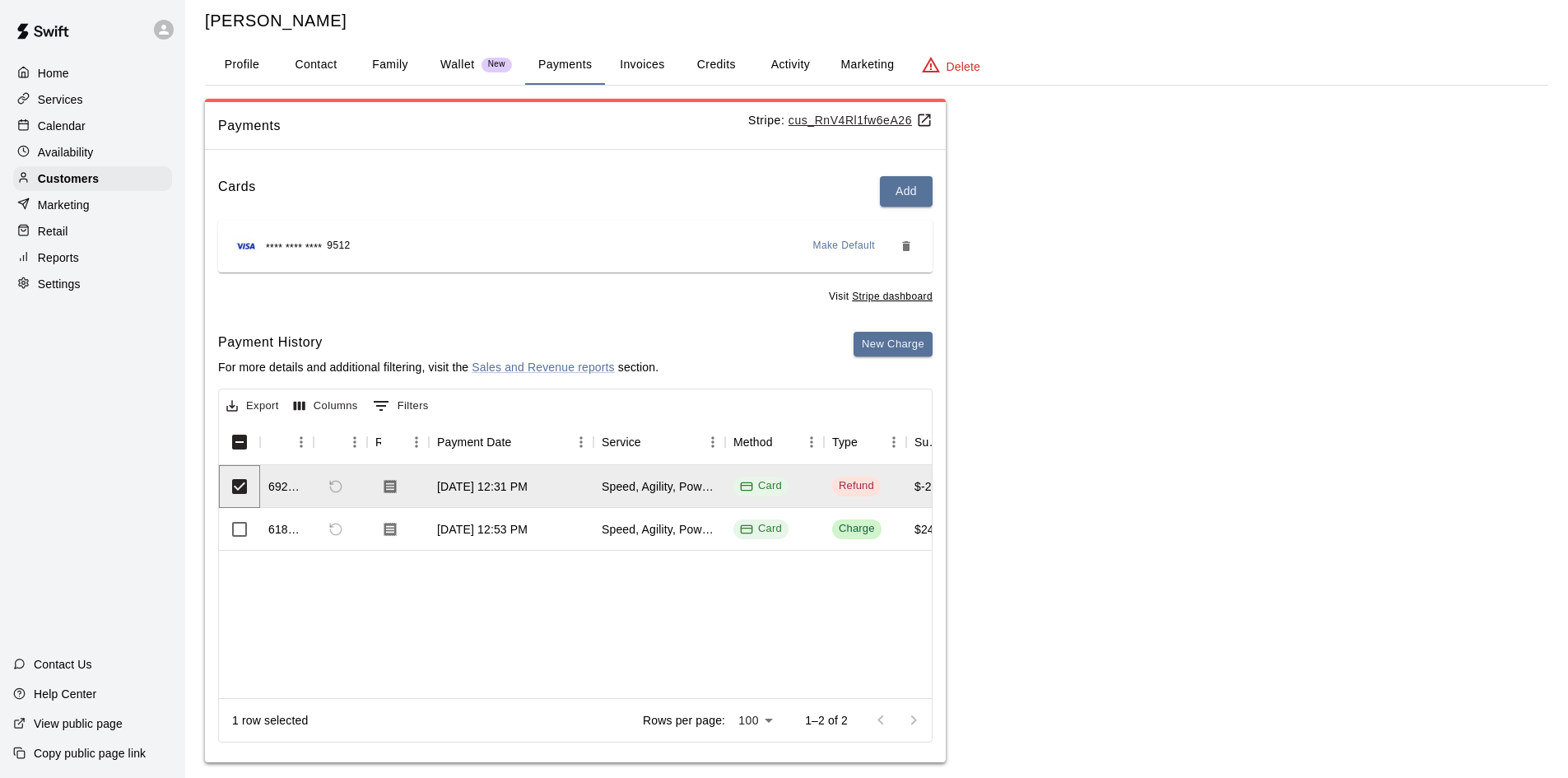
scroll to position [53, 0]
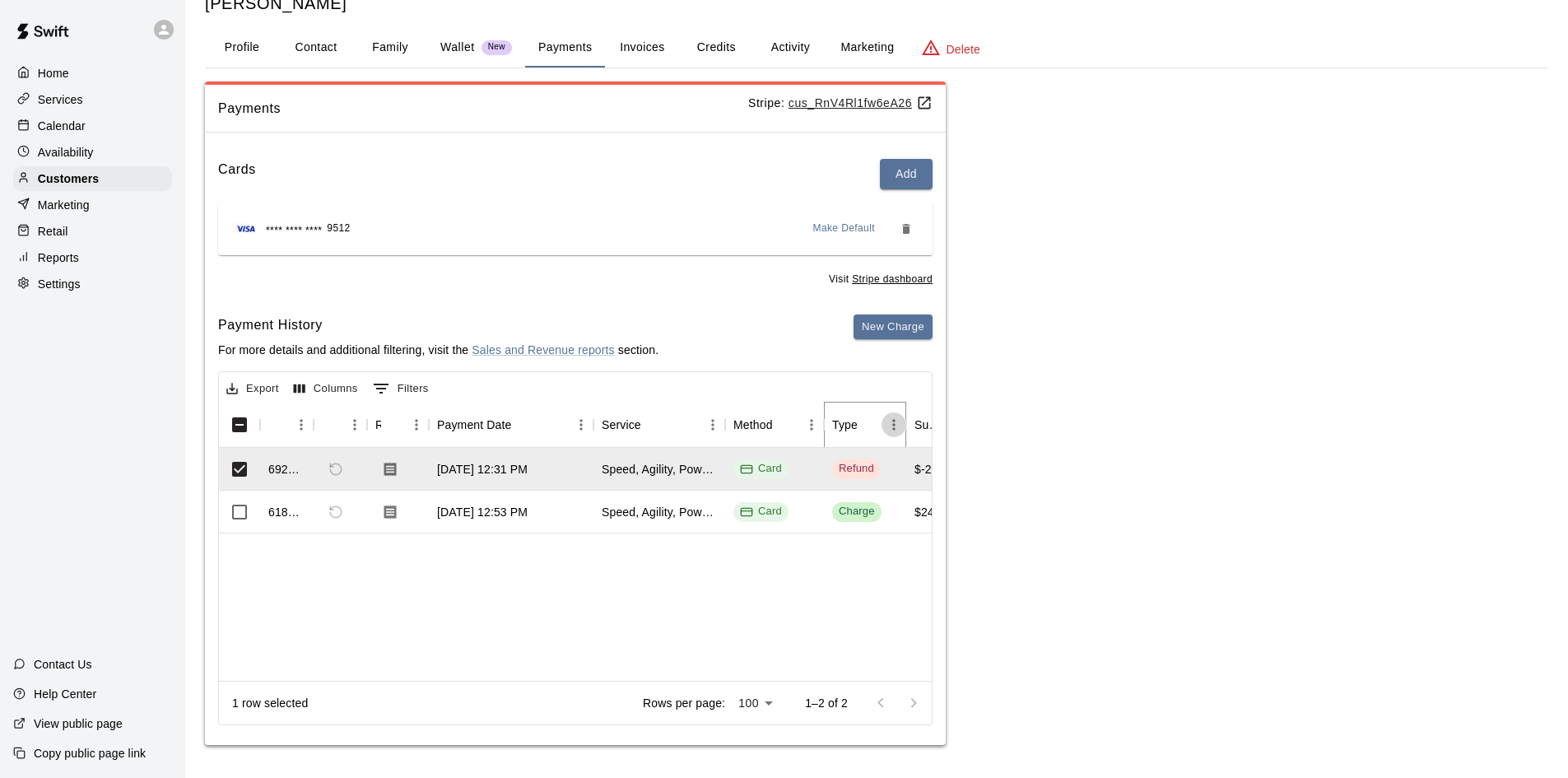
click at [895, 419] on icon "Menu" at bounding box center [893, 424] width 16 height 16
click at [644, 582] on div "692802 Jul 10, 2025, 12:31 PM Speed, Agility, Power & Strength Training (SAPS) …" at bounding box center [1326, 563] width 2214 height 233
click at [886, 689] on div at bounding box center [897, 702] width 66 height 33
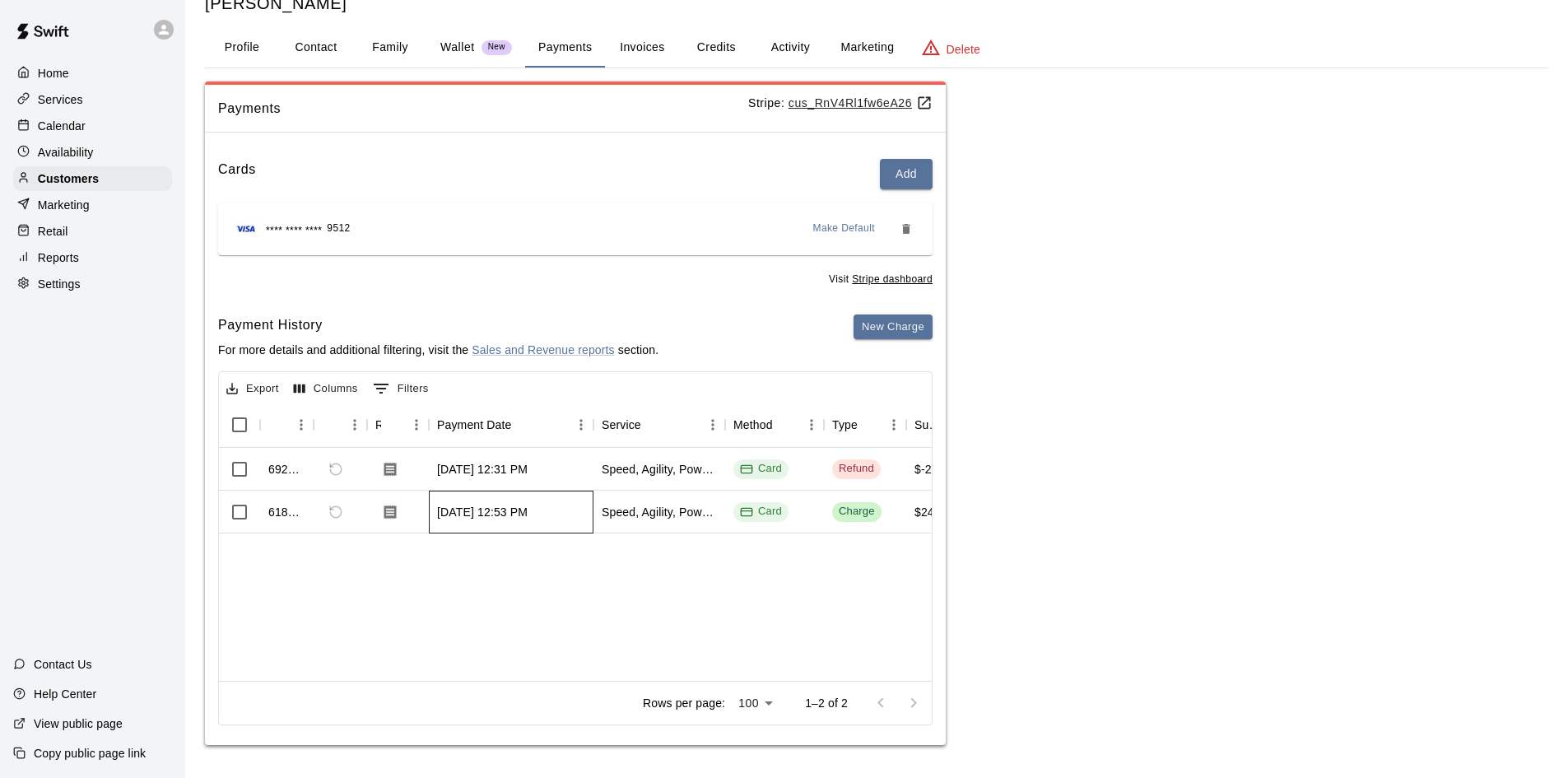
click at [513, 506] on div "May 29, 2025, 12:53 PM" at bounding box center [482, 511] width 90 height 16
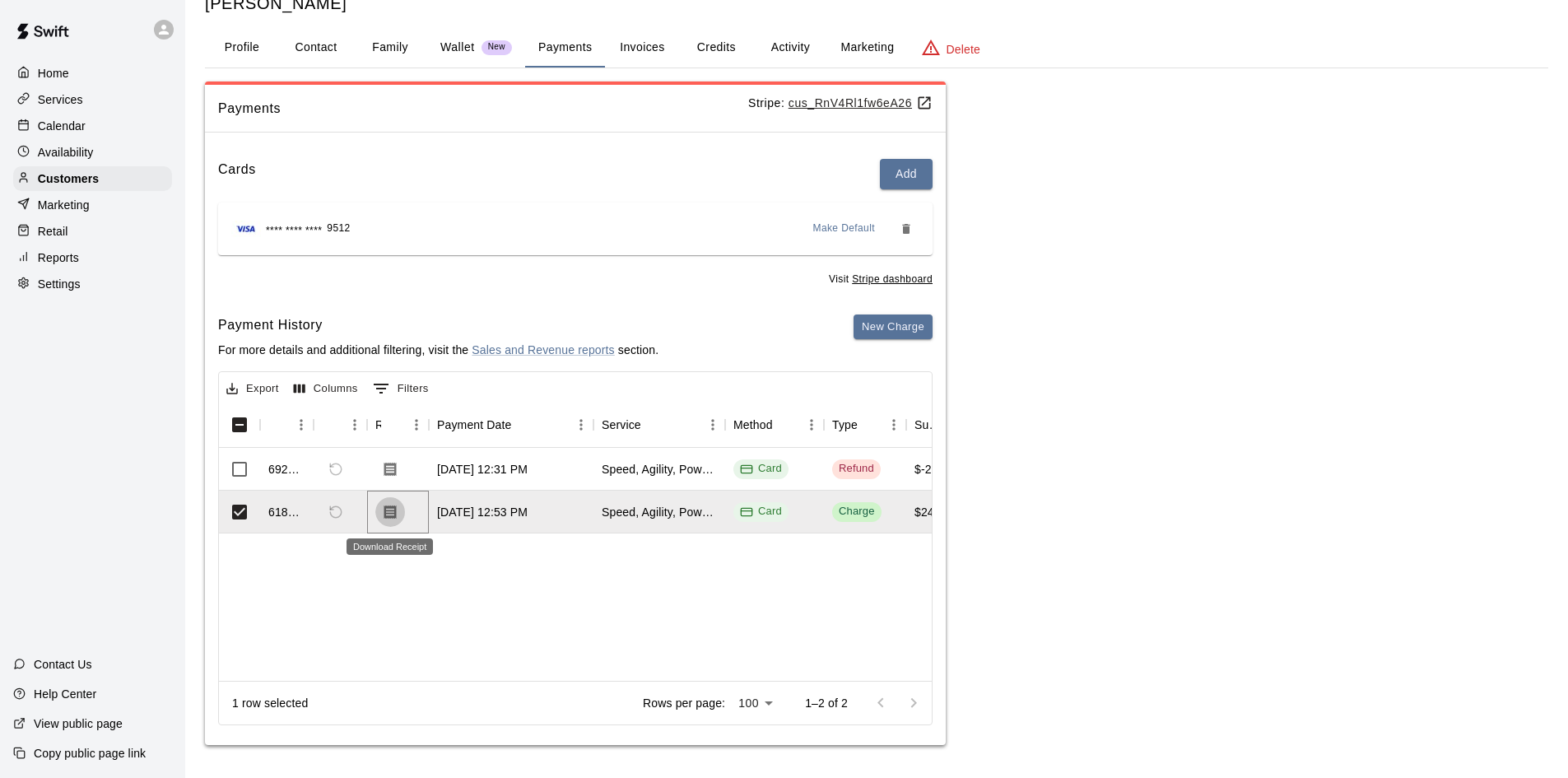
click at [388, 509] on icon "Download Receipt" at bounding box center [390, 511] width 16 height 16
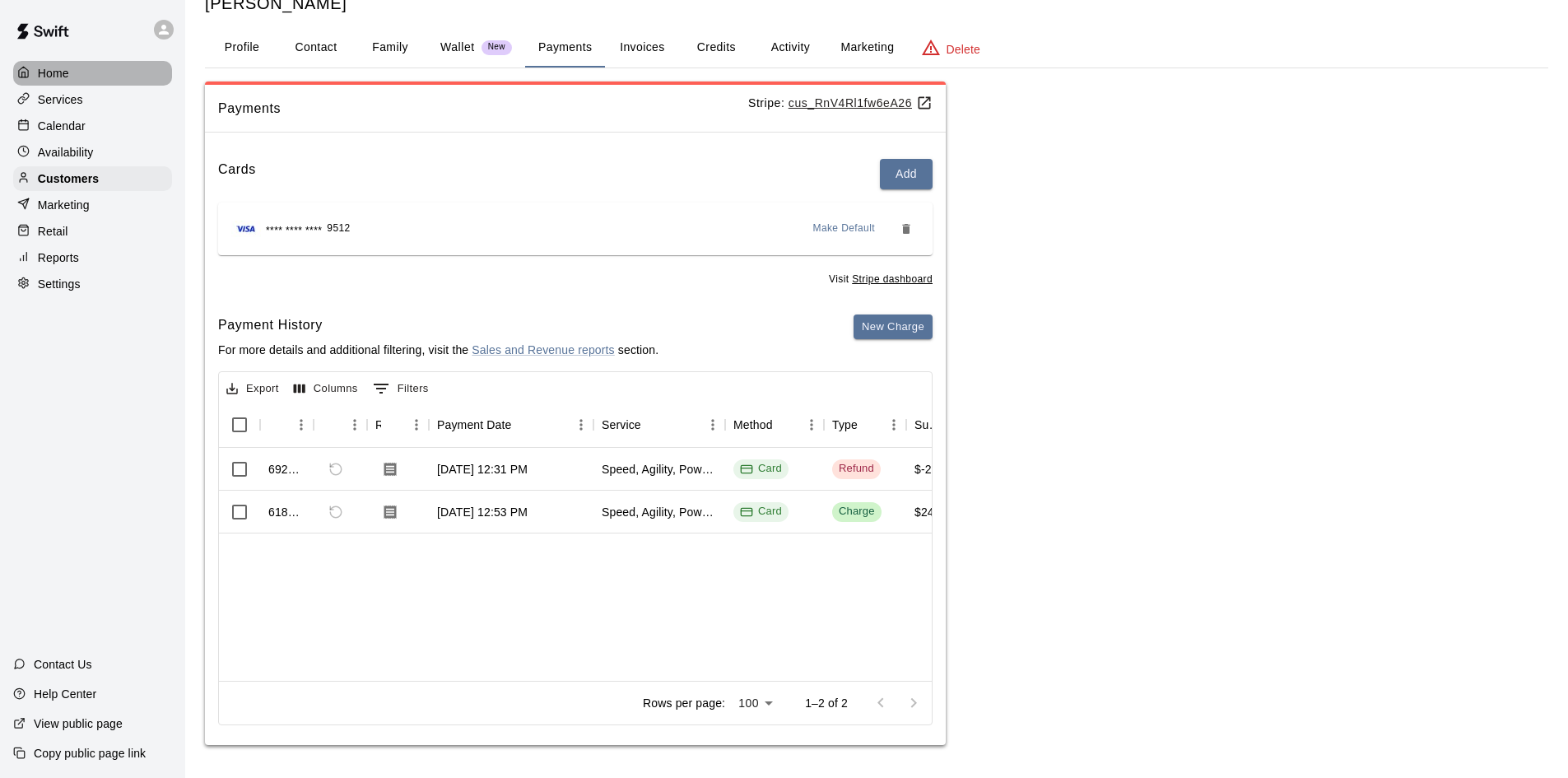
click at [72, 71] on div "Home" at bounding box center [92, 73] width 159 height 25
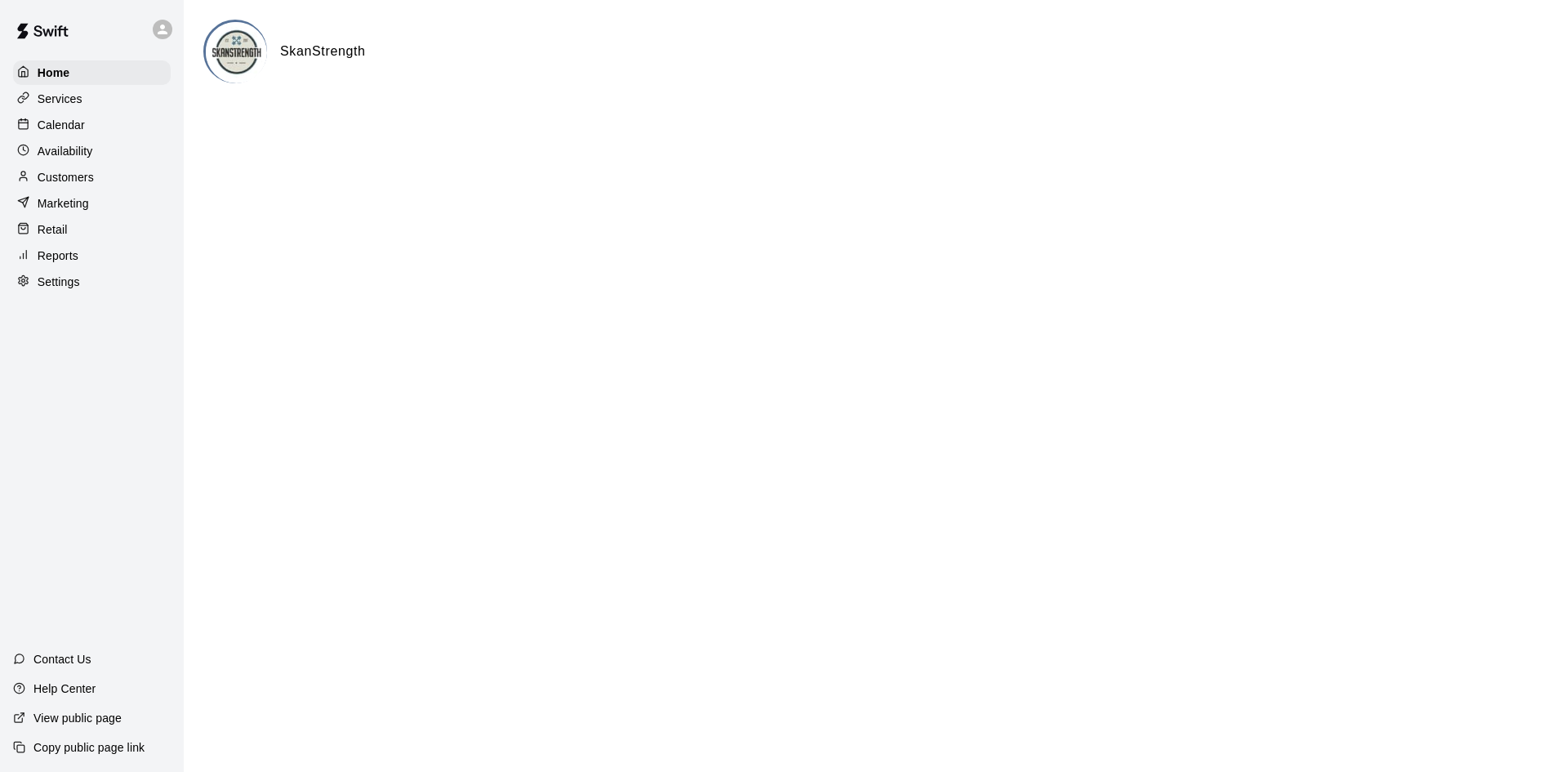
click at [82, 122] on p "Calendar" at bounding box center [61, 124] width 47 height 16
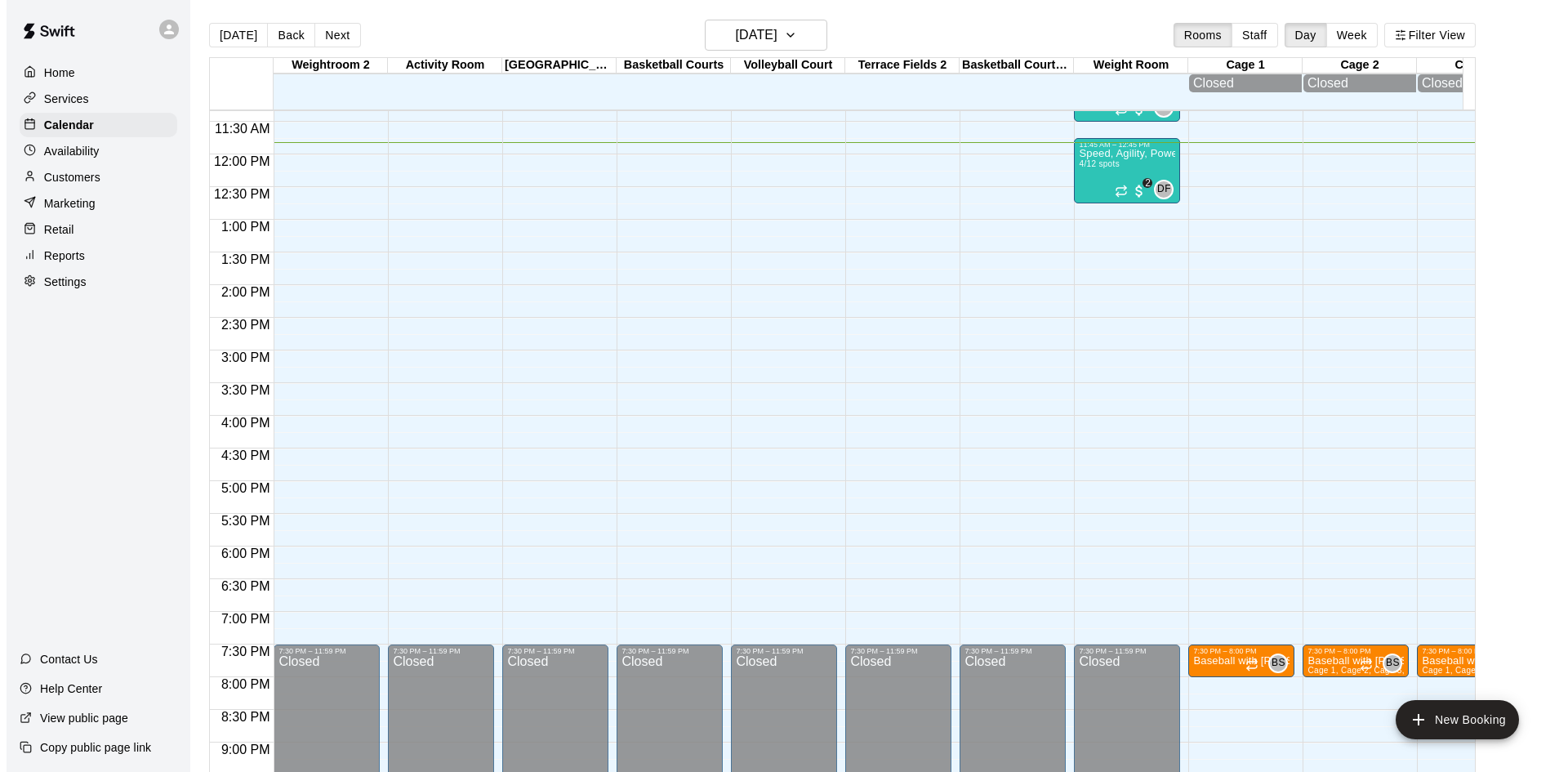
scroll to position [609, 0]
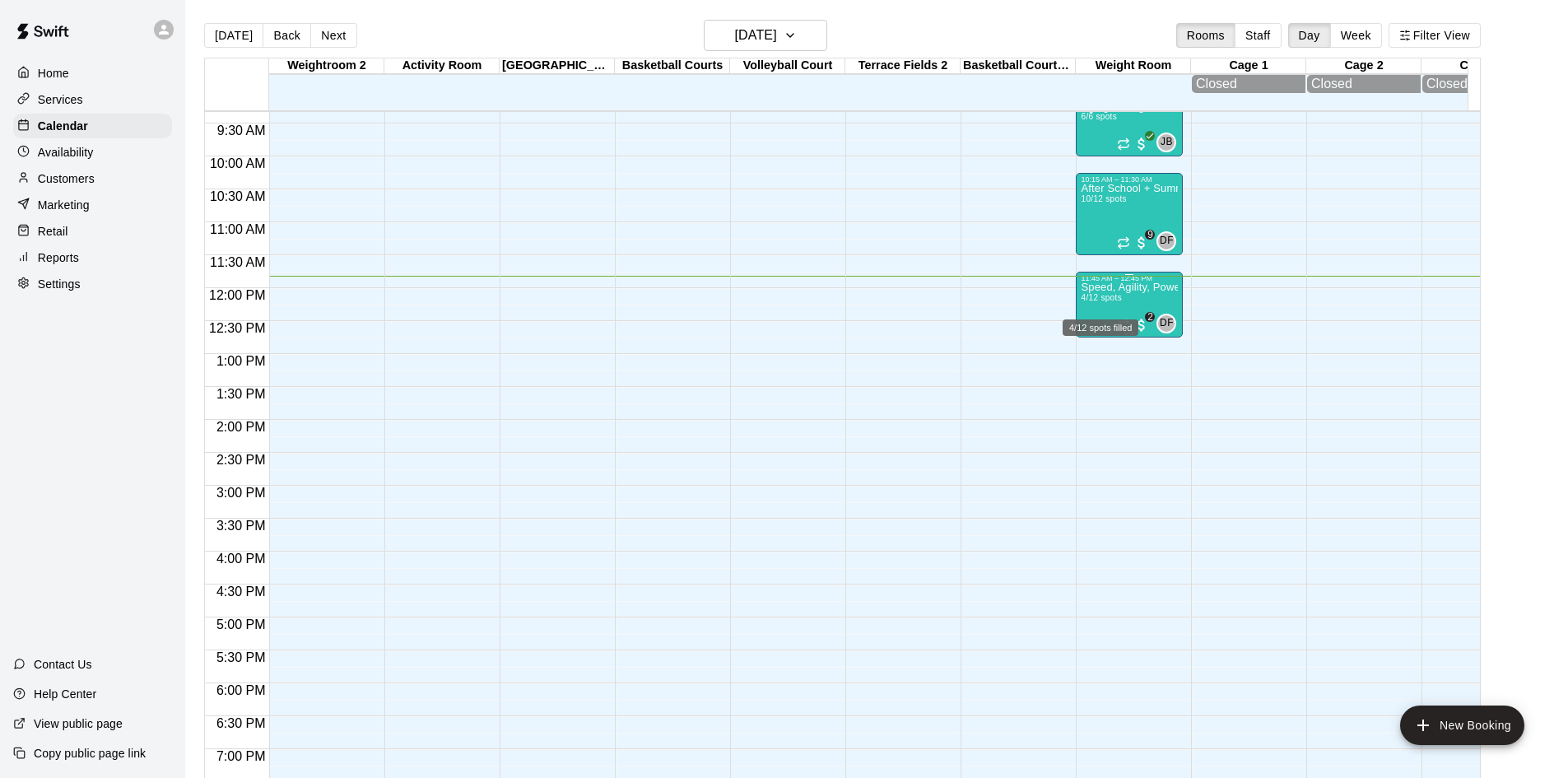
click at [1099, 302] on span "4/12 spots" at bounding box center [1100, 297] width 40 height 9
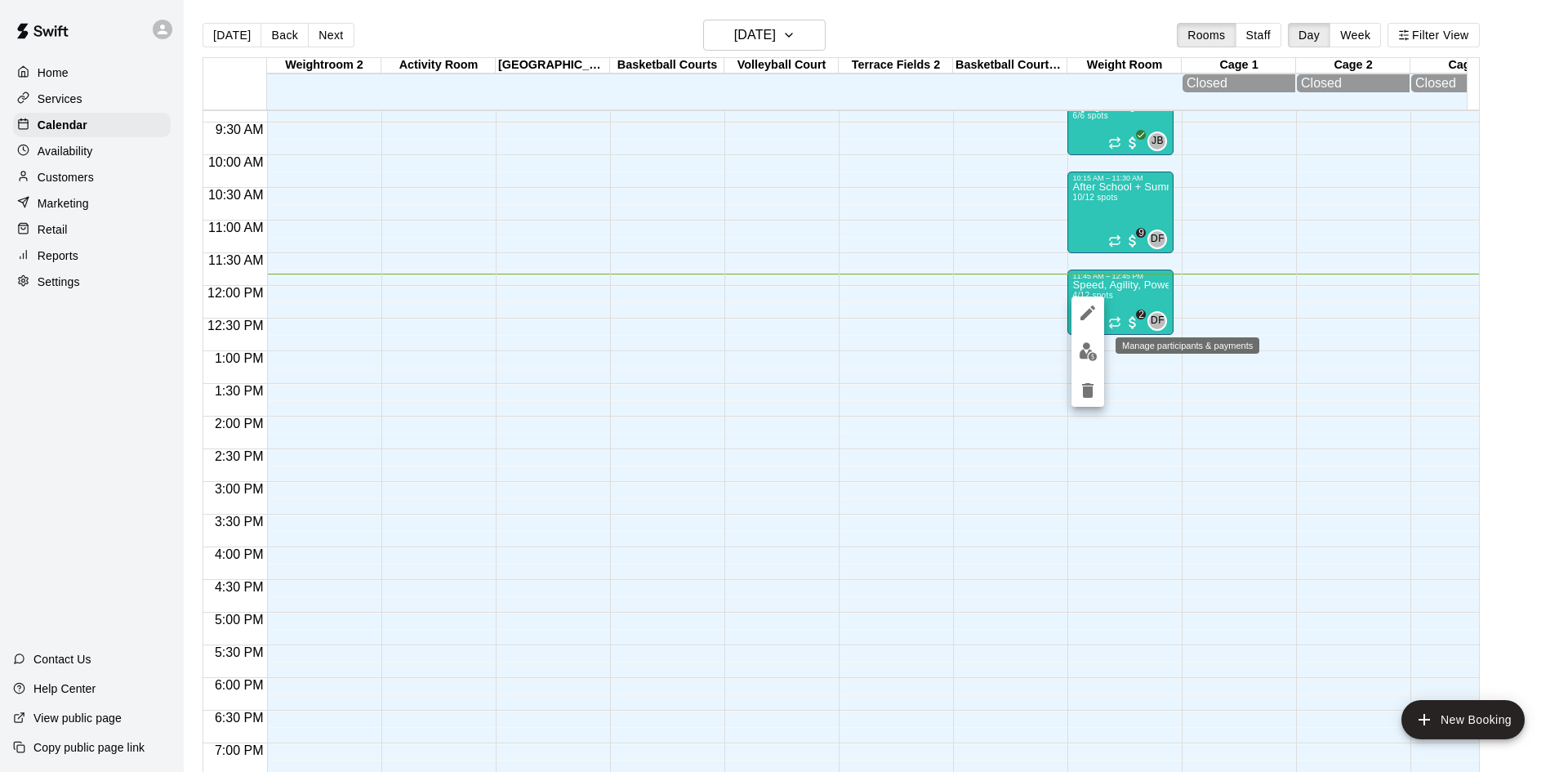
click at [1089, 347] on img "edit" at bounding box center [1088, 352] width 19 height 19
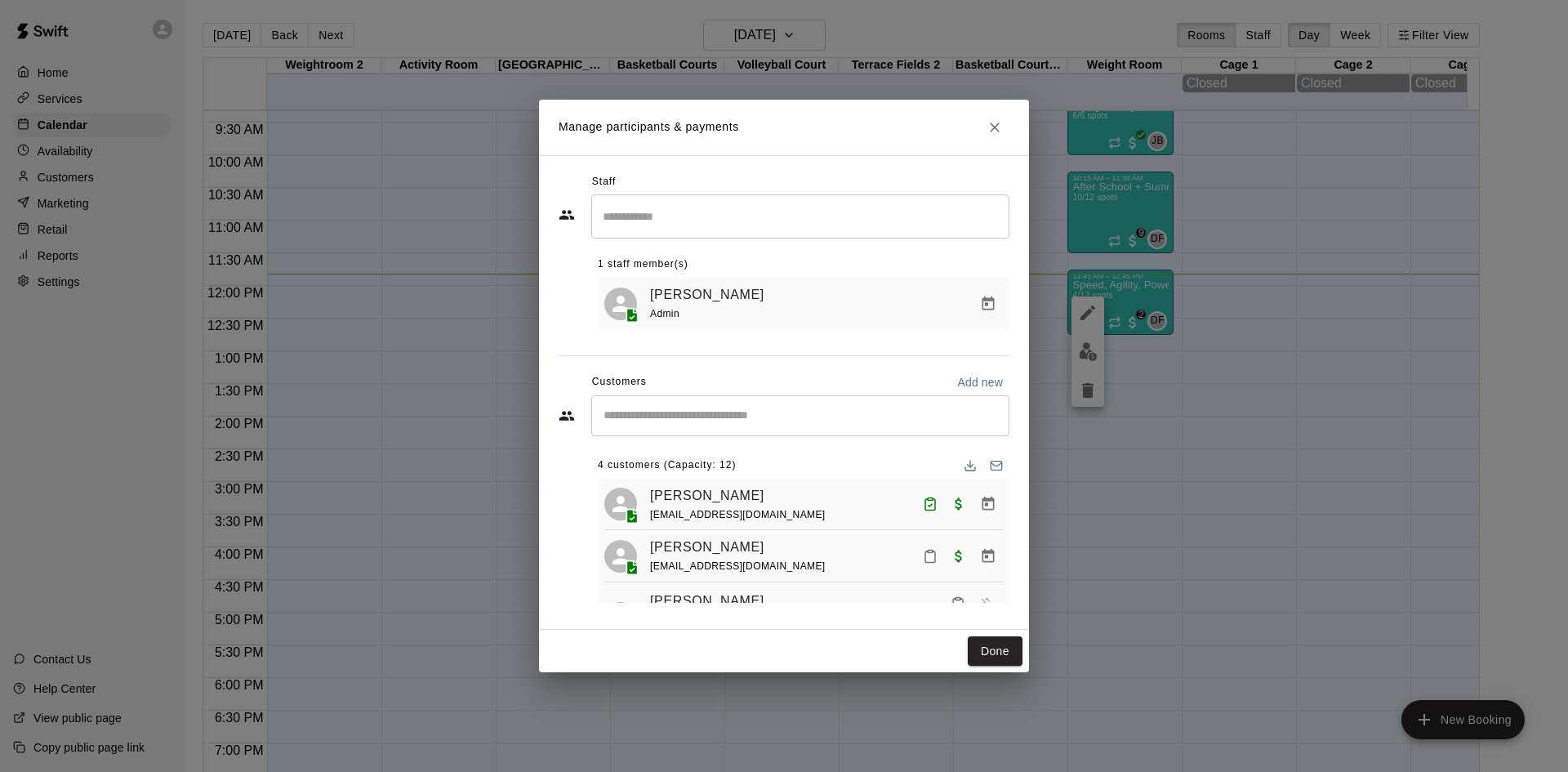
click at [737, 424] on input "Start typing to search customers..." at bounding box center [801, 415] width 404 height 16
type input "******"
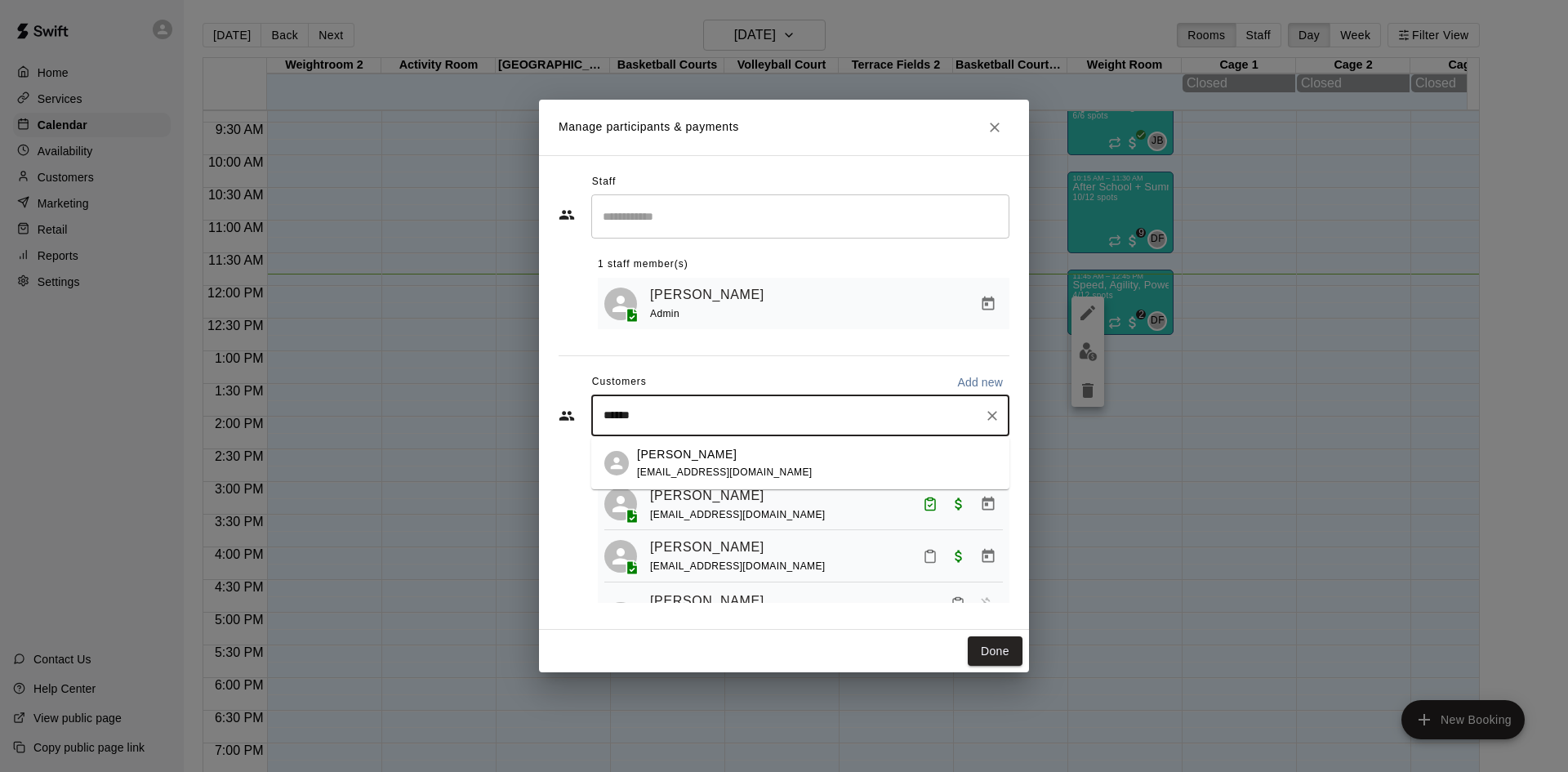
click at [727, 472] on span "tlindsay05@yahoo.com" at bounding box center [725, 472] width 175 height 11
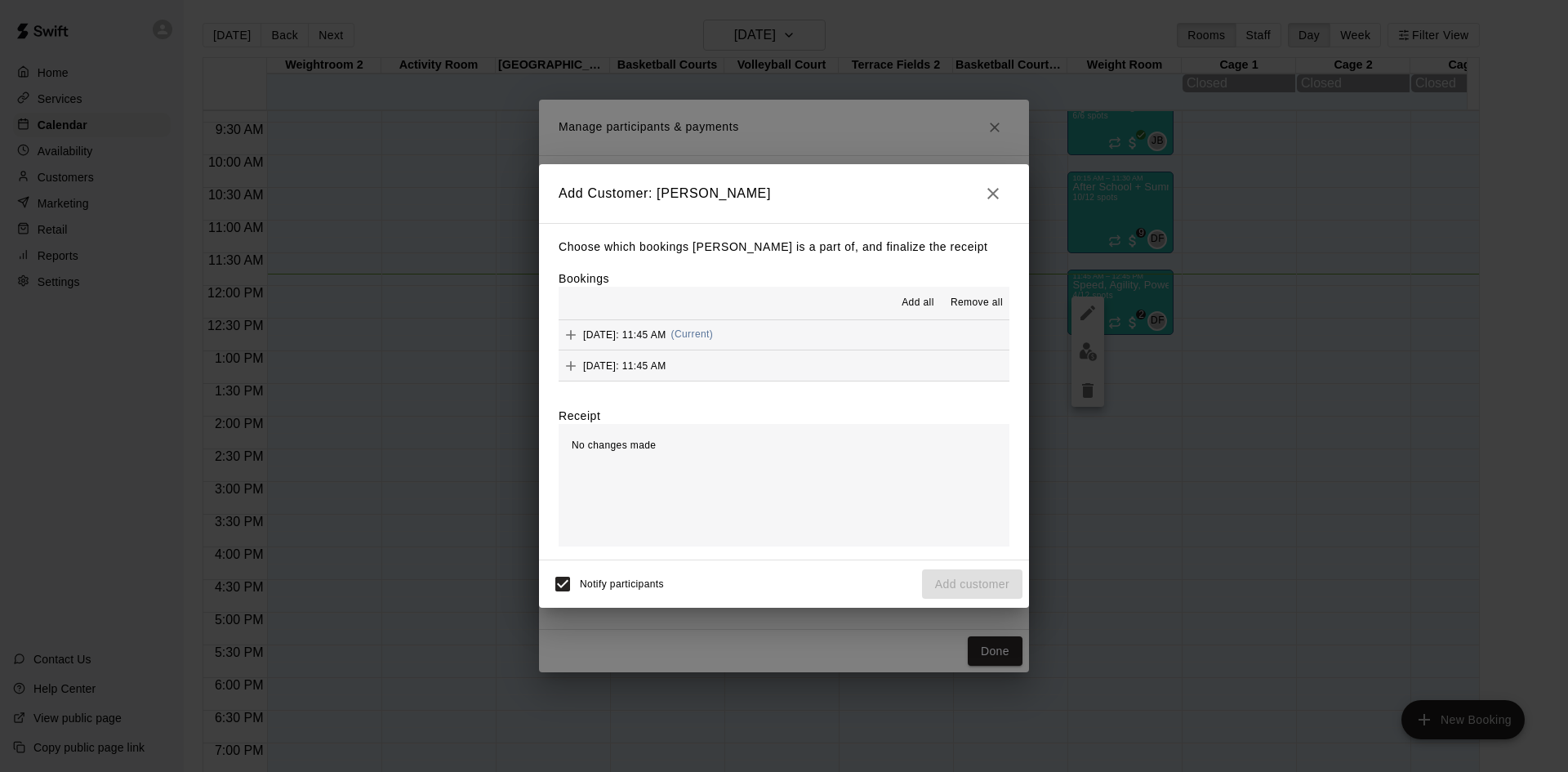
click at [651, 343] on div "[DATE]: 11:45 AM (Current)" at bounding box center [636, 335] width 155 height 25
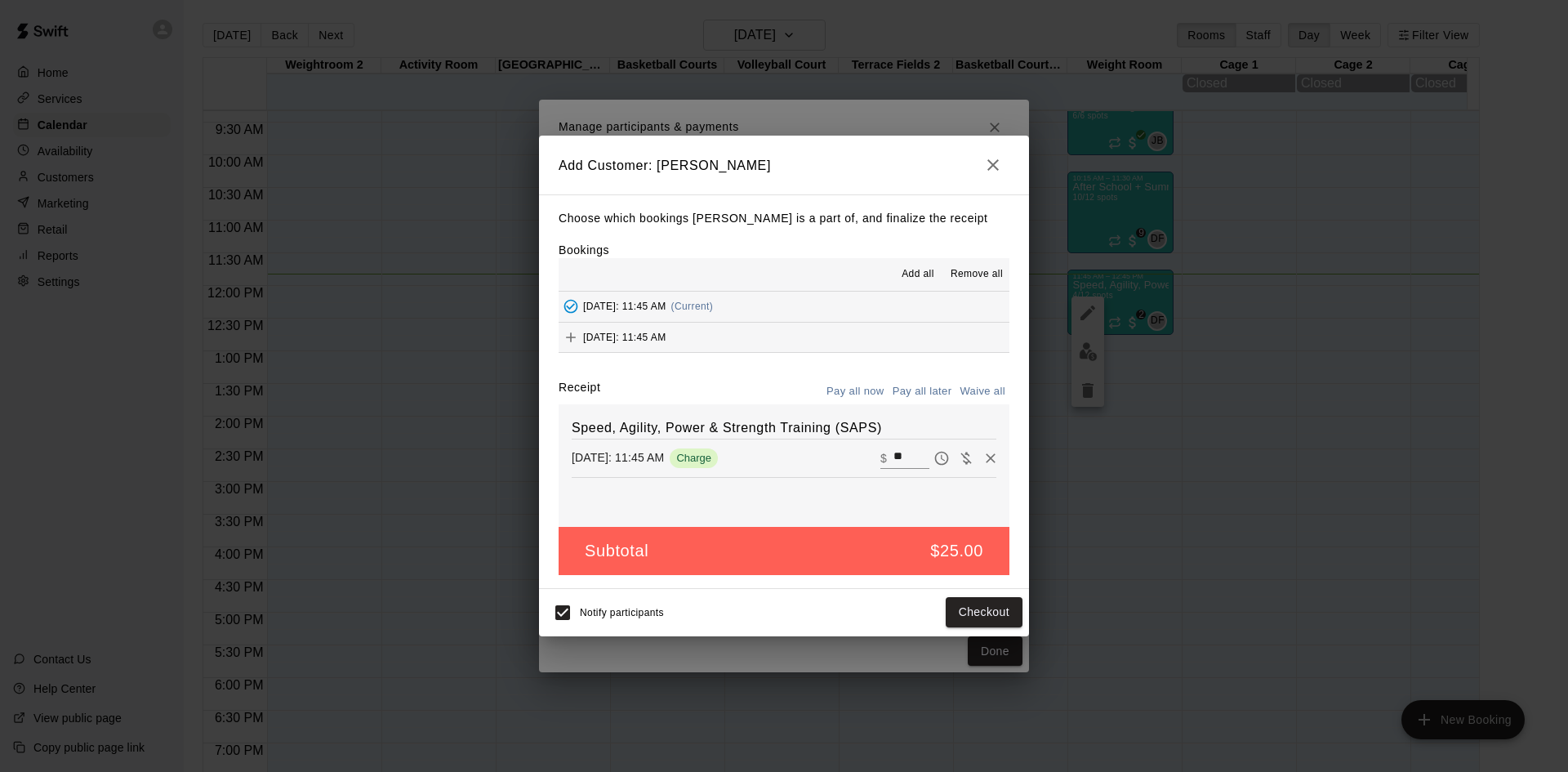
click at [933, 400] on button "Pay all later" at bounding box center [922, 391] width 68 height 25
click at [943, 614] on button "Add customer" at bounding box center [972, 612] width 101 height 30
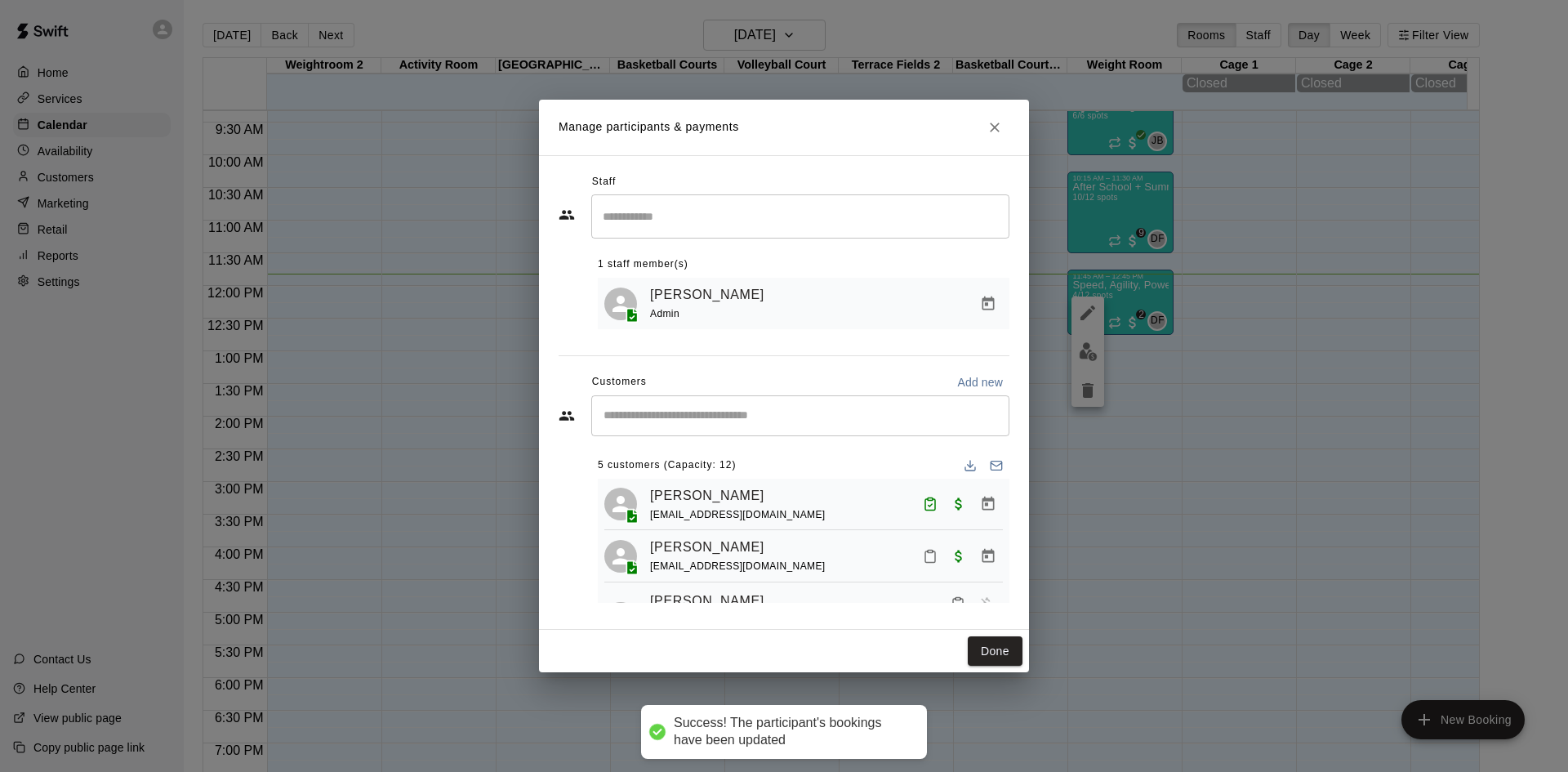
scroll to position [155, 0]
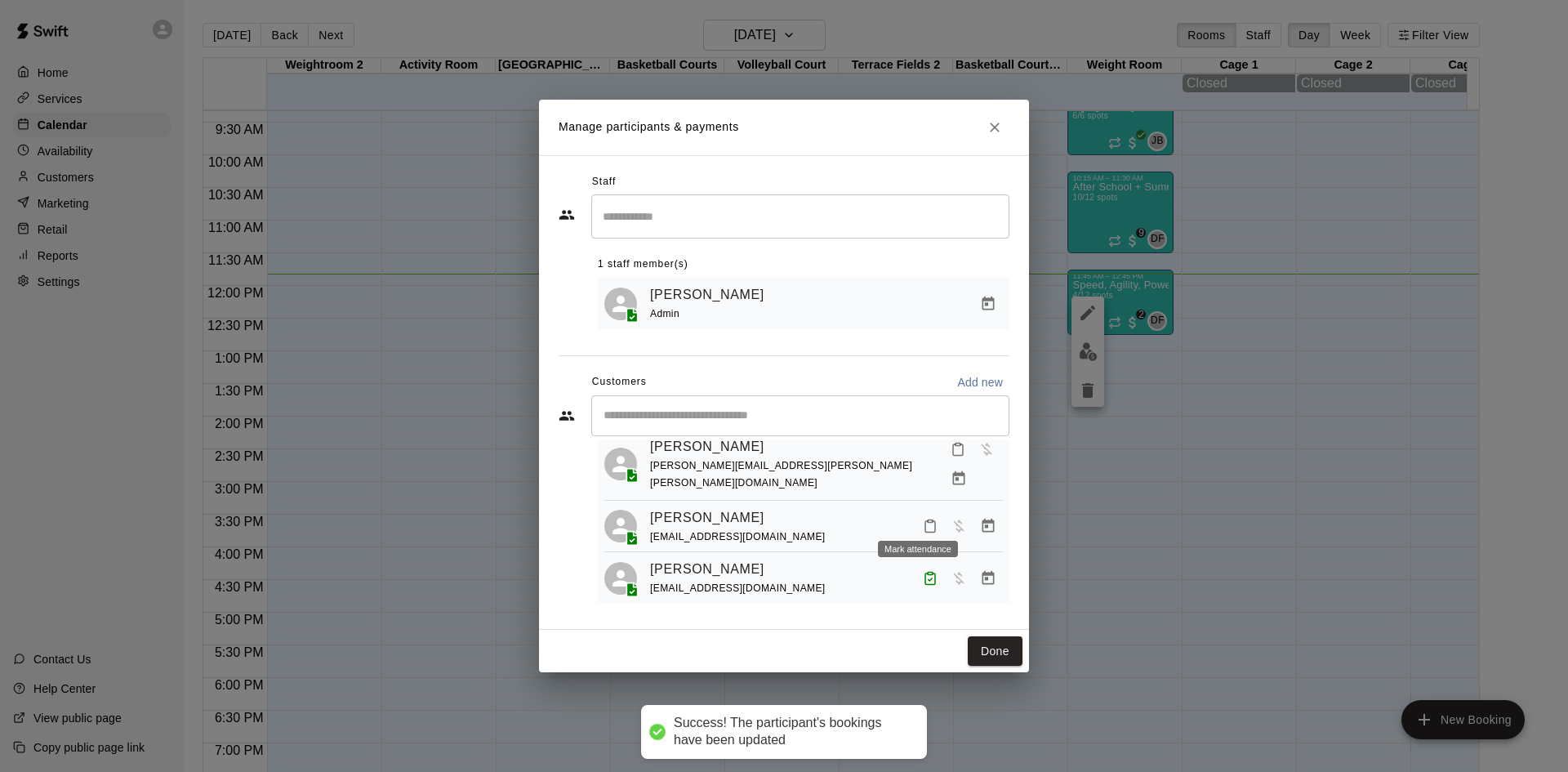
click at [923, 518] on icon "Mark attendance" at bounding box center [931, 526] width 15 height 15
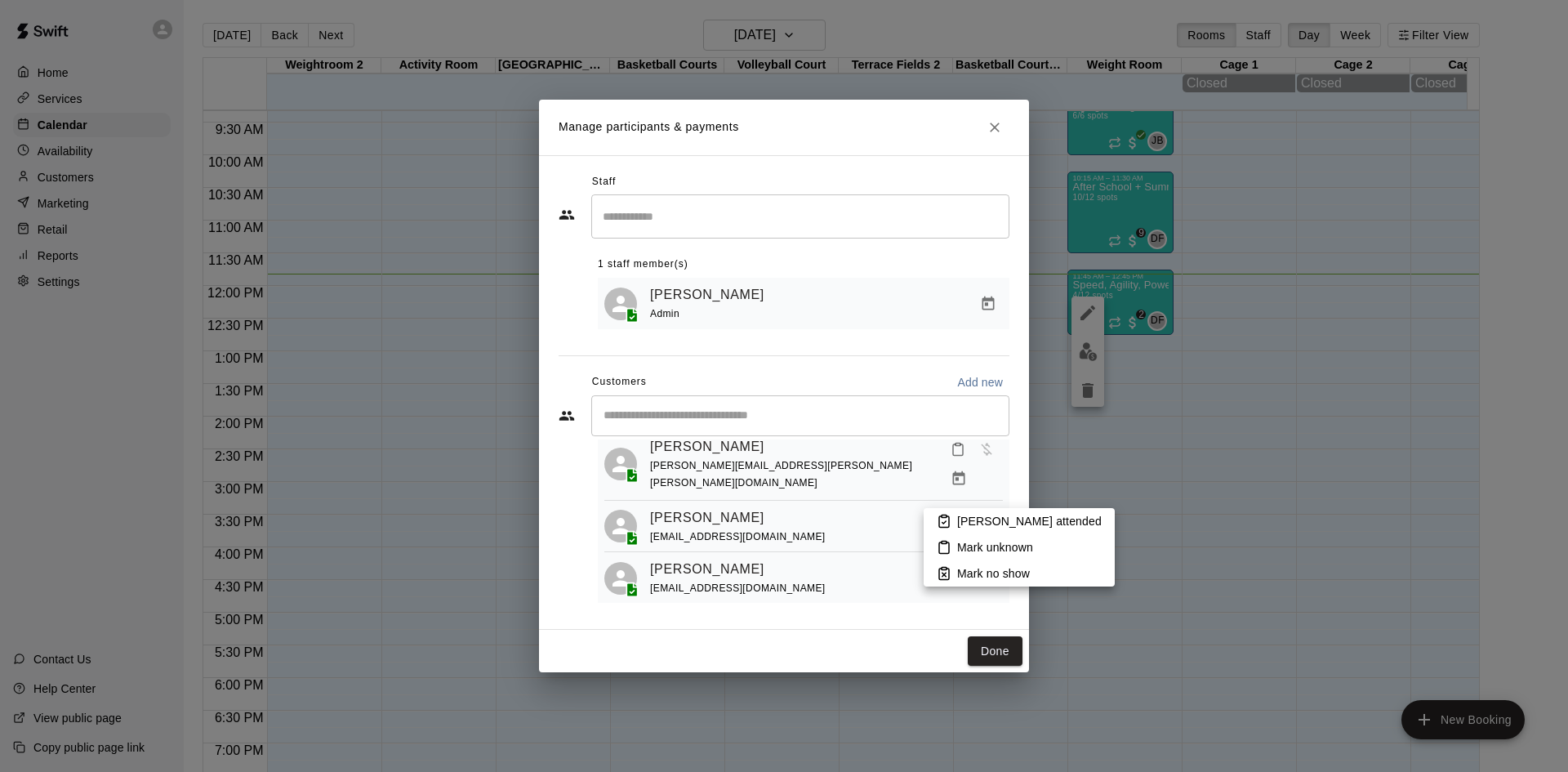
click at [964, 517] on p "[PERSON_NAME] attended" at bounding box center [1029, 520] width 144 height 16
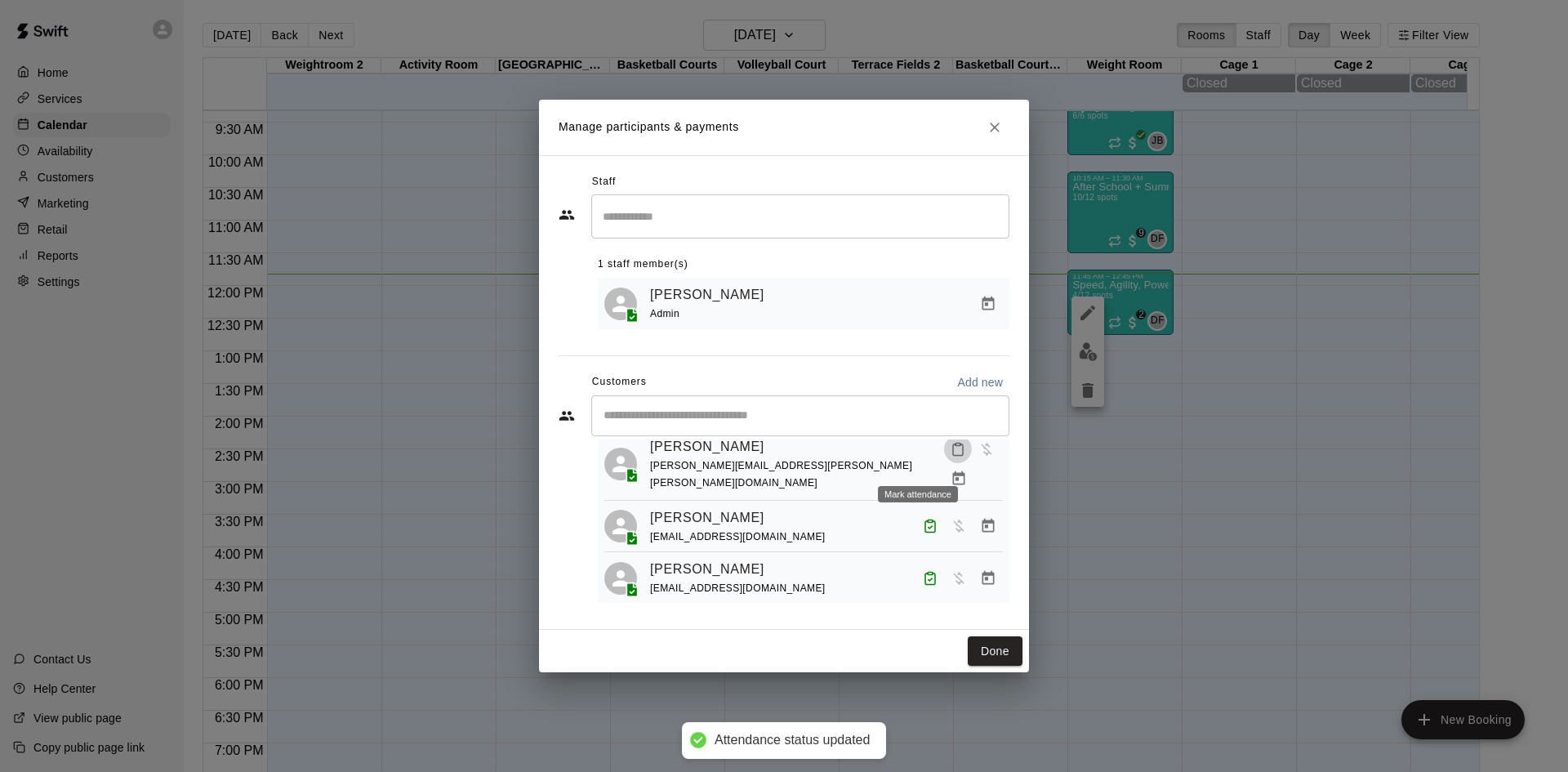
click at [956, 445] on rect "Mark attendance" at bounding box center [958, 444] width 5 height 3
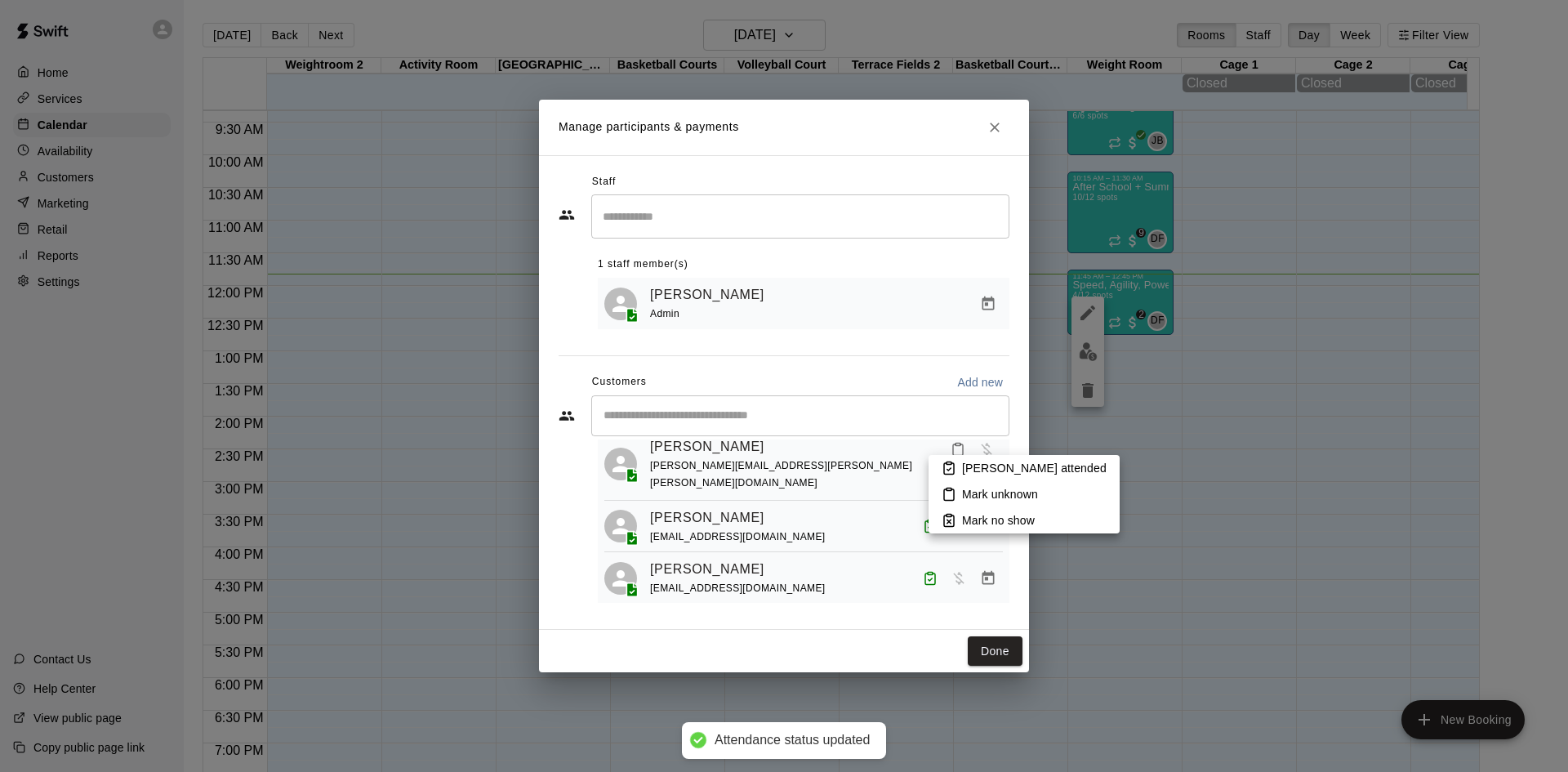
click at [990, 471] on p "[PERSON_NAME] attended" at bounding box center [1033, 468] width 144 height 16
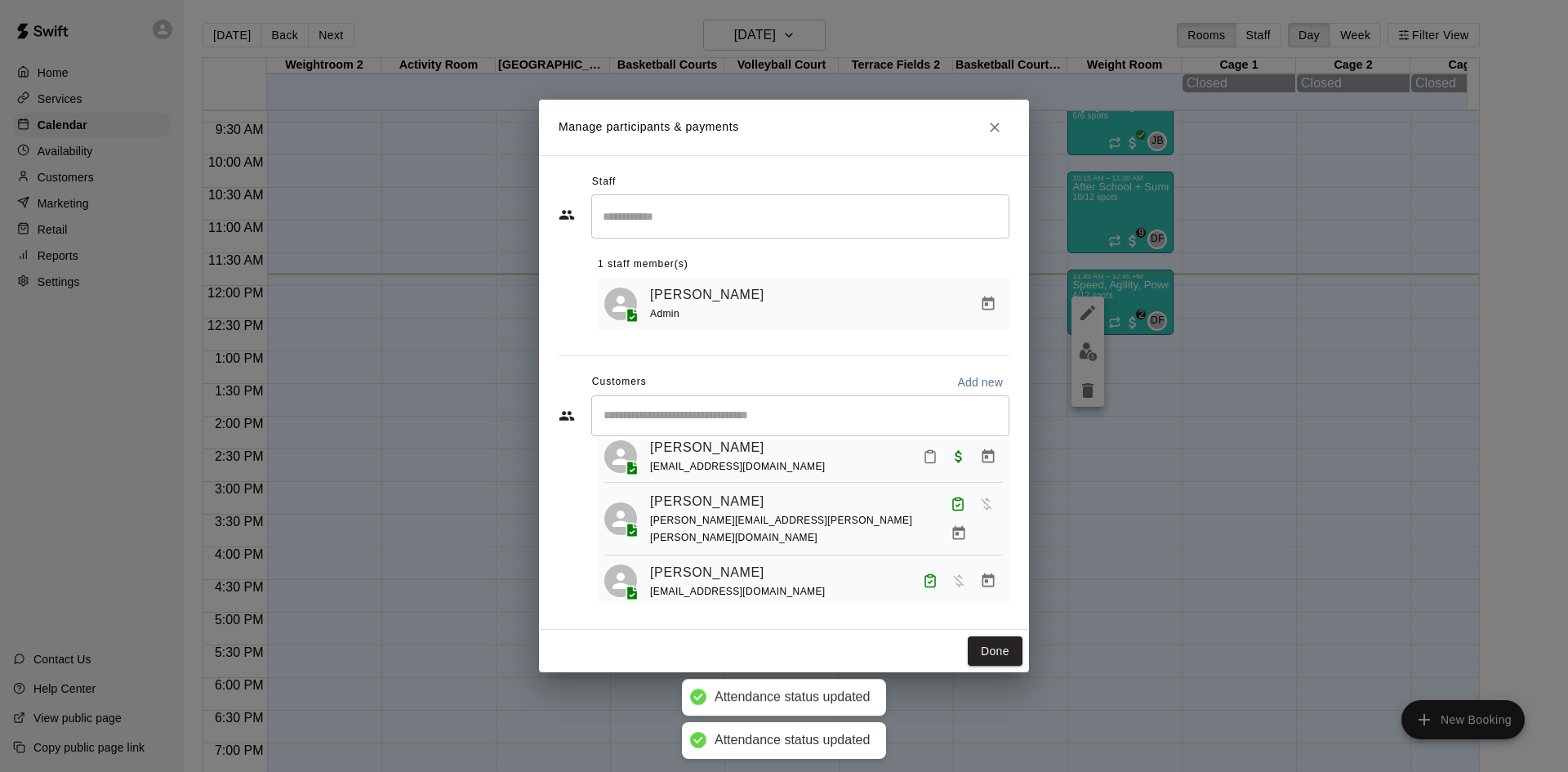
scroll to position [73, 0]
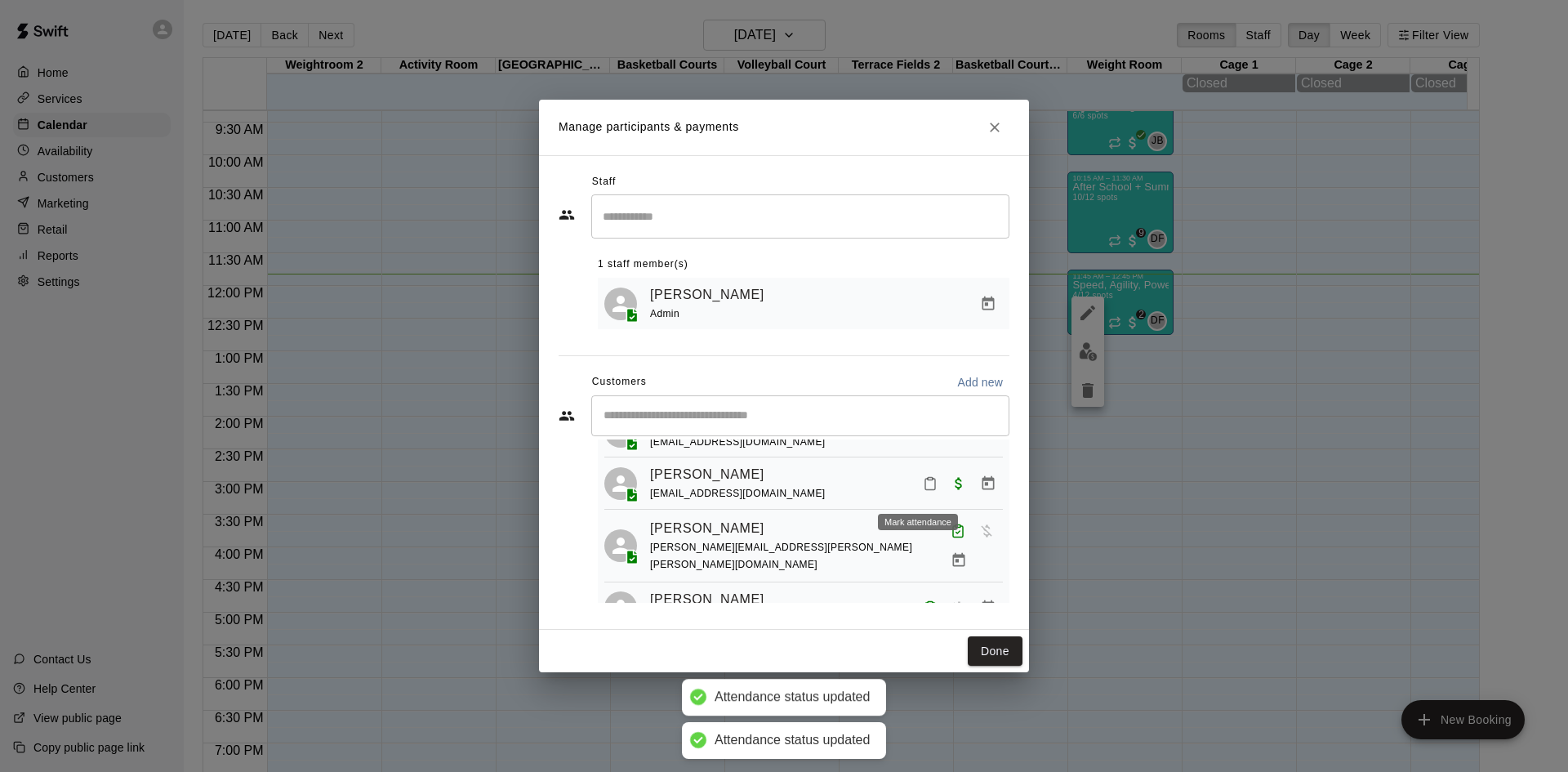
click at [923, 491] on icon "Mark attendance" at bounding box center [931, 484] width 15 height 15
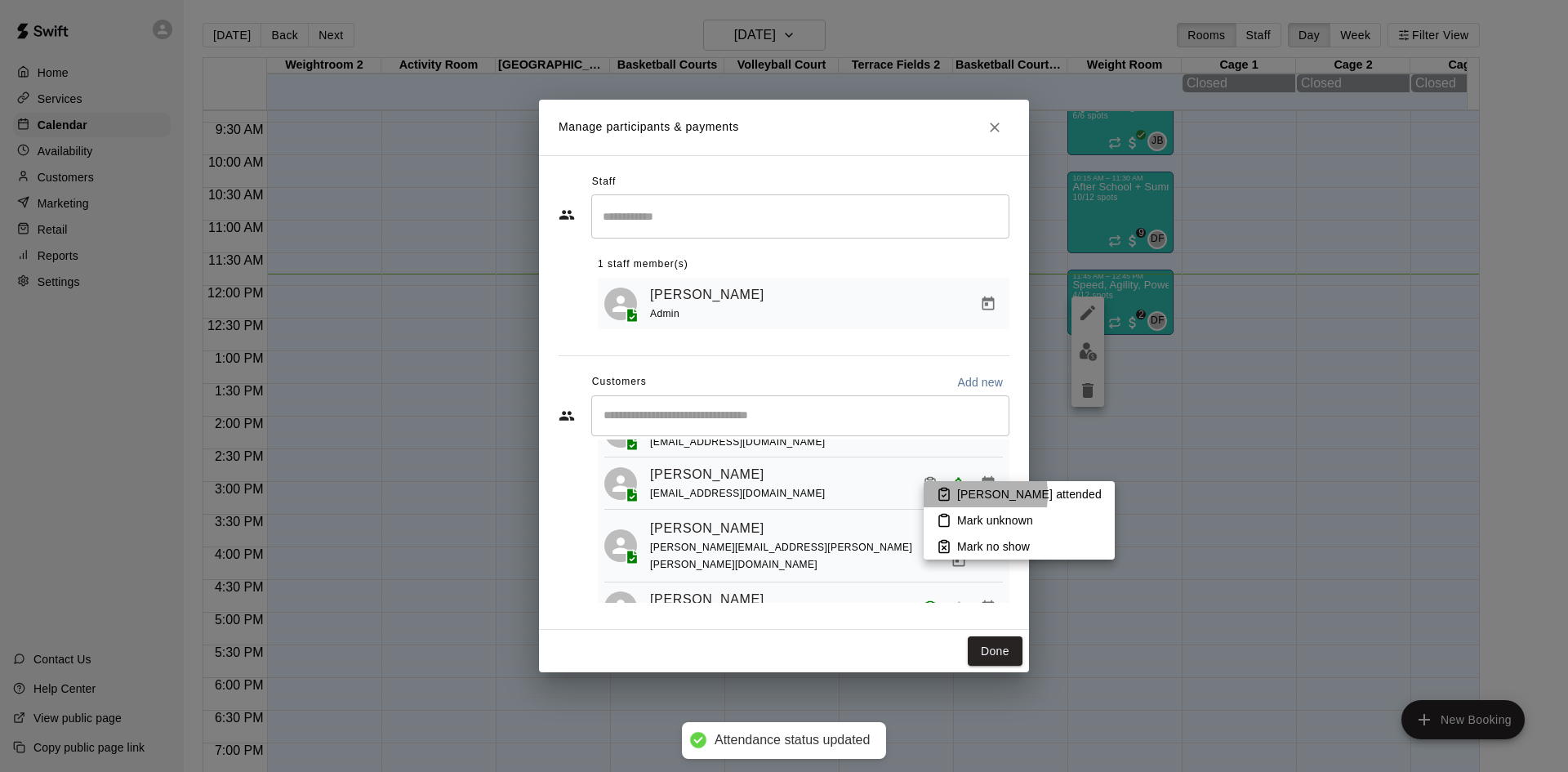
click at [950, 494] on icon at bounding box center [945, 494] width 15 height 15
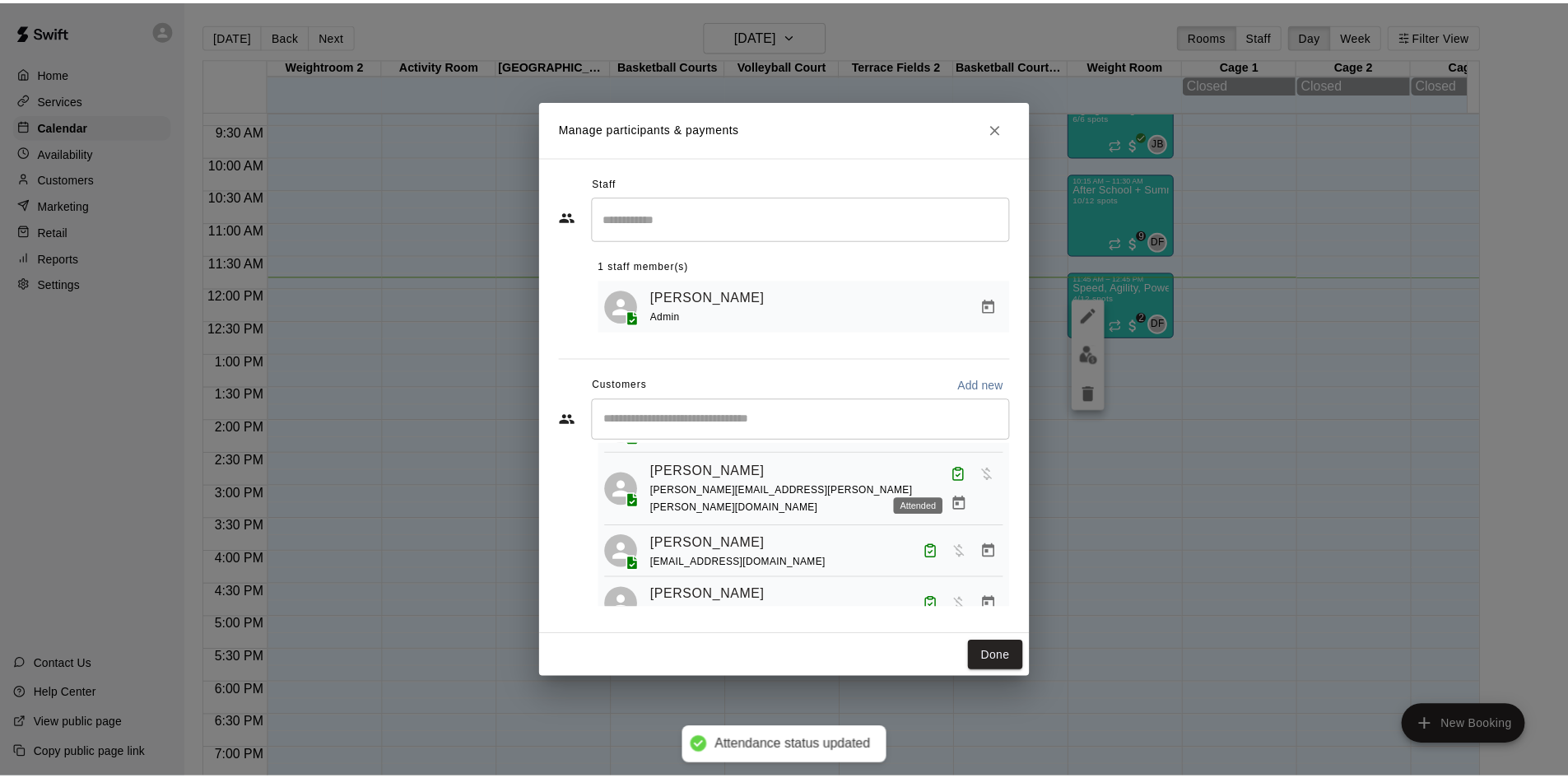
scroll to position [156, 0]
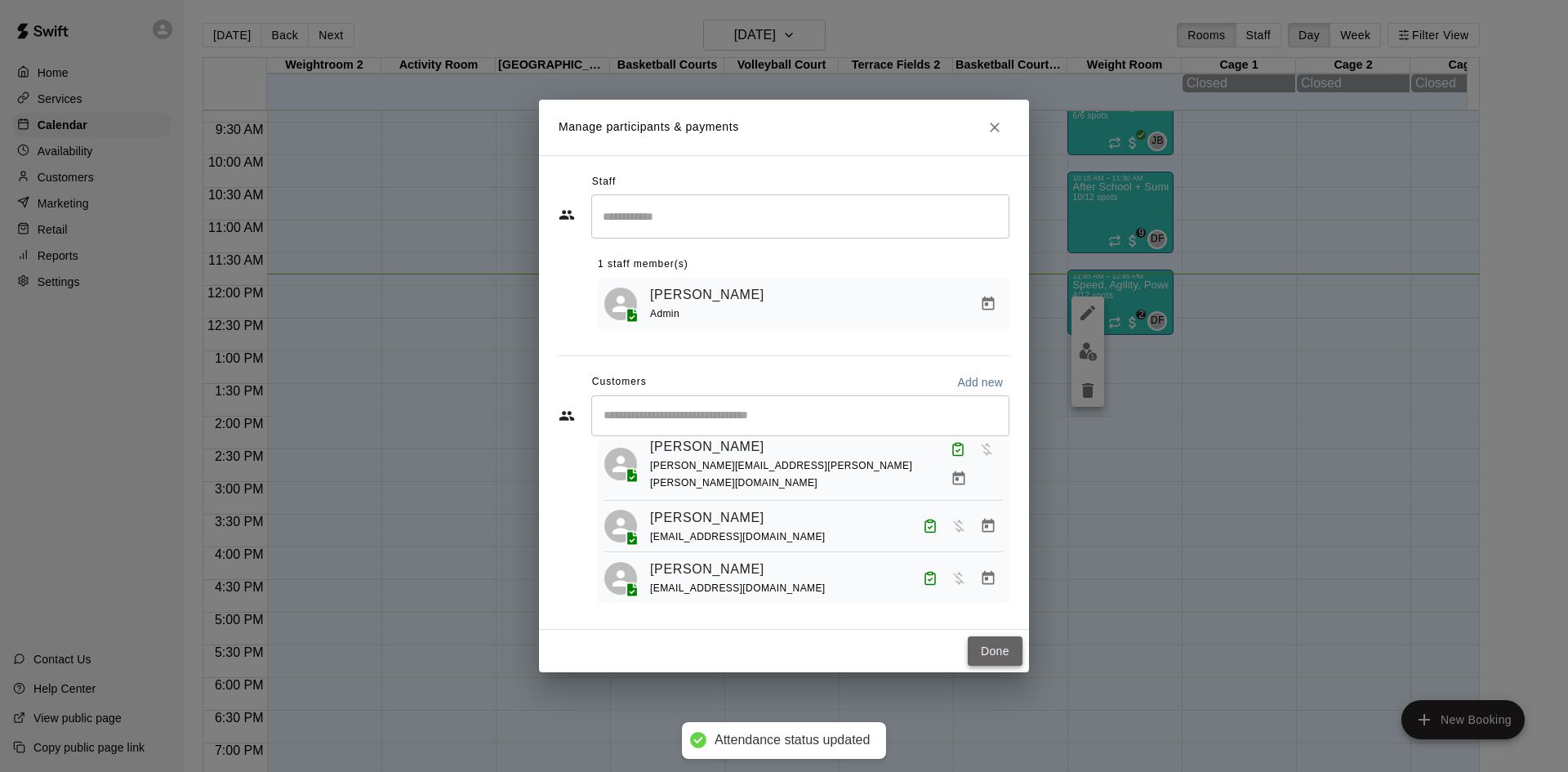
click at [989, 657] on button "Done" at bounding box center [996, 651] width 55 height 30
